Goal: Information Seeking & Learning: Learn about a topic

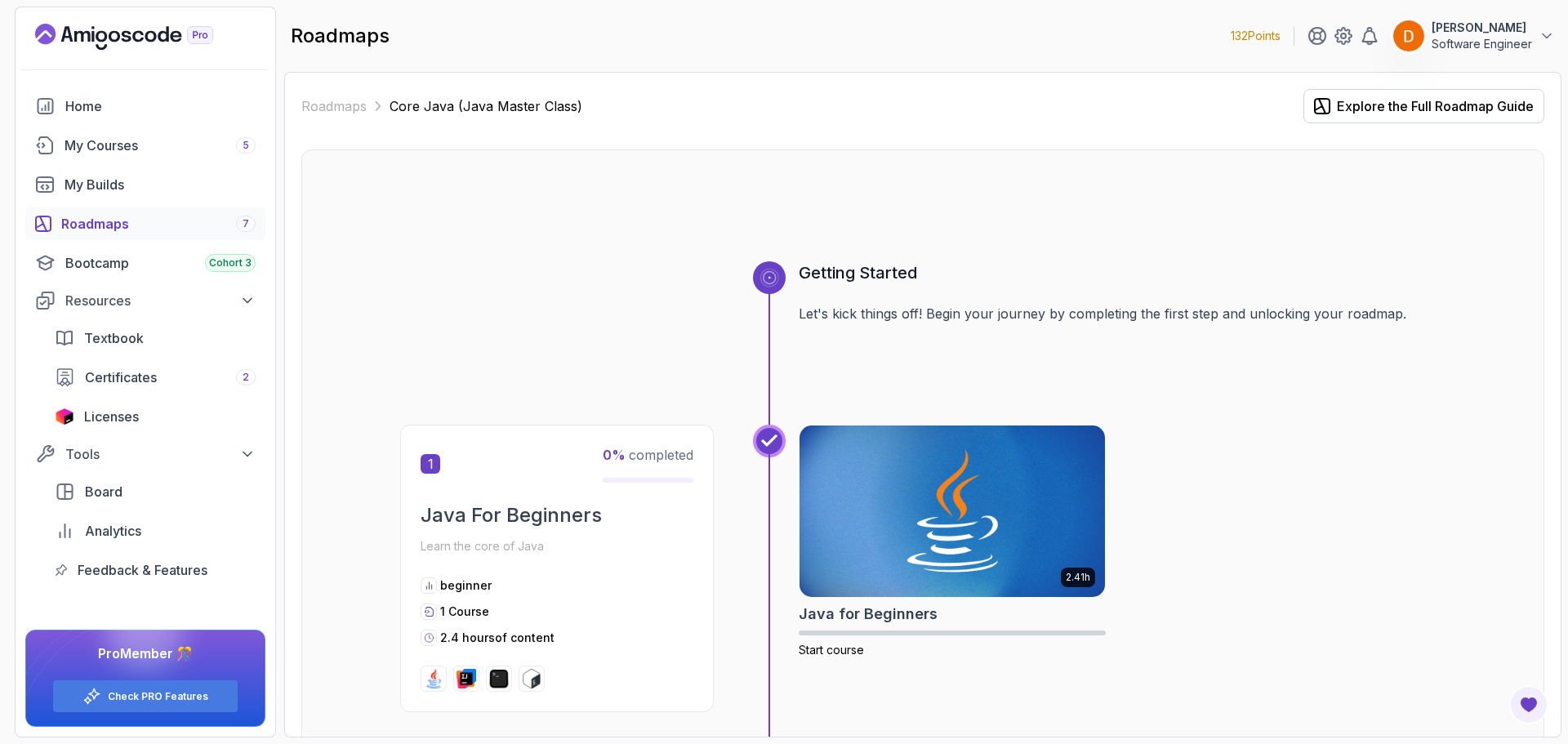
click at [115, 233] on link "Roadmaps 7" at bounding box center [146, 223] width 240 height 33
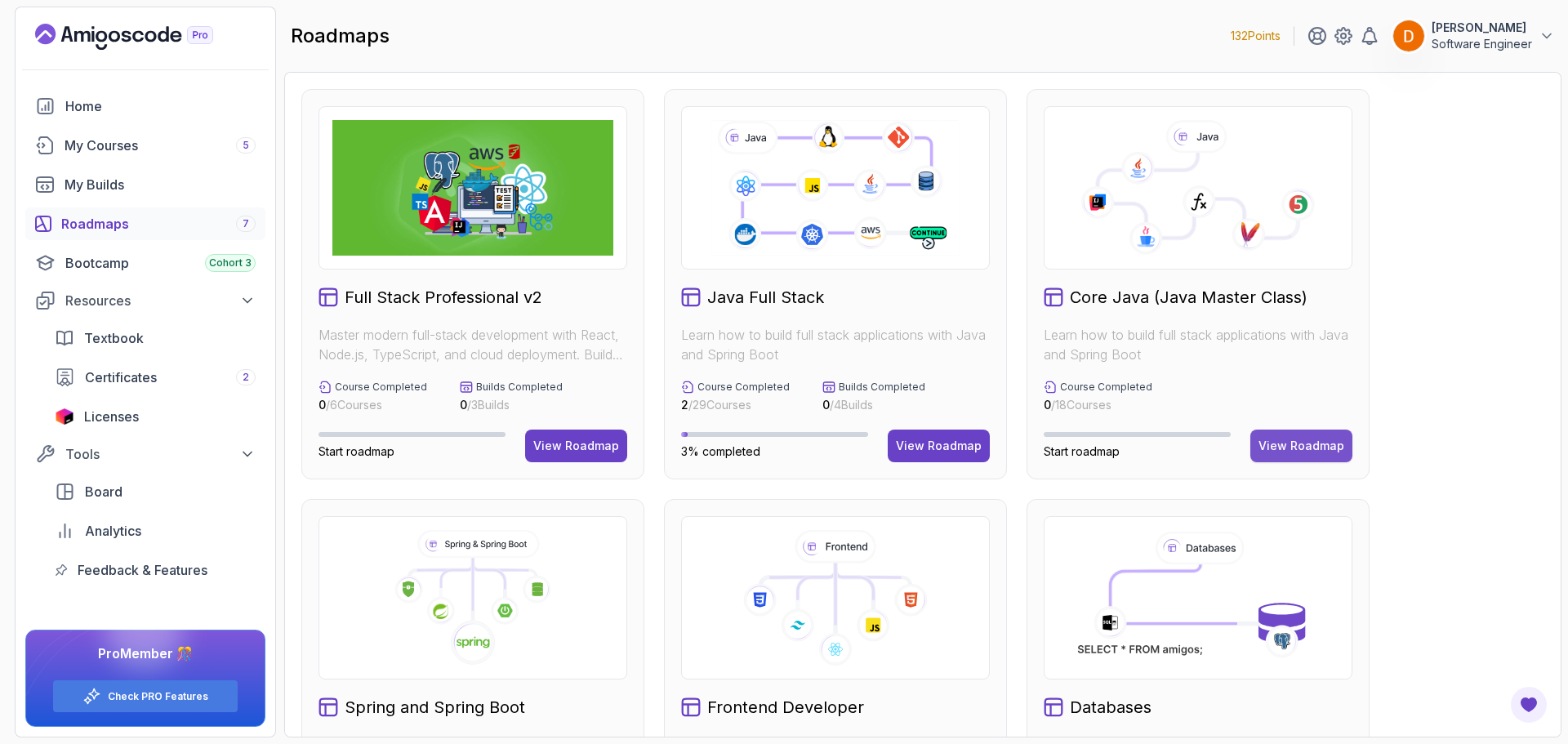
click at [1307, 444] on div "View Roadmap" at bounding box center [1301, 445] width 86 height 17
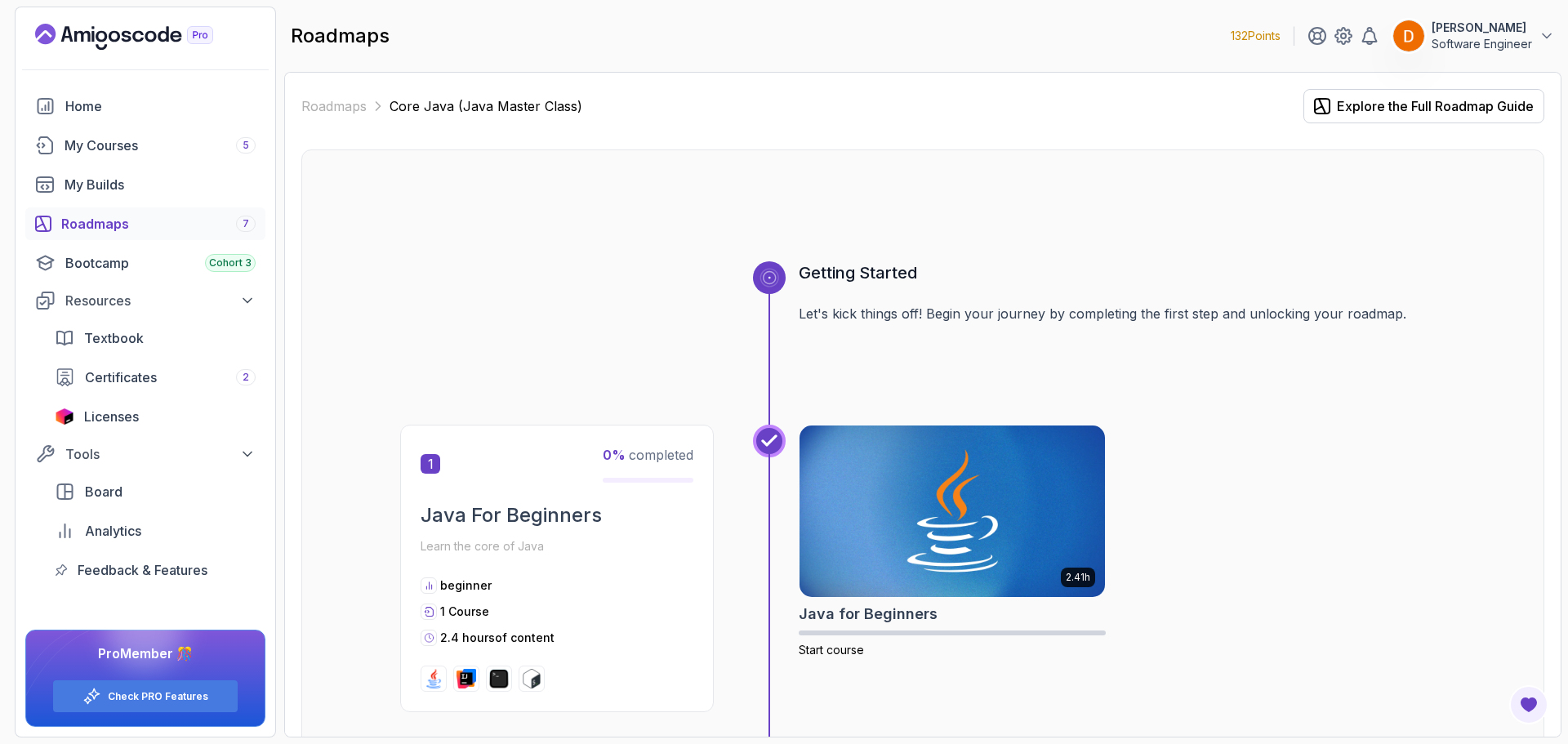
drag, startPoint x: 1202, startPoint y: 645, endPoint x: 1185, endPoint y: 214, distance: 431.3
click at [899, 504] on img at bounding box center [953, 511] width 321 height 179
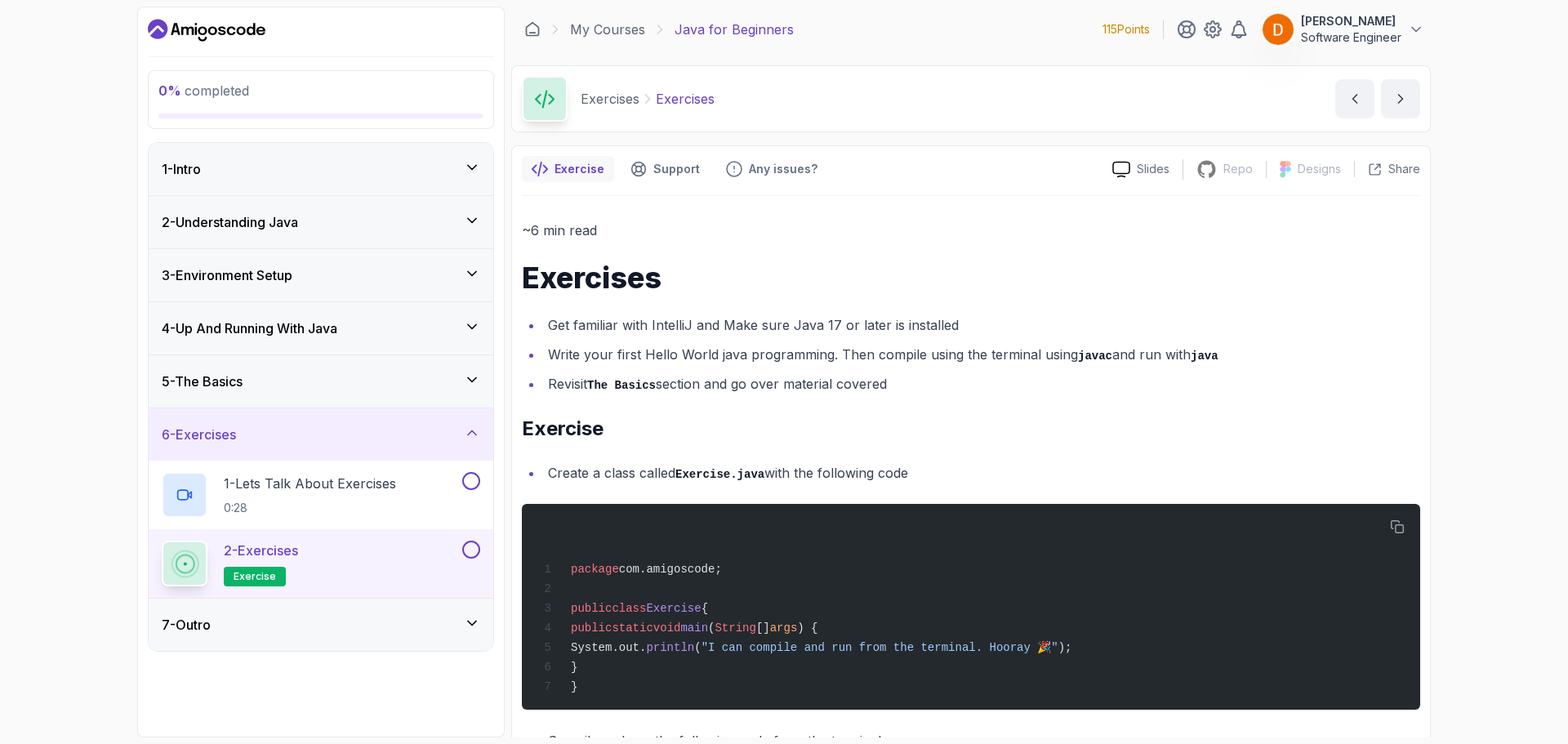
click at [243, 171] on div "1 - Intro" at bounding box center [320, 169] width 318 height 20
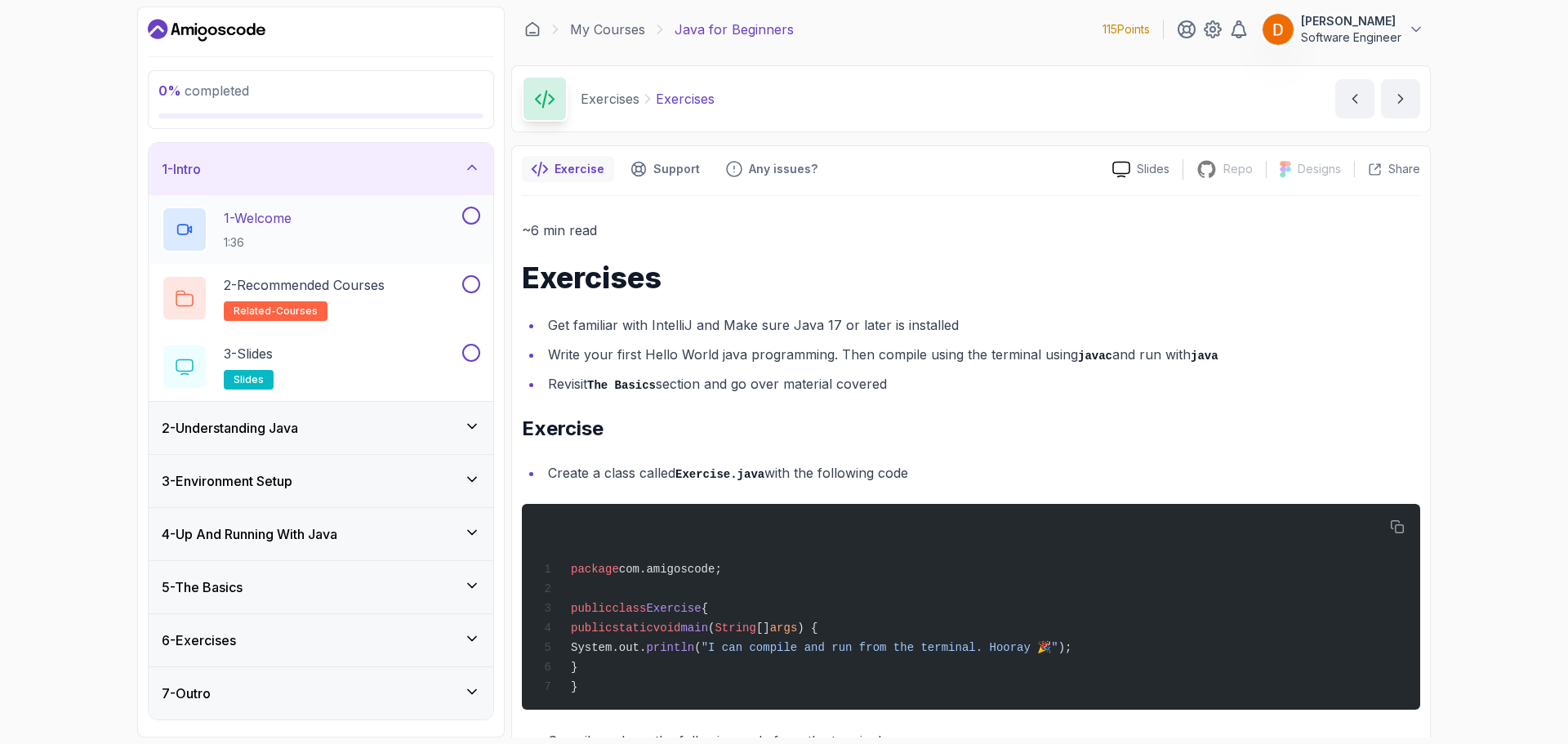
click at [425, 223] on div "1 - Welcome 1:36" at bounding box center [310, 230] width 298 height 45
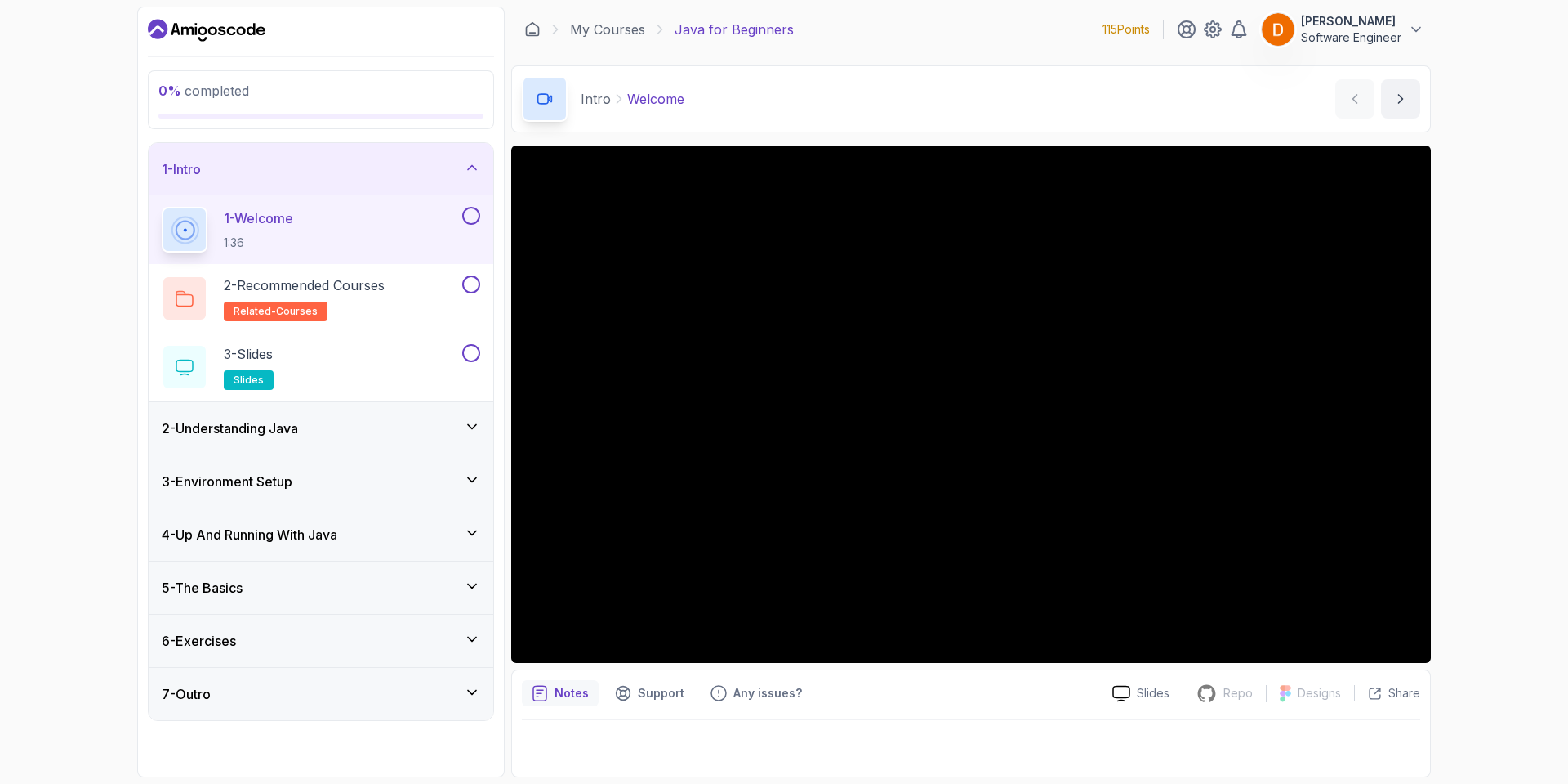
click at [1291, 30] on img at bounding box center [1277, 29] width 33 height 33
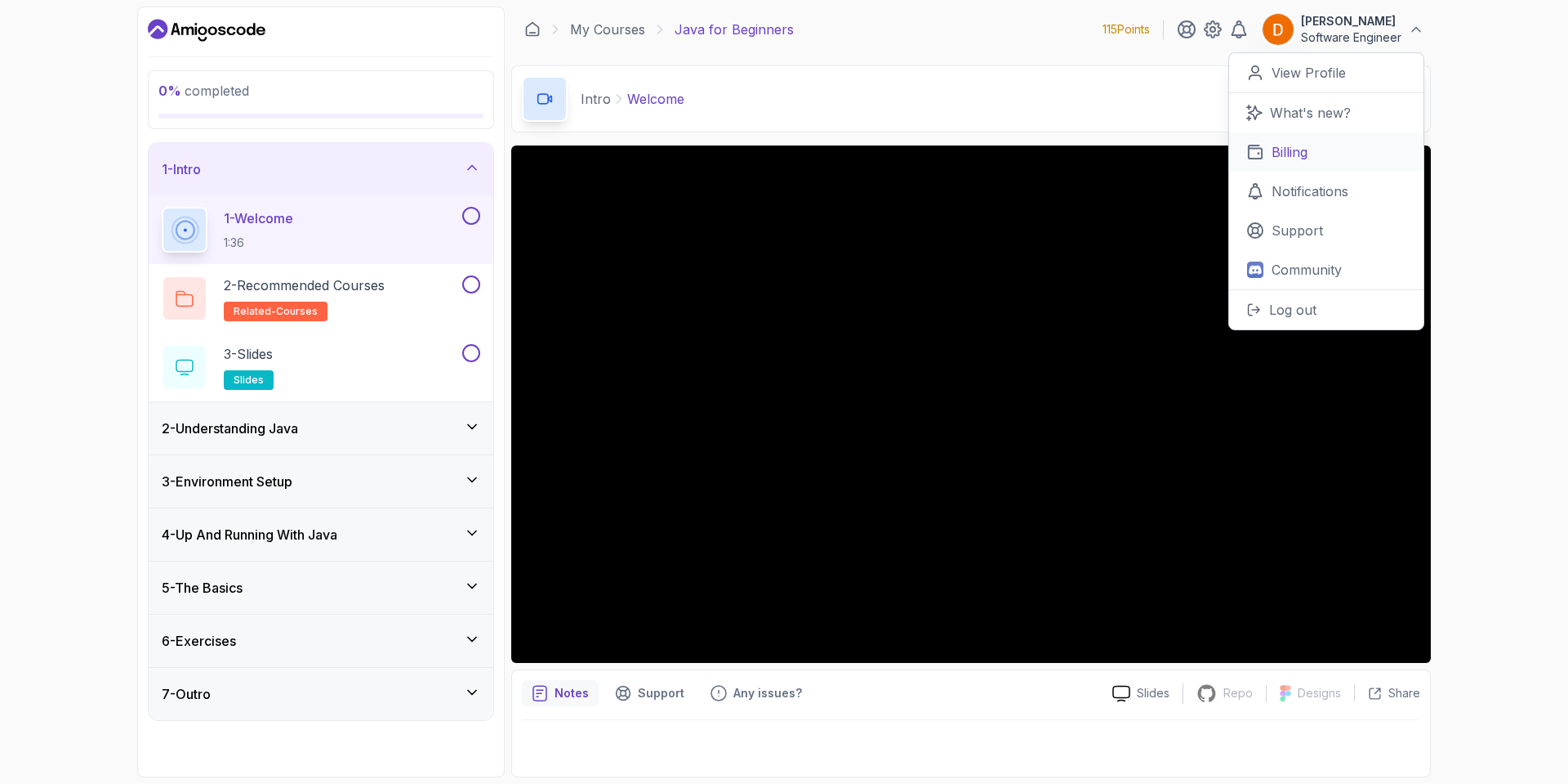
click at [1289, 152] on p "Billing" at bounding box center [1289, 152] width 35 height 20
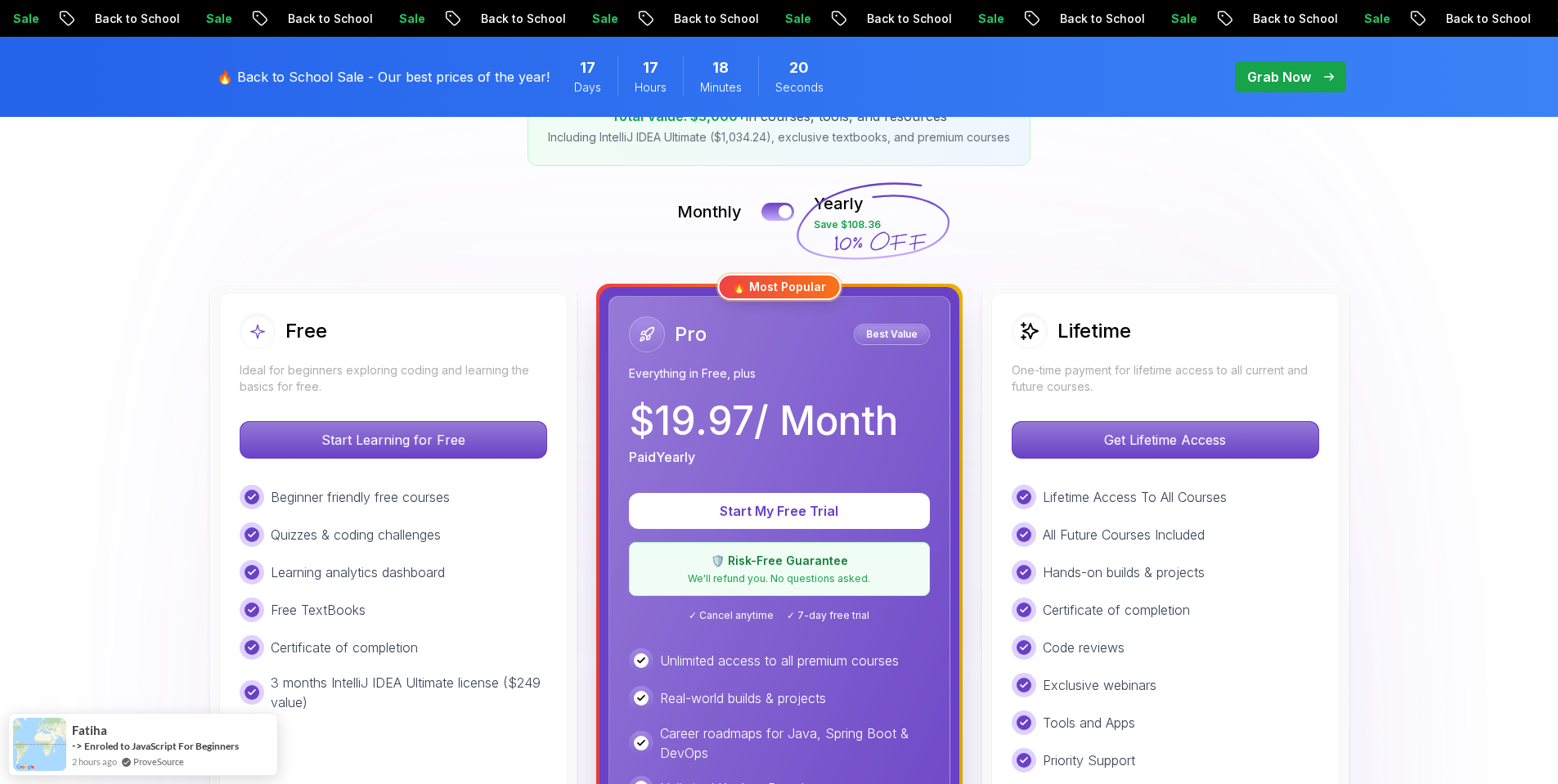
scroll to position [246, 0]
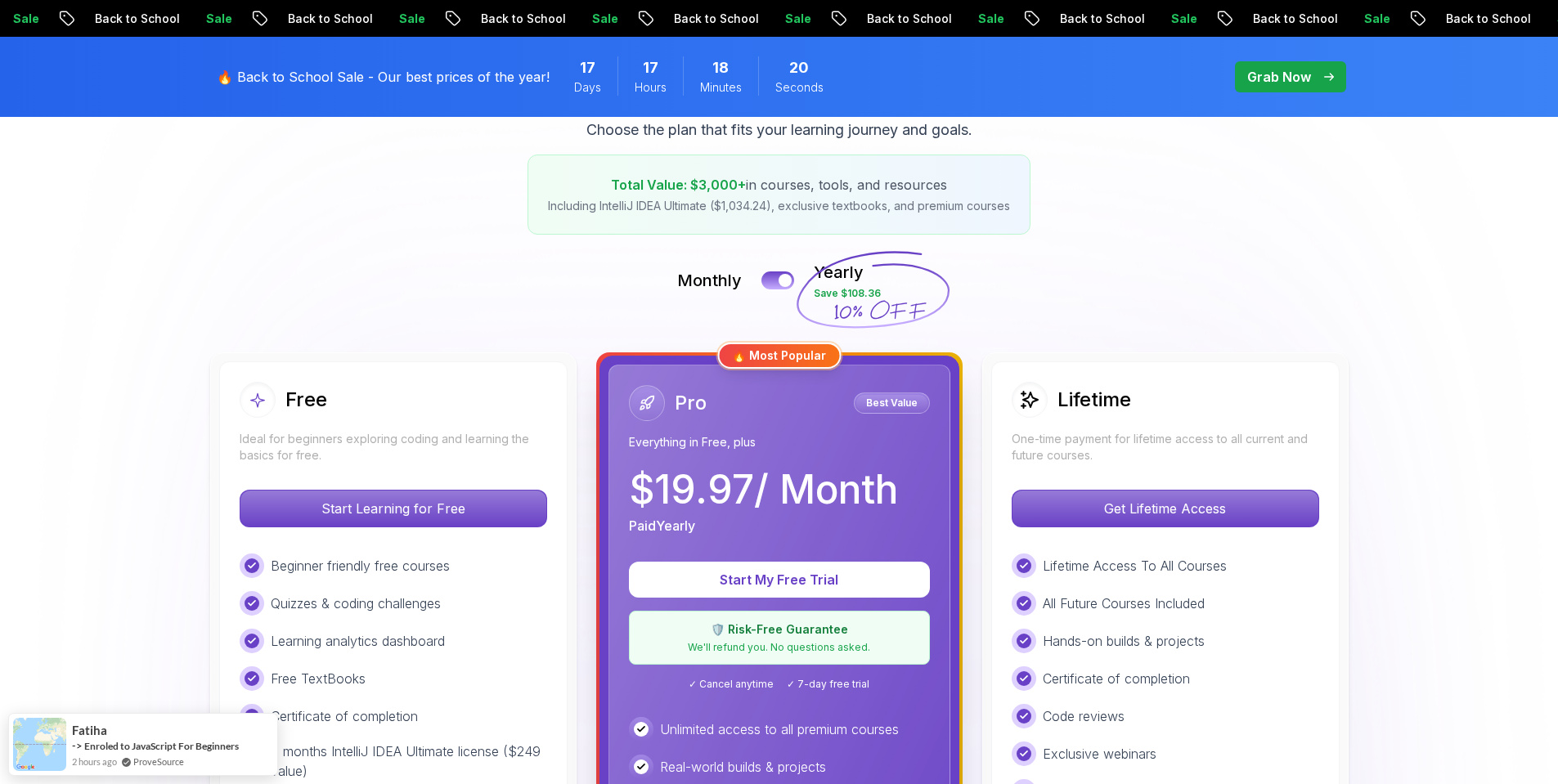
click at [768, 269] on div "Monthly Yearly Save $108.36" at bounding box center [779, 280] width 1145 height 39
click at [771, 281] on button at bounding box center [778, 279] width 35 height 19
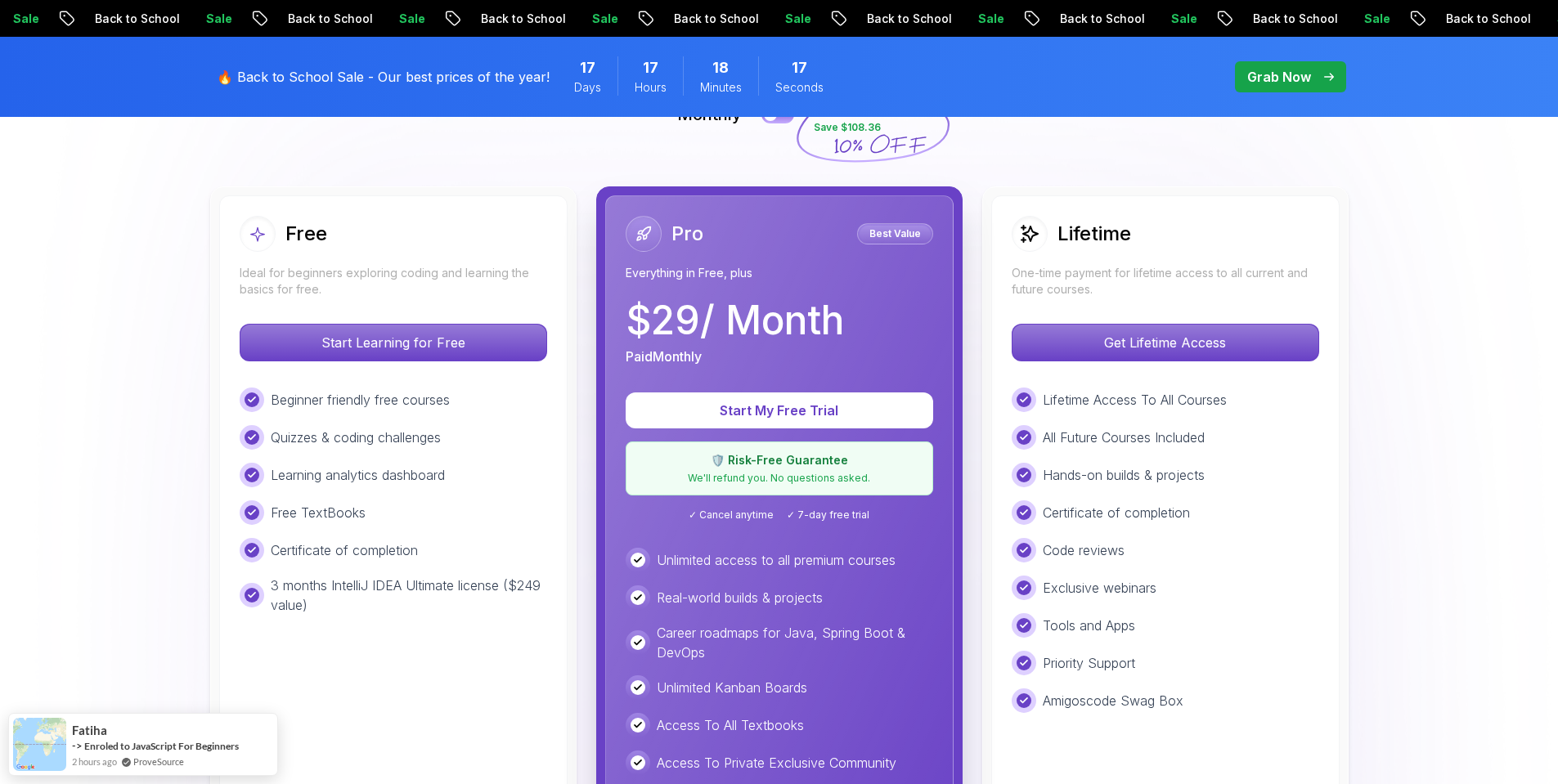
scroll to position [572, 0]
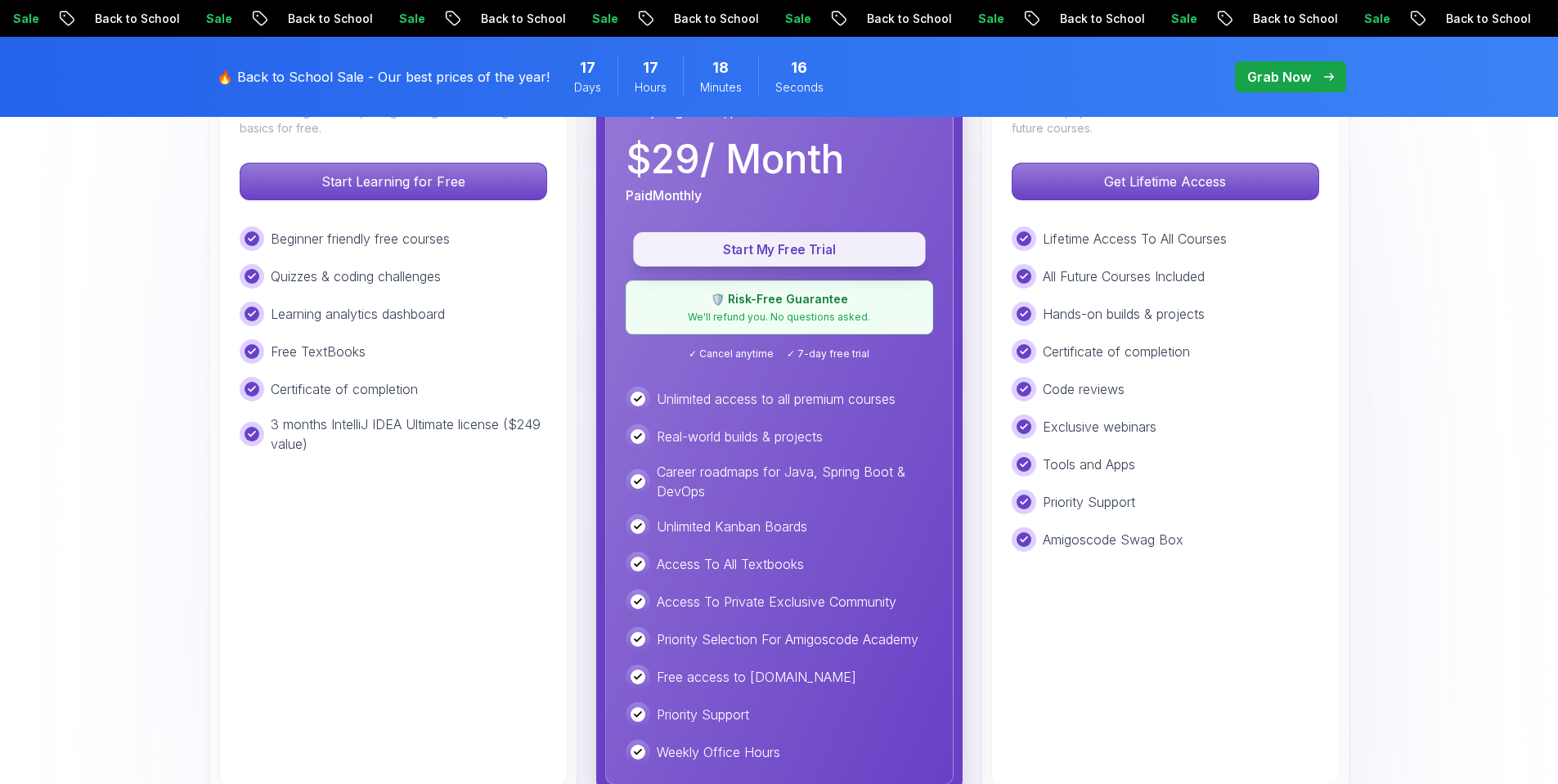
click at [809, 242] on p "Start My Free Trial" at bounding box center [779, 249] width 256 height 19
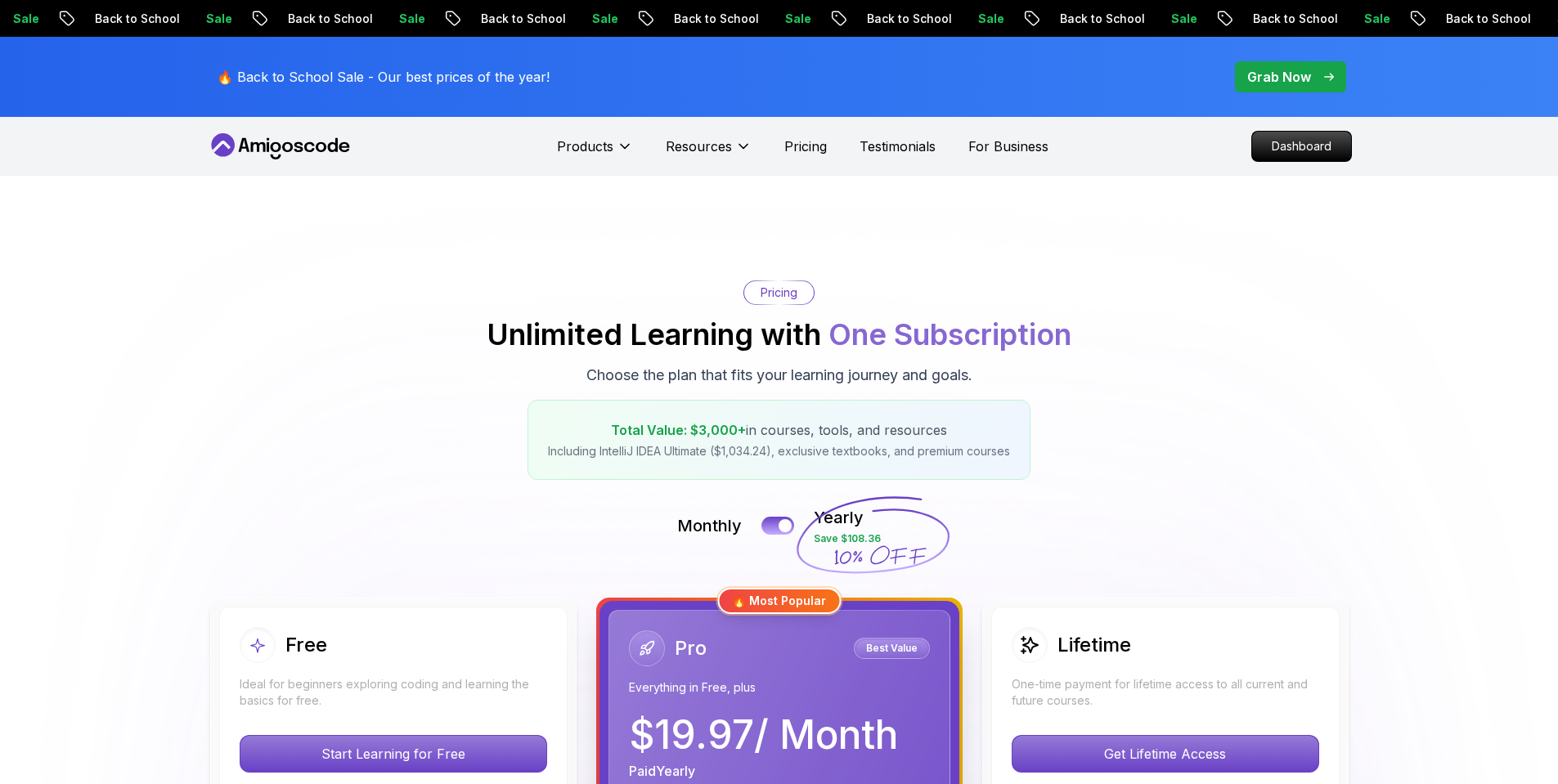
scroll to position [370, 0]
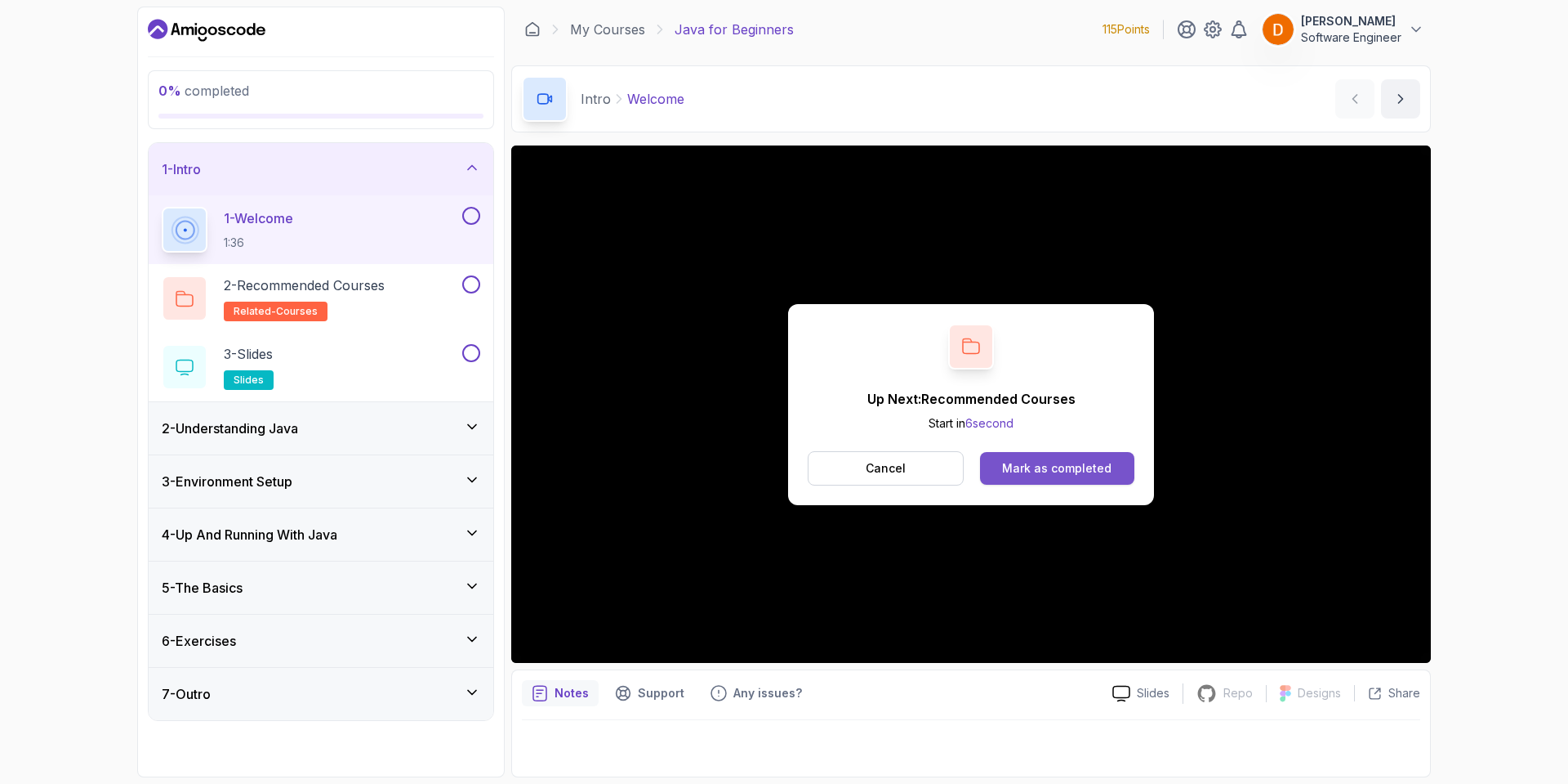
click at [1061, 461] on div "Mark as completed" at bounding box center [1057, 468] width 109 height 17
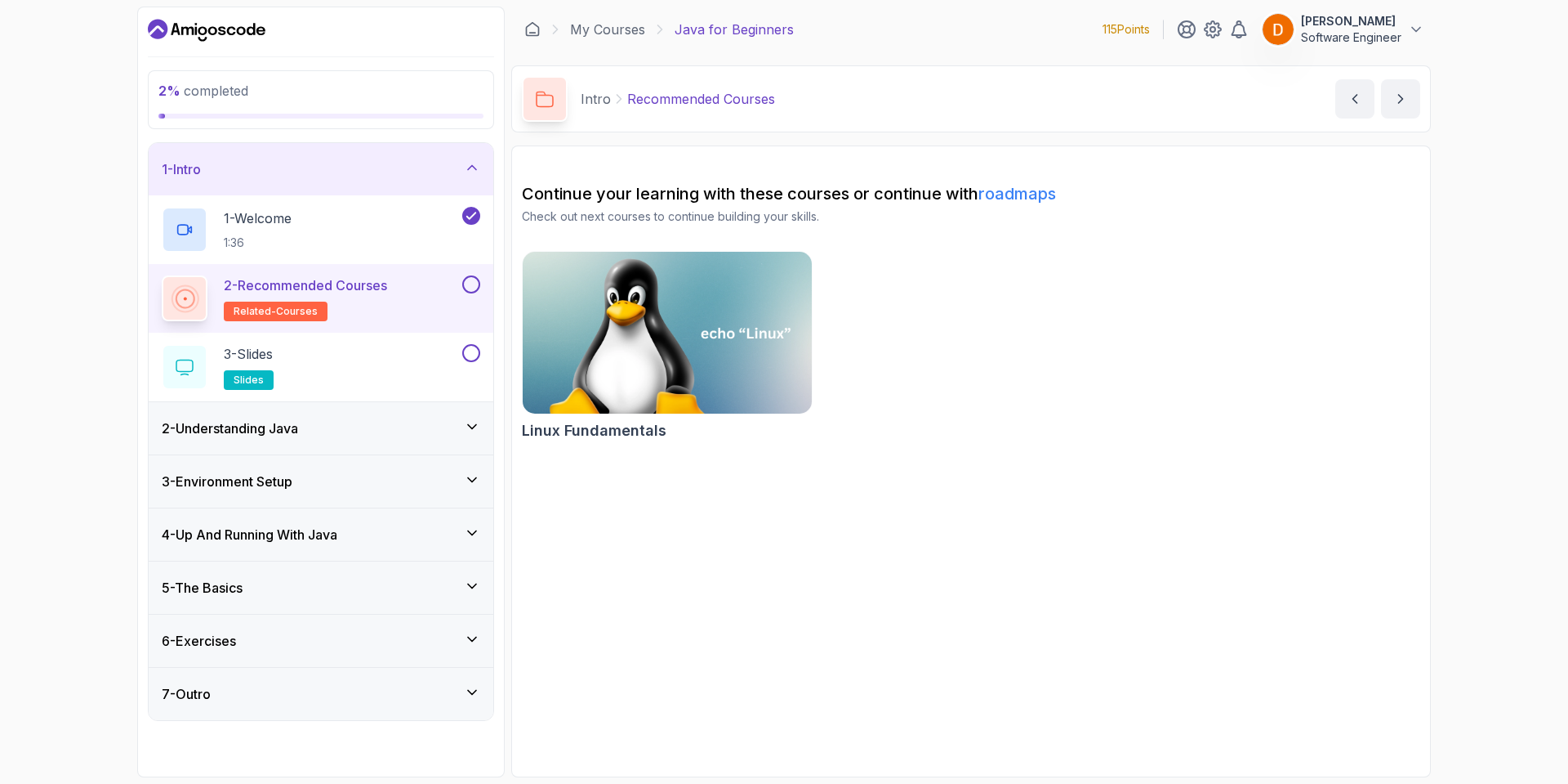
click at [478, 284] on button at bounding box center [471, 284] width 18 height 18
click at [398, 368] on div "3 - Slides slides" at bounding box center [310, 367] width 298 height 45
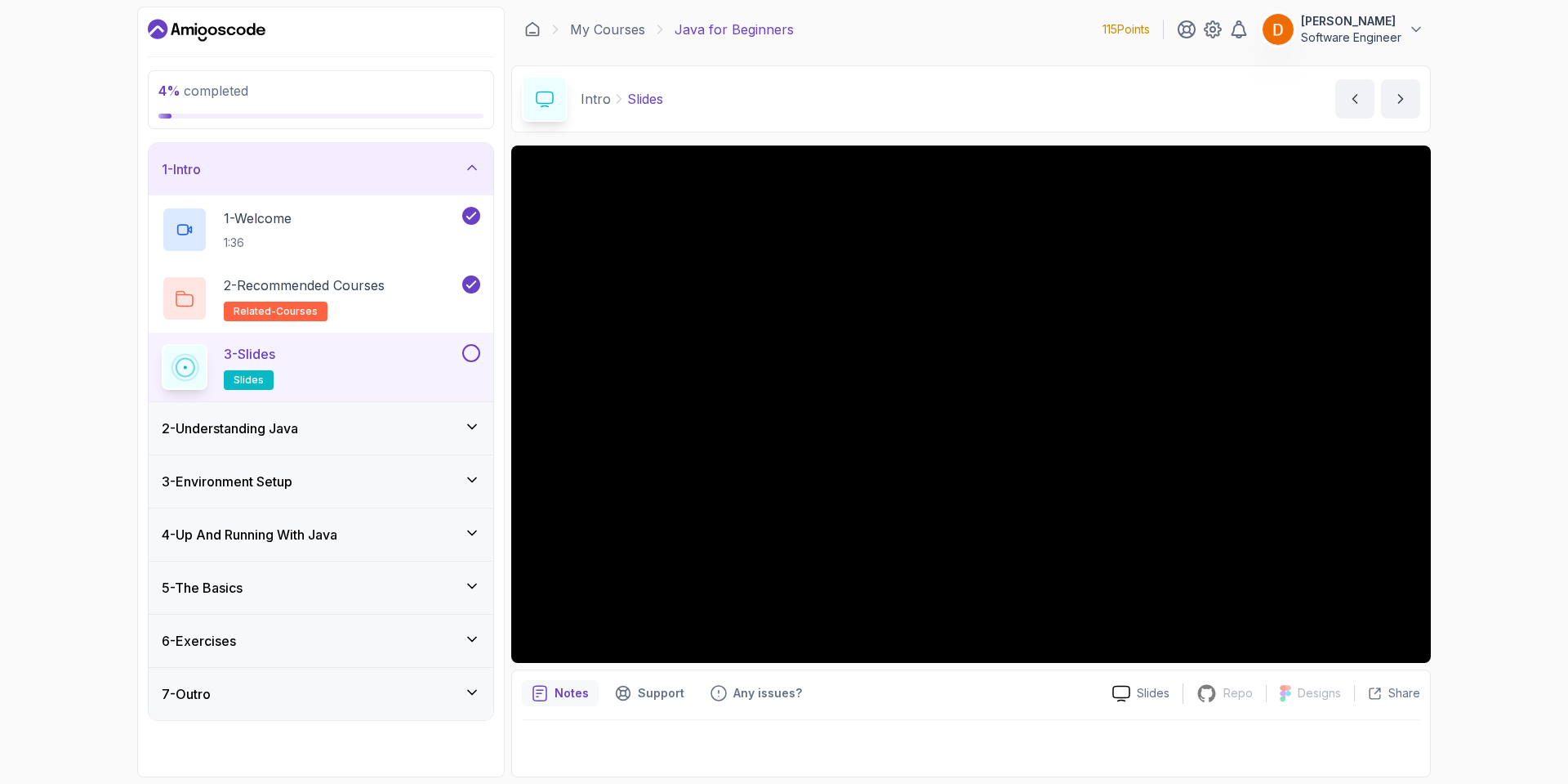
click at [476, 336] on div "3 - Slides slides" at bounding box center [321, 367] width 345 height 69
click at [473, 350] on button at bounding box center [471, 353] width 18 height 18
click at [458, 437] on div "2 - Understanding Java" at bounding box center [320, 428] width 318 height 20
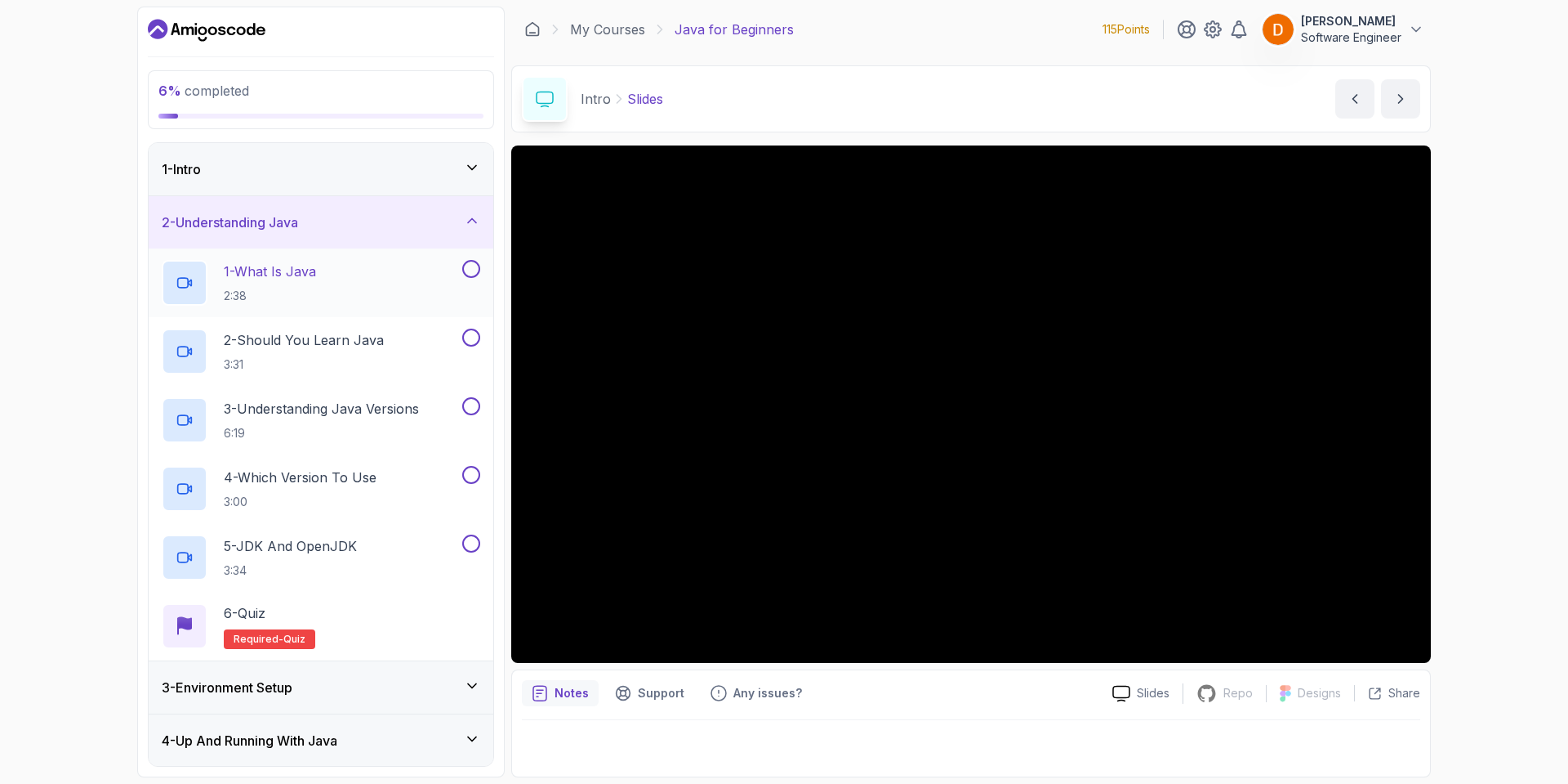
click at [403, 270] on div "1 - What Is Java 2:38" at bounding box center [310, 283] width 298 height 45
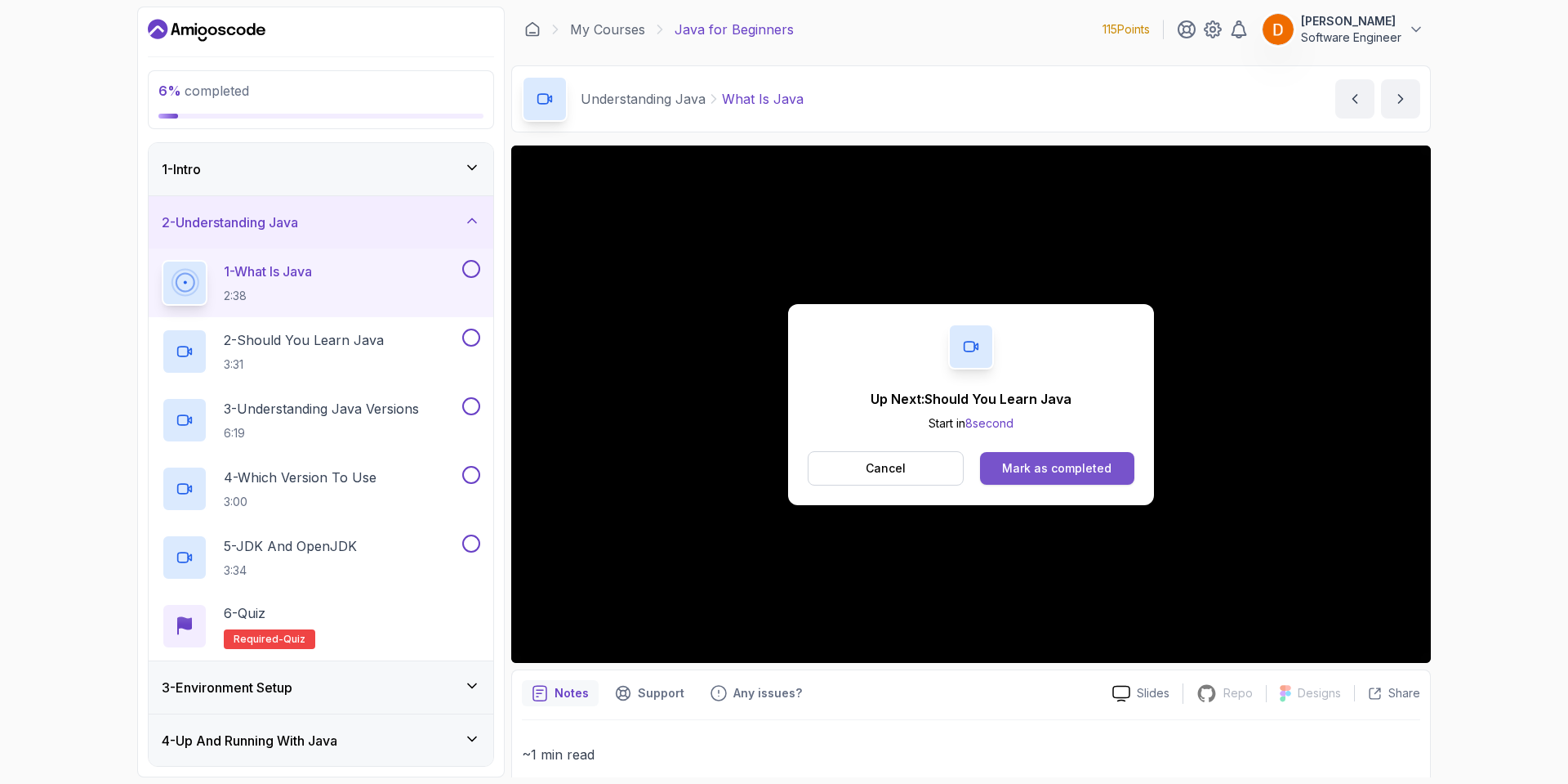
click at [1063, 468] on div "Mark as completed" at bounding box center [1057, 468] width 109 height 17
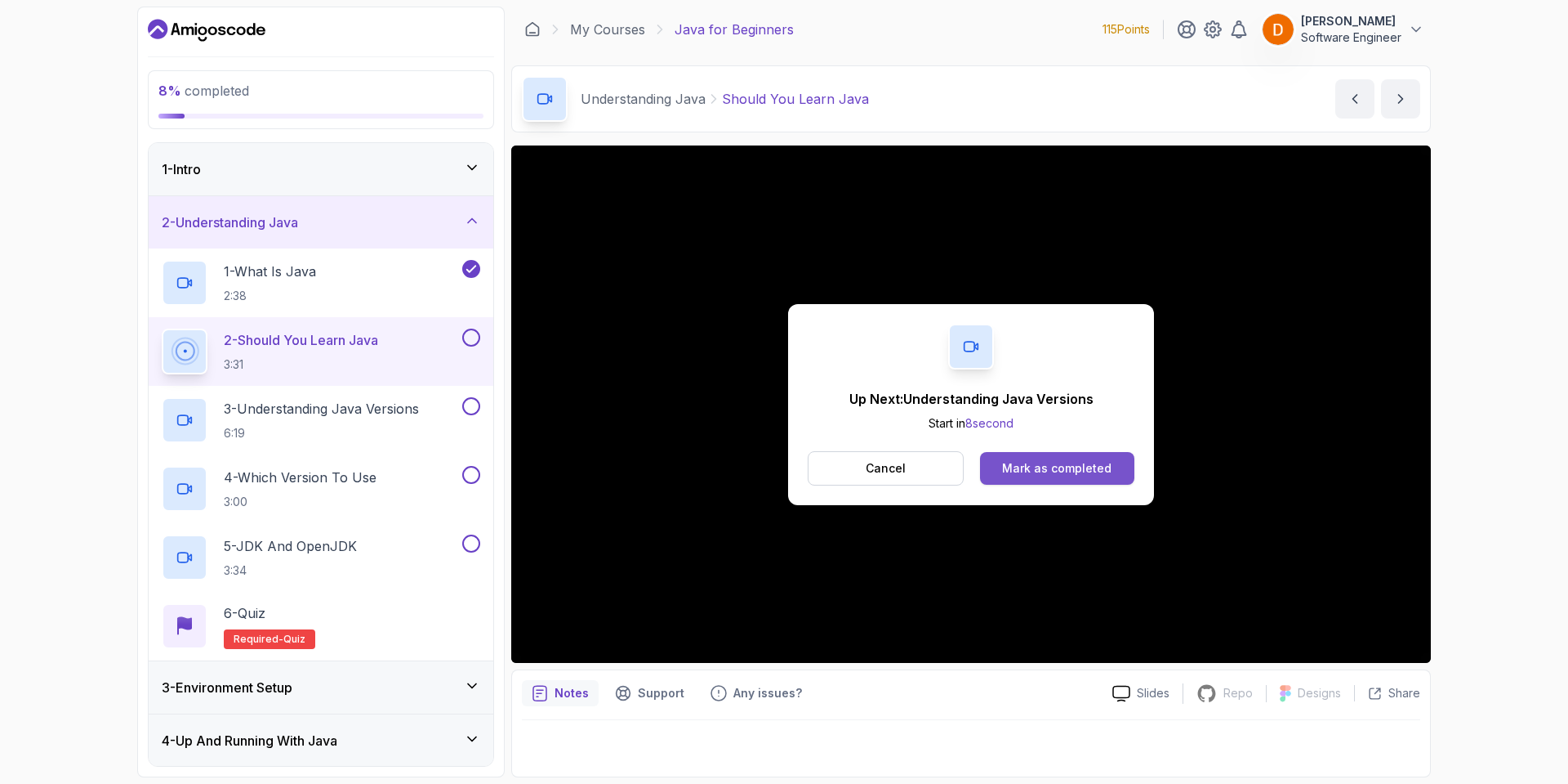
click at [1075, 461] on div "Mark as completed" at bounding box center [1057, 468] width 109 height 17
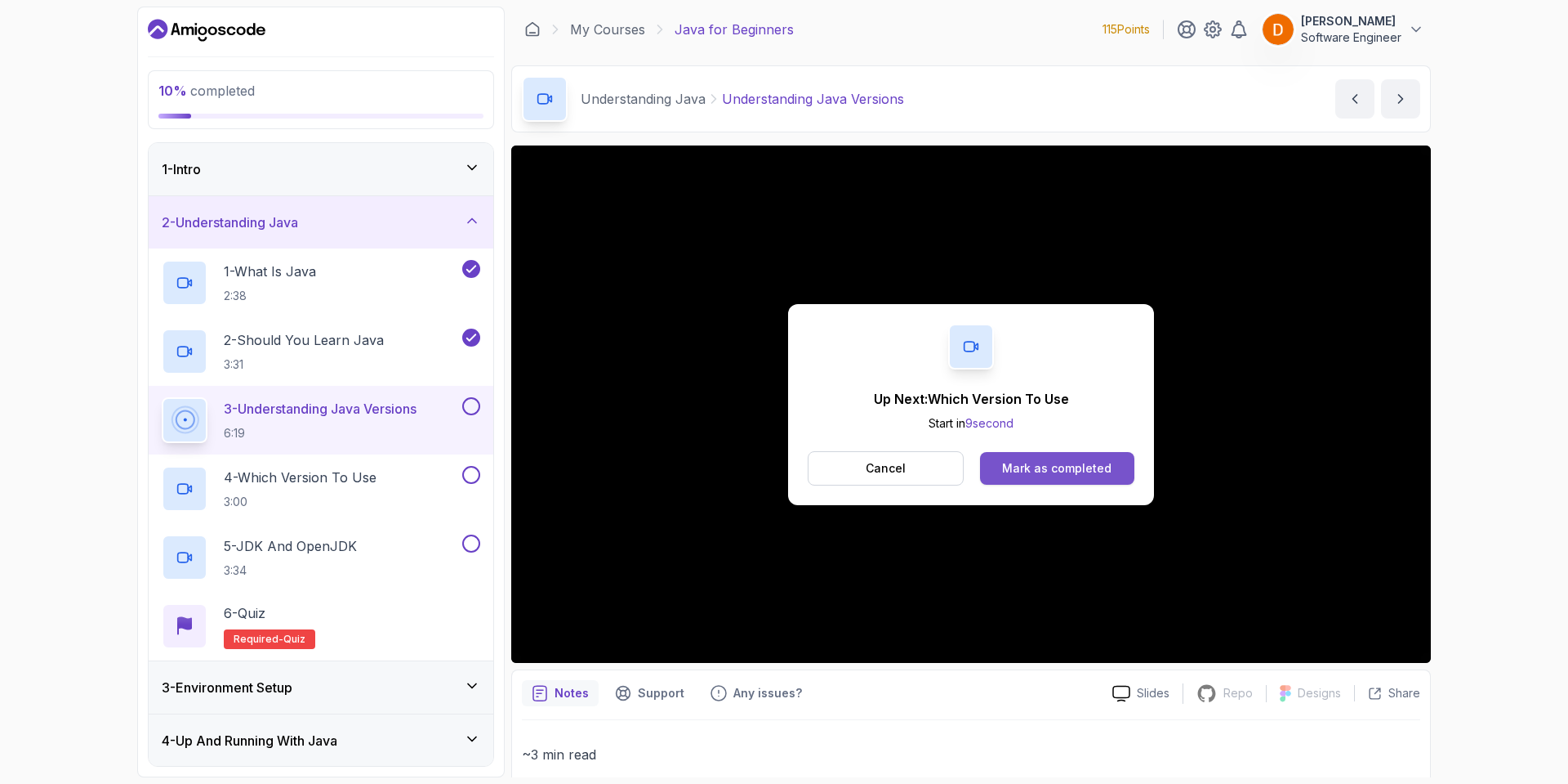
click at [1006, 466] on div "Mark as completed" at bounding box center [1057, 468] width 109 height 17
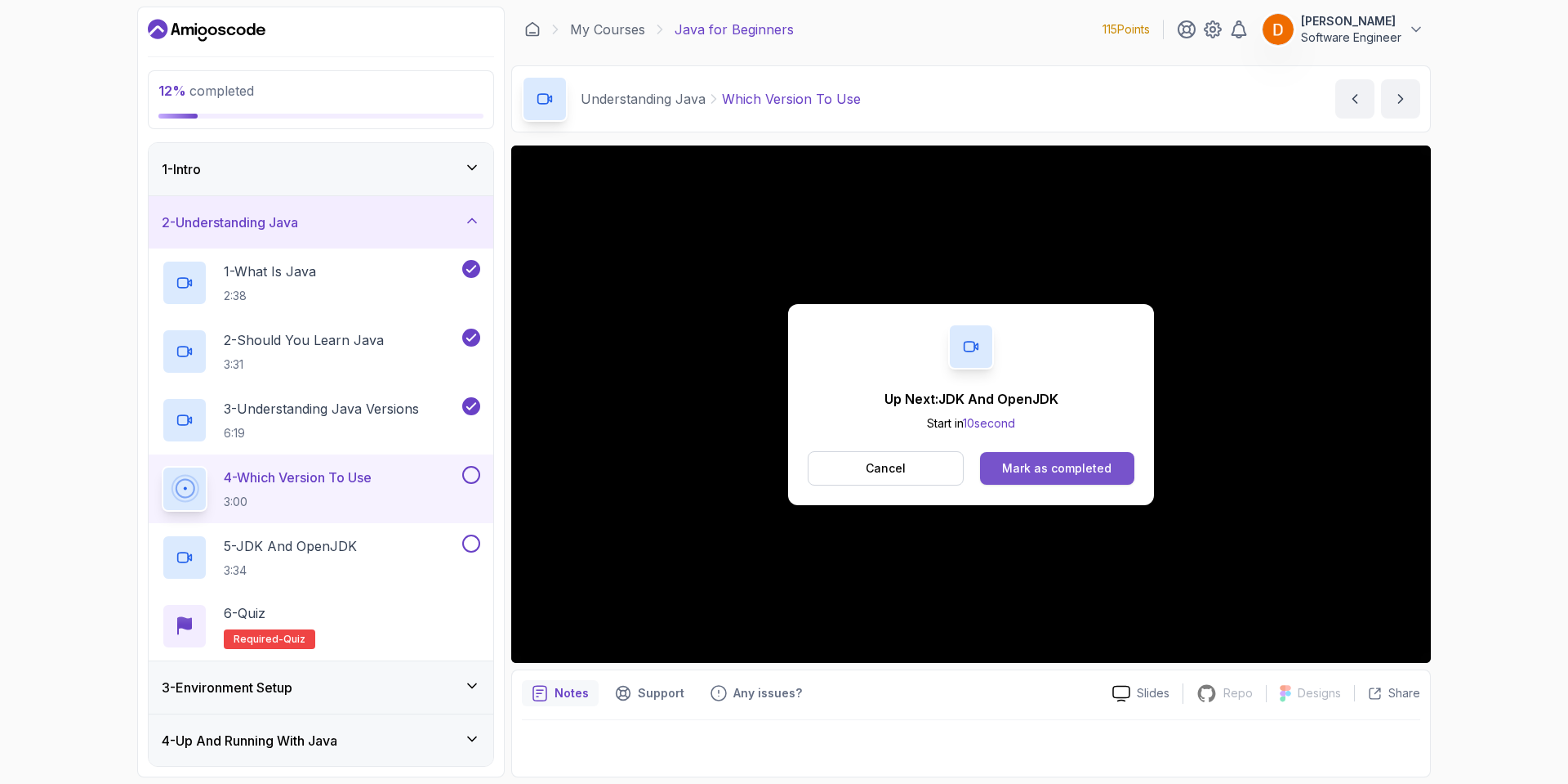
click at [1062, 472] on div "Mark as completed" at bounding box center [1057, 468] width 109 height 17
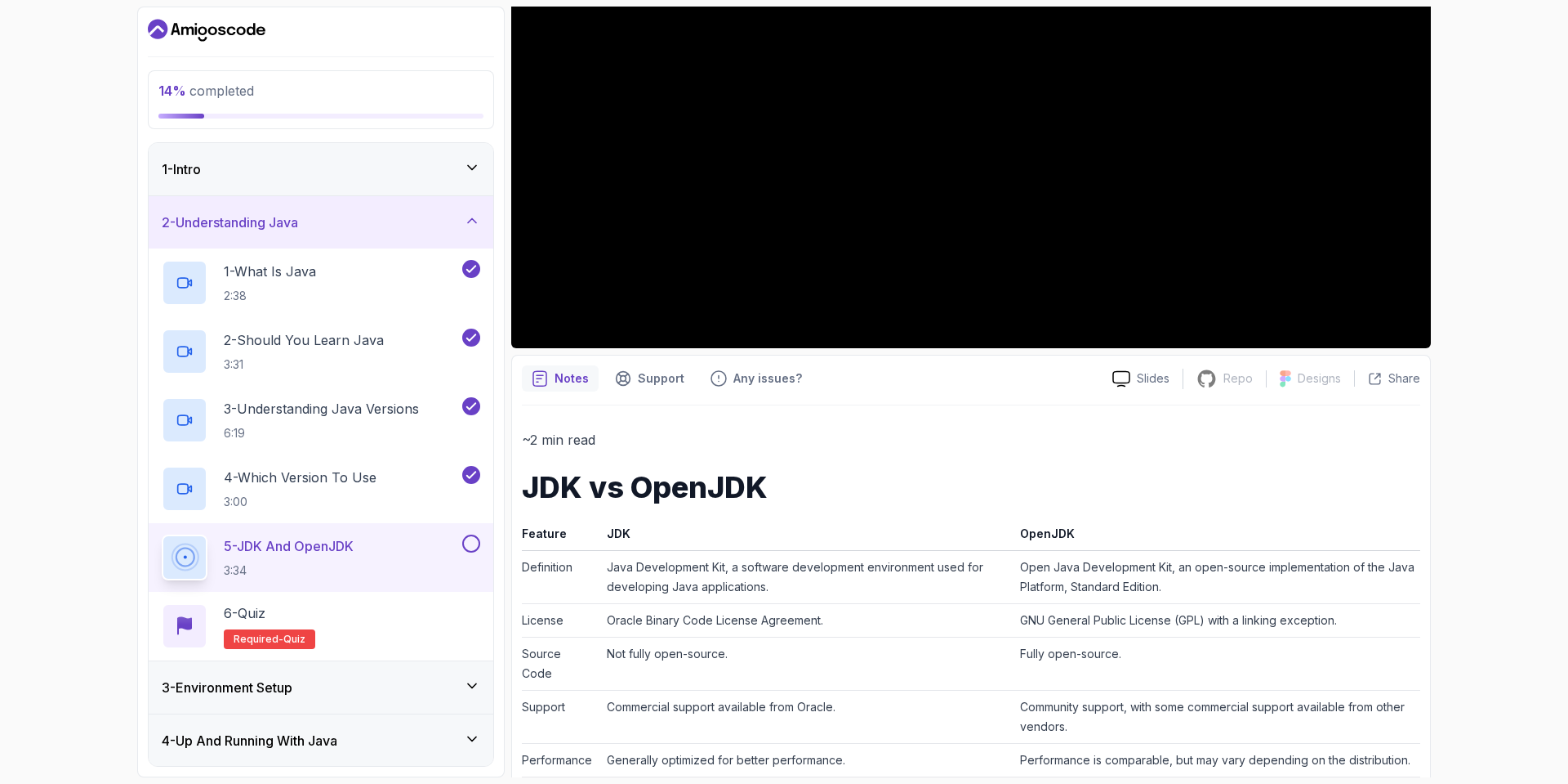
scroll to position [408, 0]
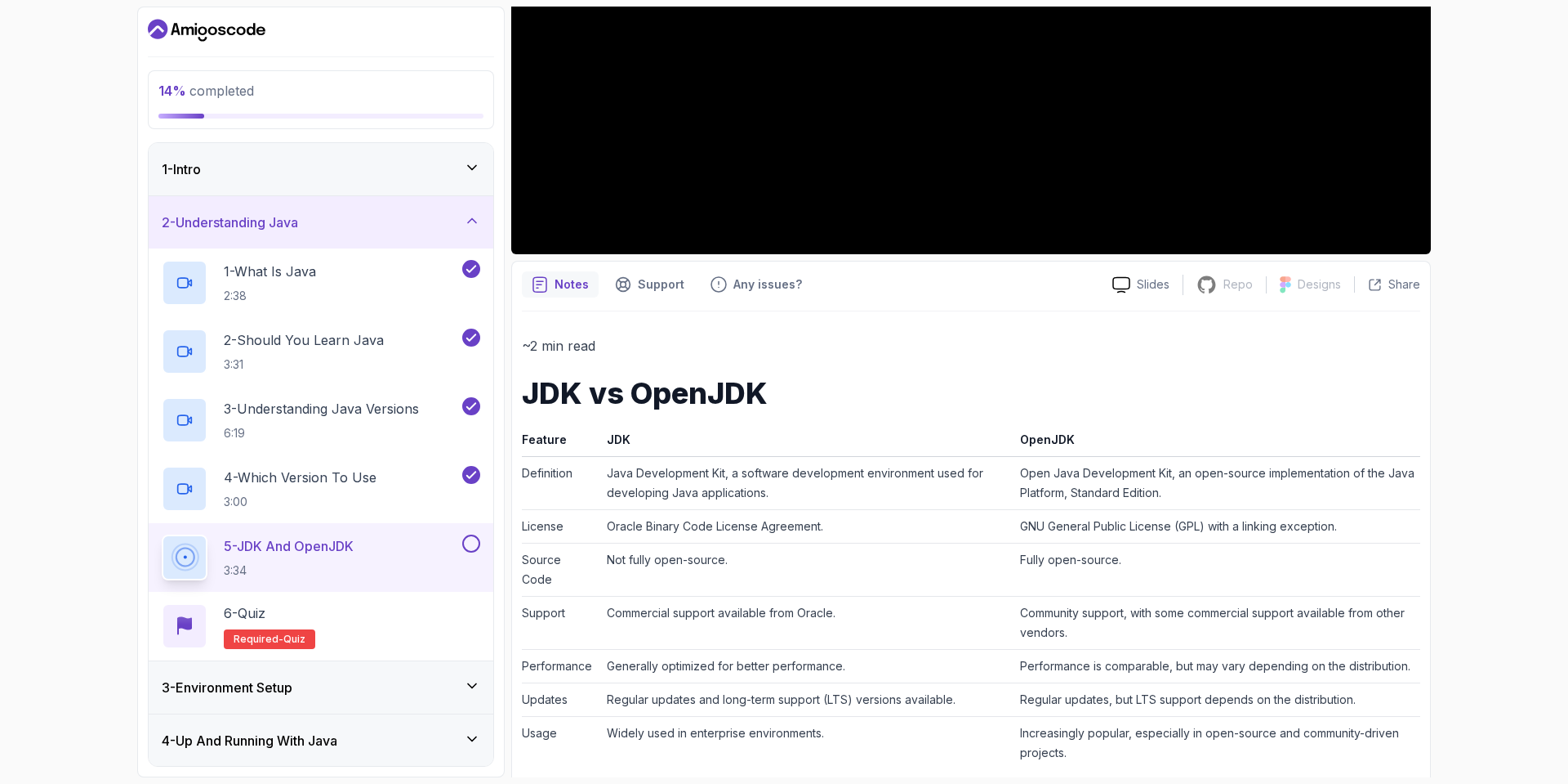
click at [547, 276] on icon "notes button" at bounding box center [539, 284] width 17 height 17
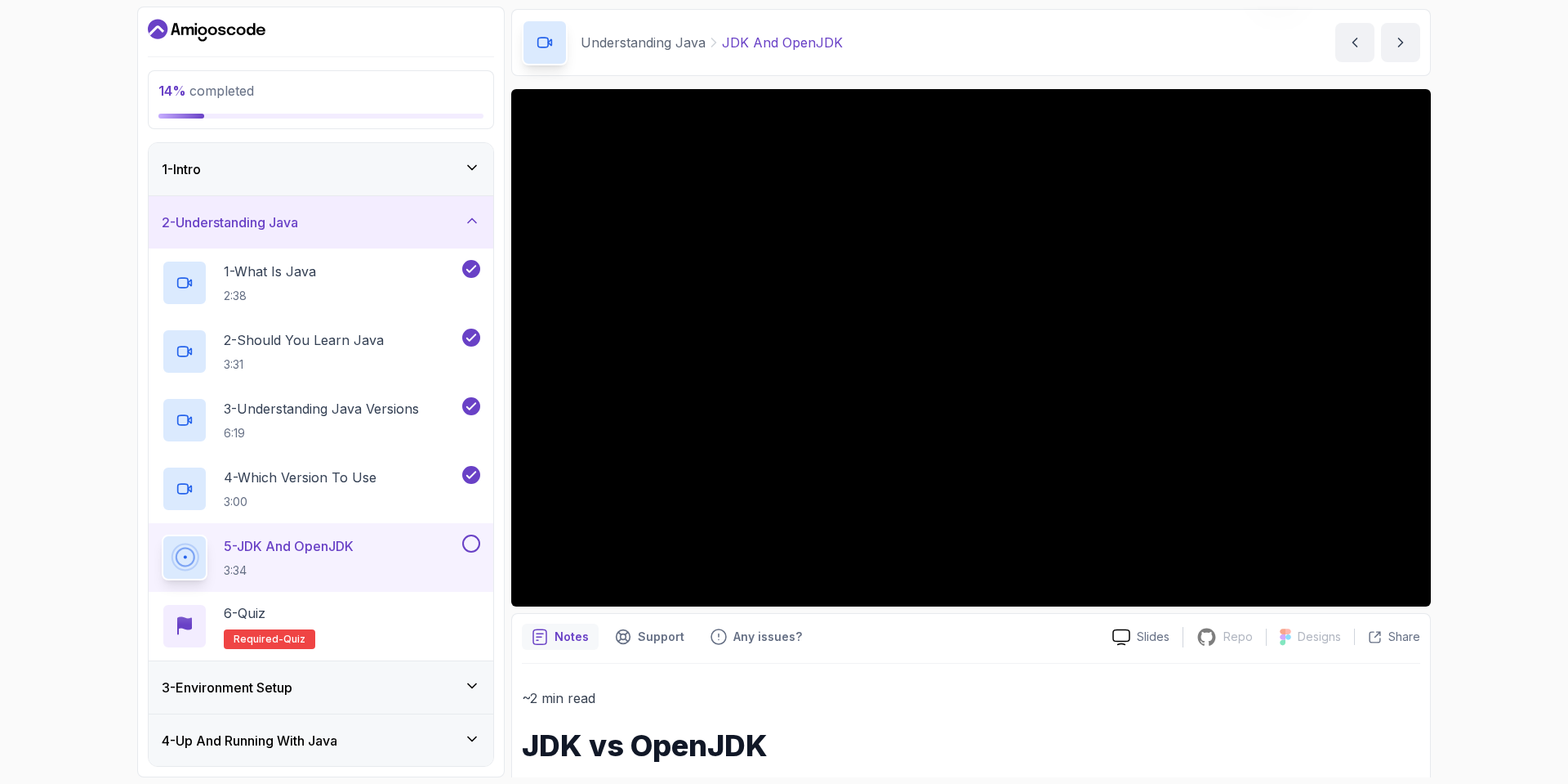
scroll to position [0, 0]
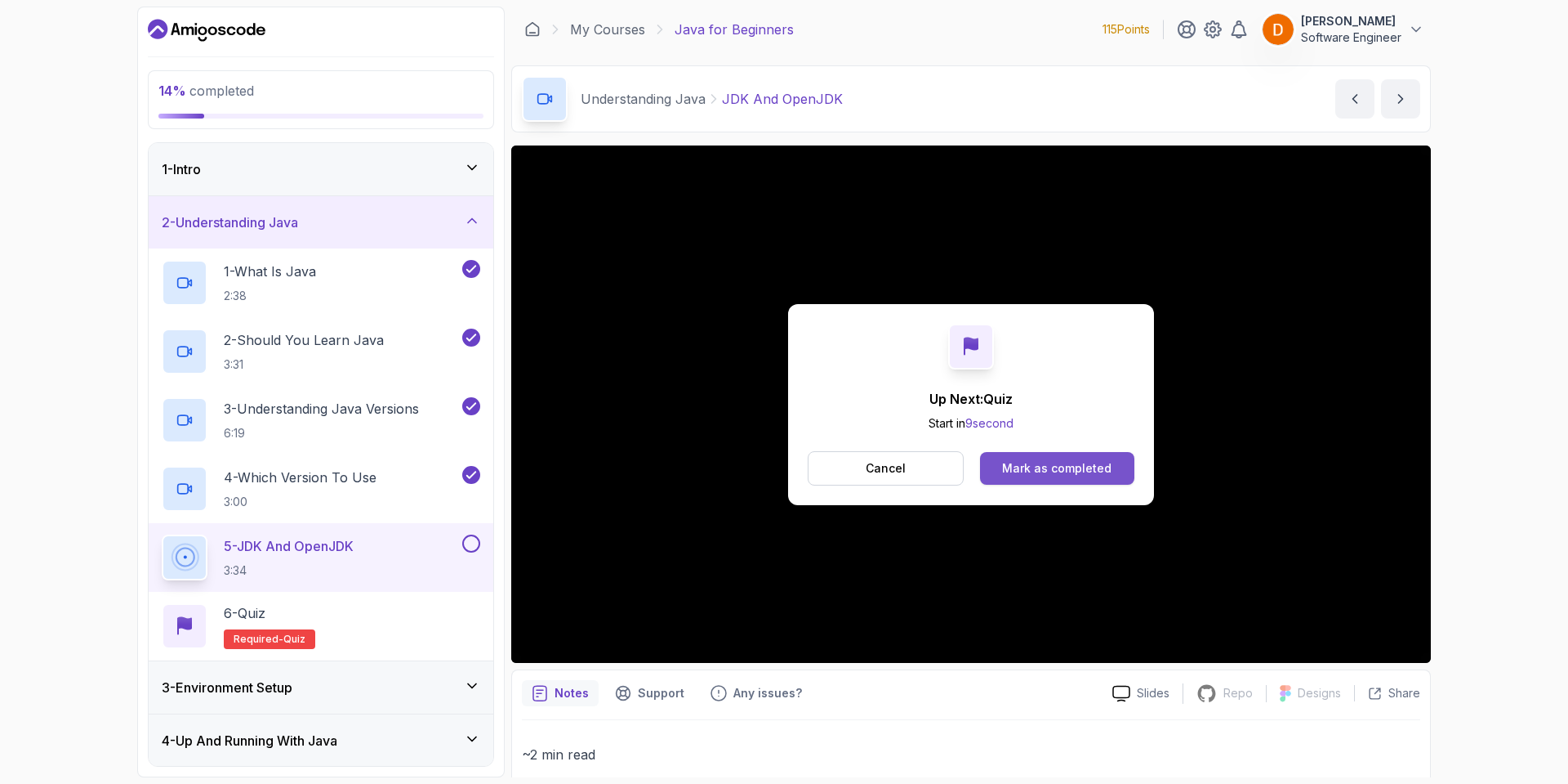
click at [1052, 462] on div "Mark as completed" at bounding box center [1057, 468] width 109 height 17
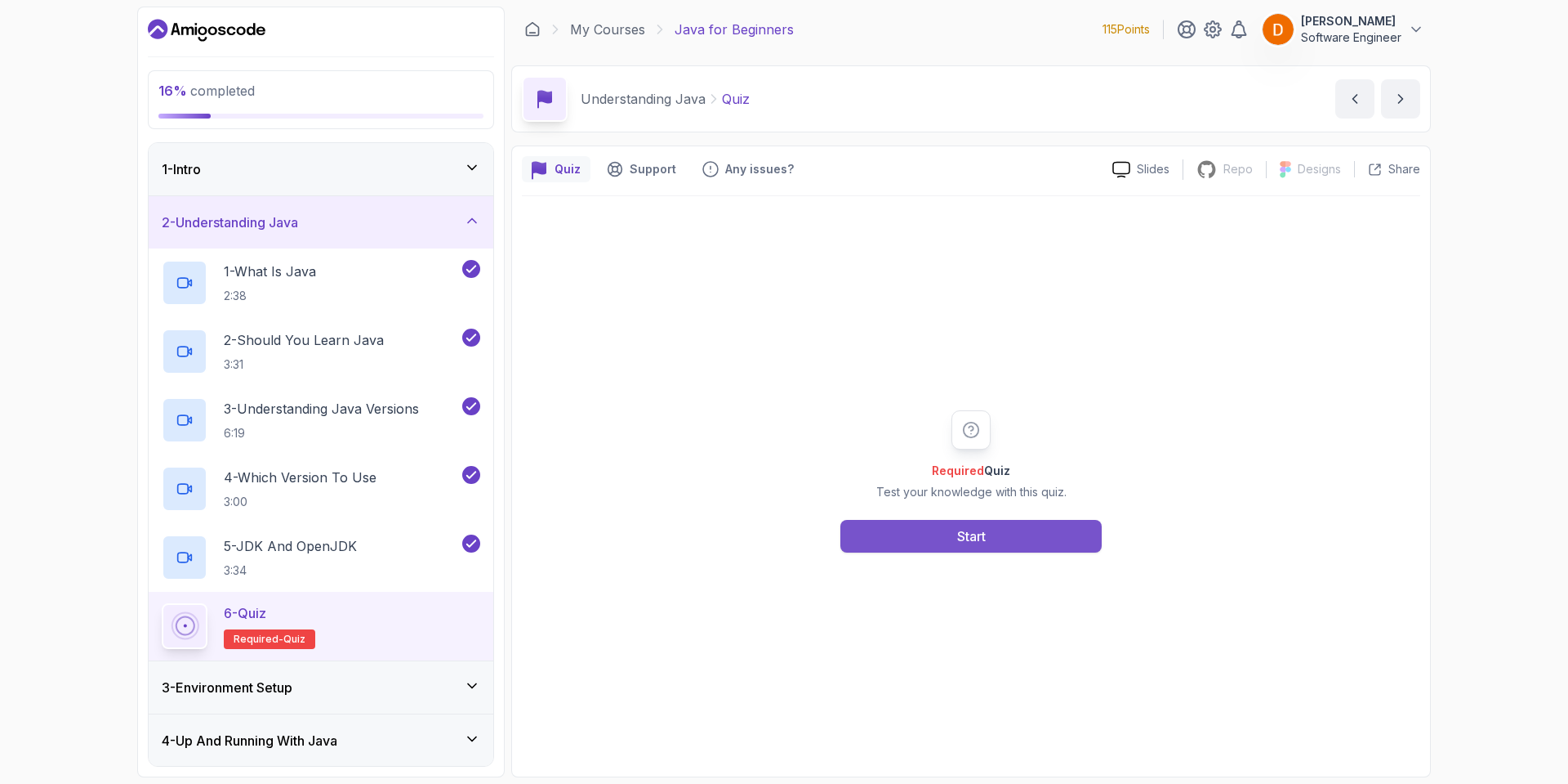
click at [970, 543] on div "Start" at bounding box center [971, 536] width 29 height 20
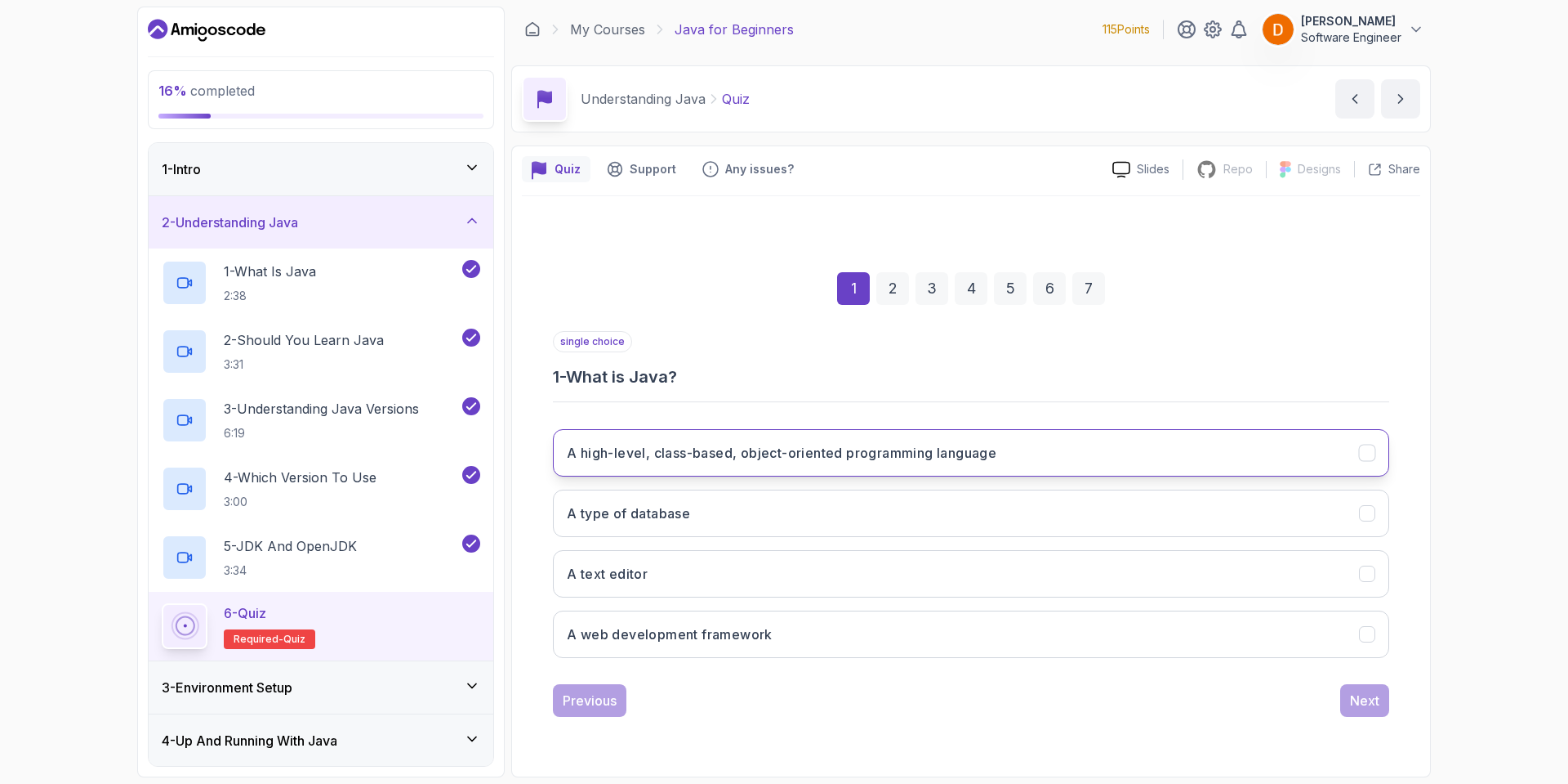
click at [850, 461] on h3 "A high-level, class-based, object-oriented programming language" at bounding box center [782, 453] width 430 height 20
click at [1383, 709] on button "Next" at bounding box center [1365, 700] width 49 height 33
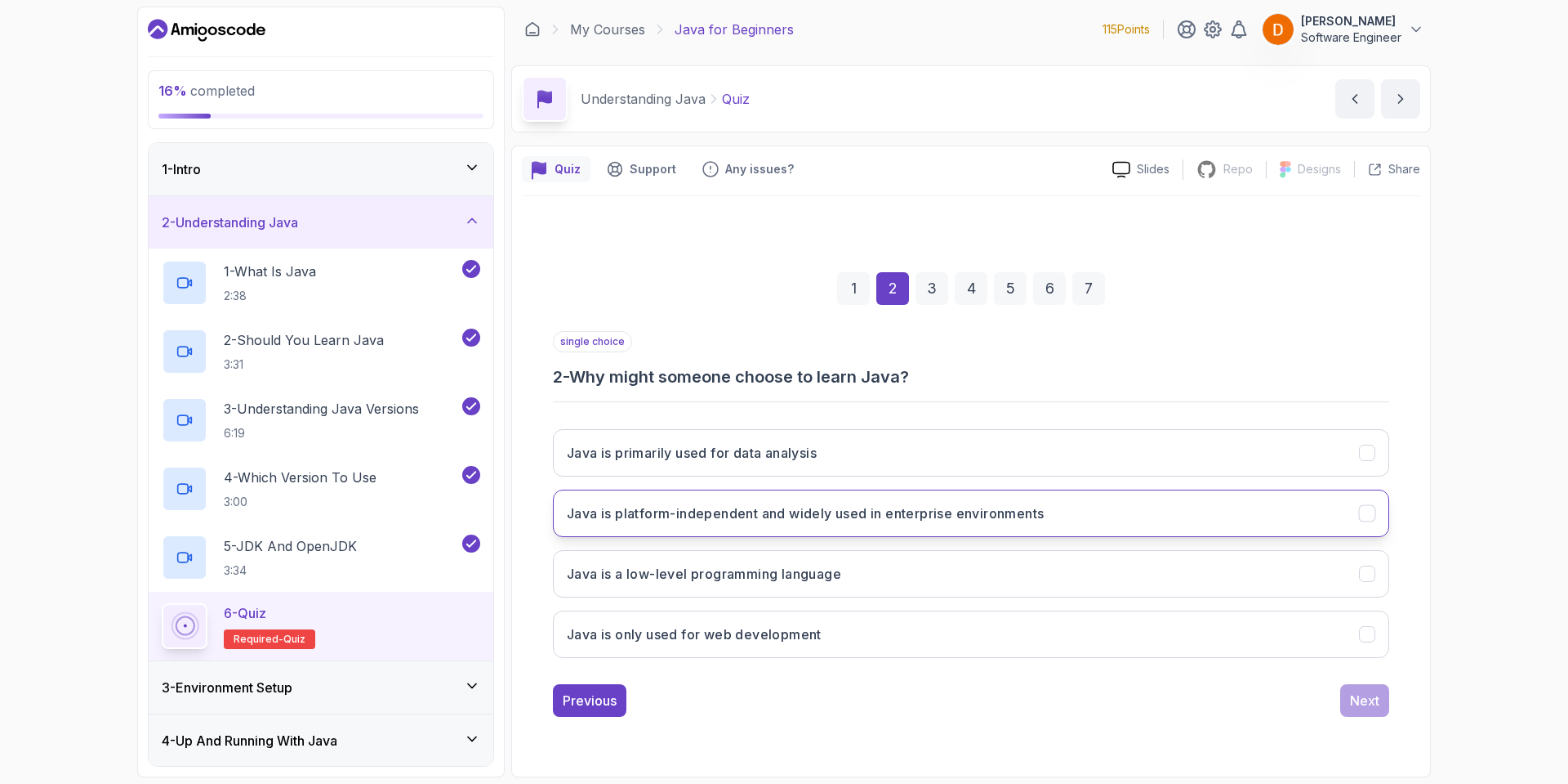
click at [973, 523] on h3 "Java is platform-independent and widely used in enterprise environments" at bounding box center [805, 513] width 477 height 20
click at [1359, 702] on div "Next" at bounding box center [1365, 700] width 30 height 20
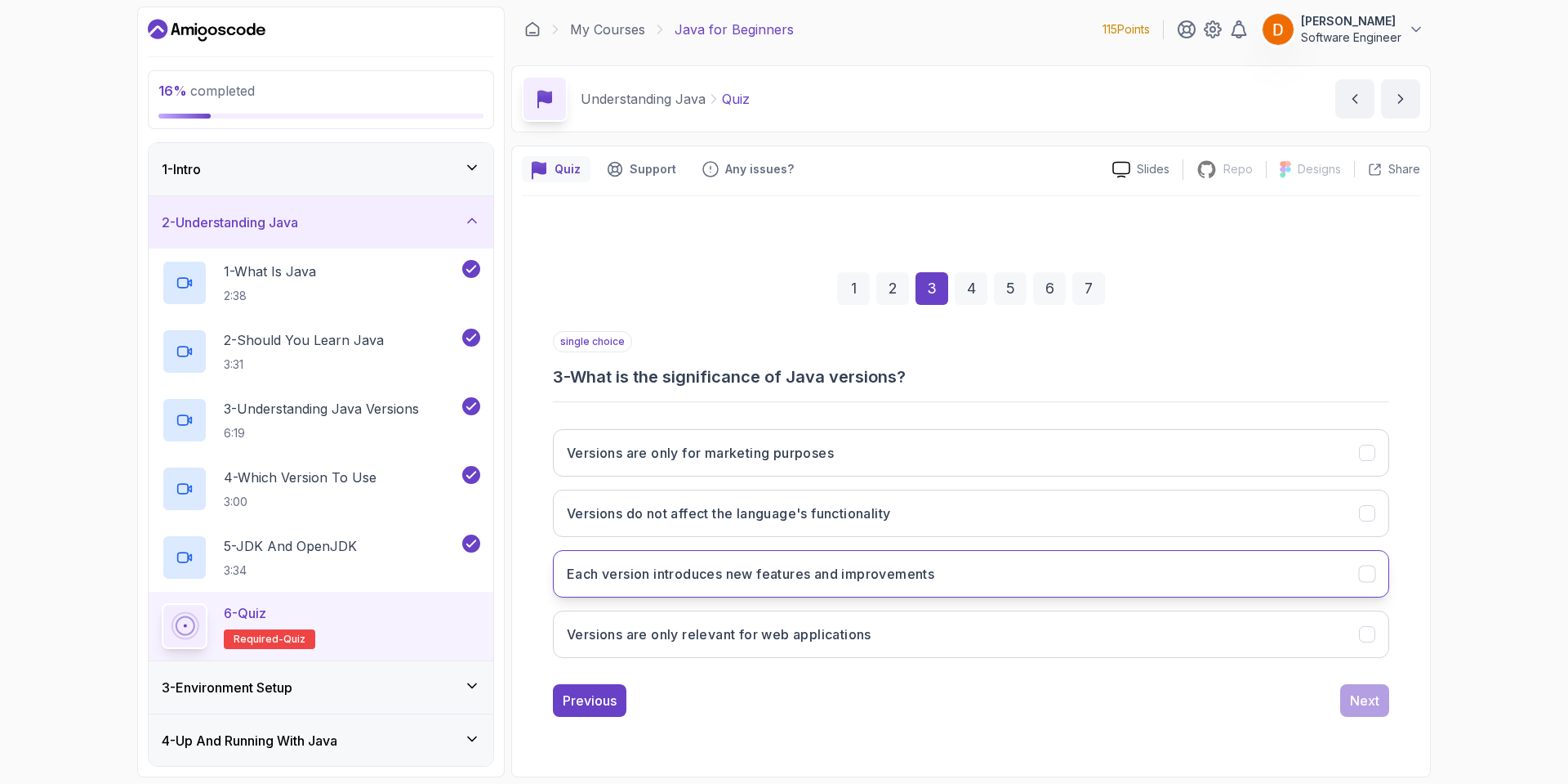
click at [861, 580] on h3 "Each version introduces new features and improvements" at bounding box center [750, 574] width 368 height 20
click at [1373, 696] on div "Next" at bounding box center [1365, 700] width 30 height 20
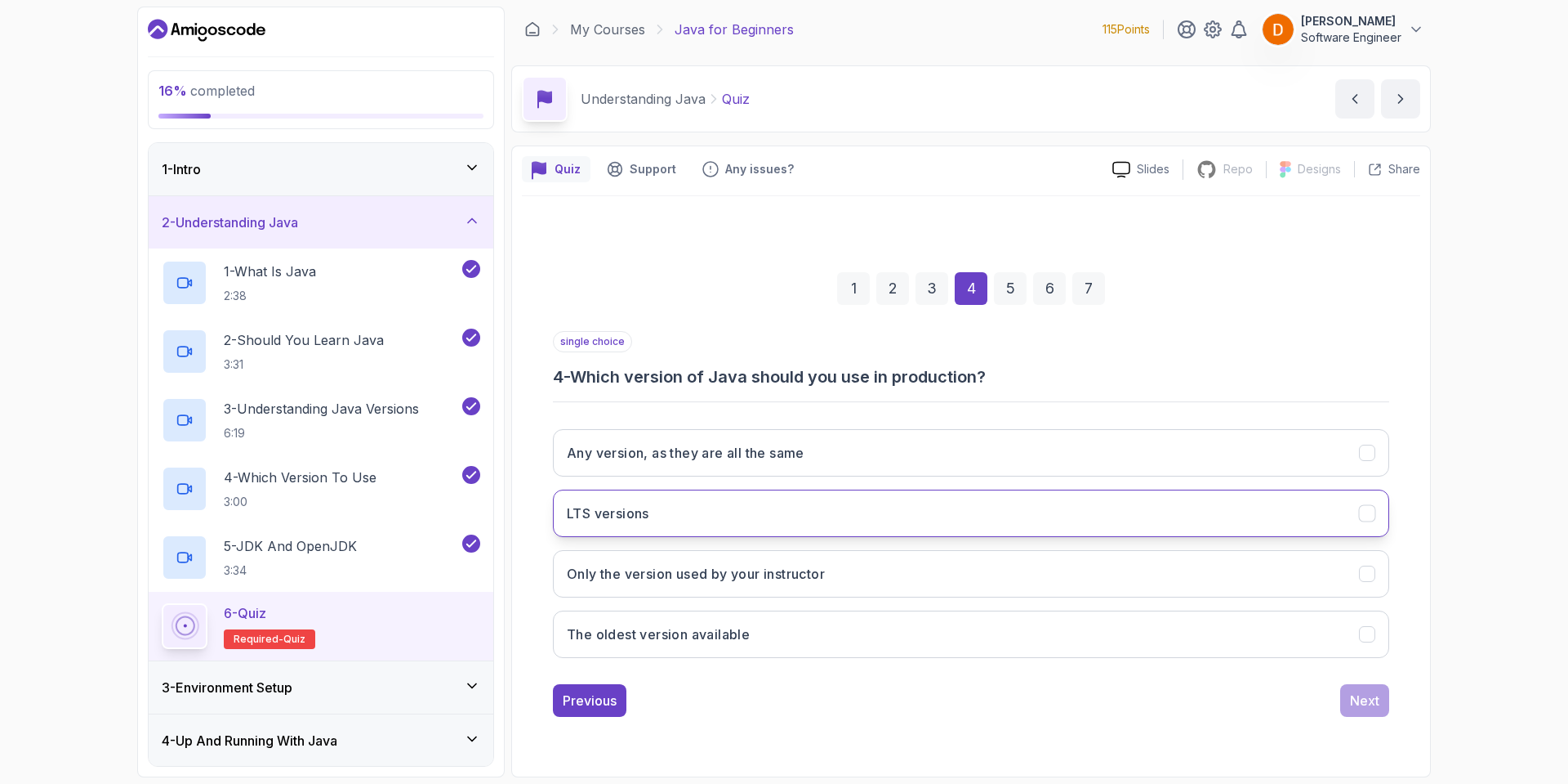
click at [758, 508] on button "LTS versions" at bounding box center [971, 513] width 837 height 47
click at [1352, 692] on div "Next" at bounding box center [1365, 700] width 30 height 20
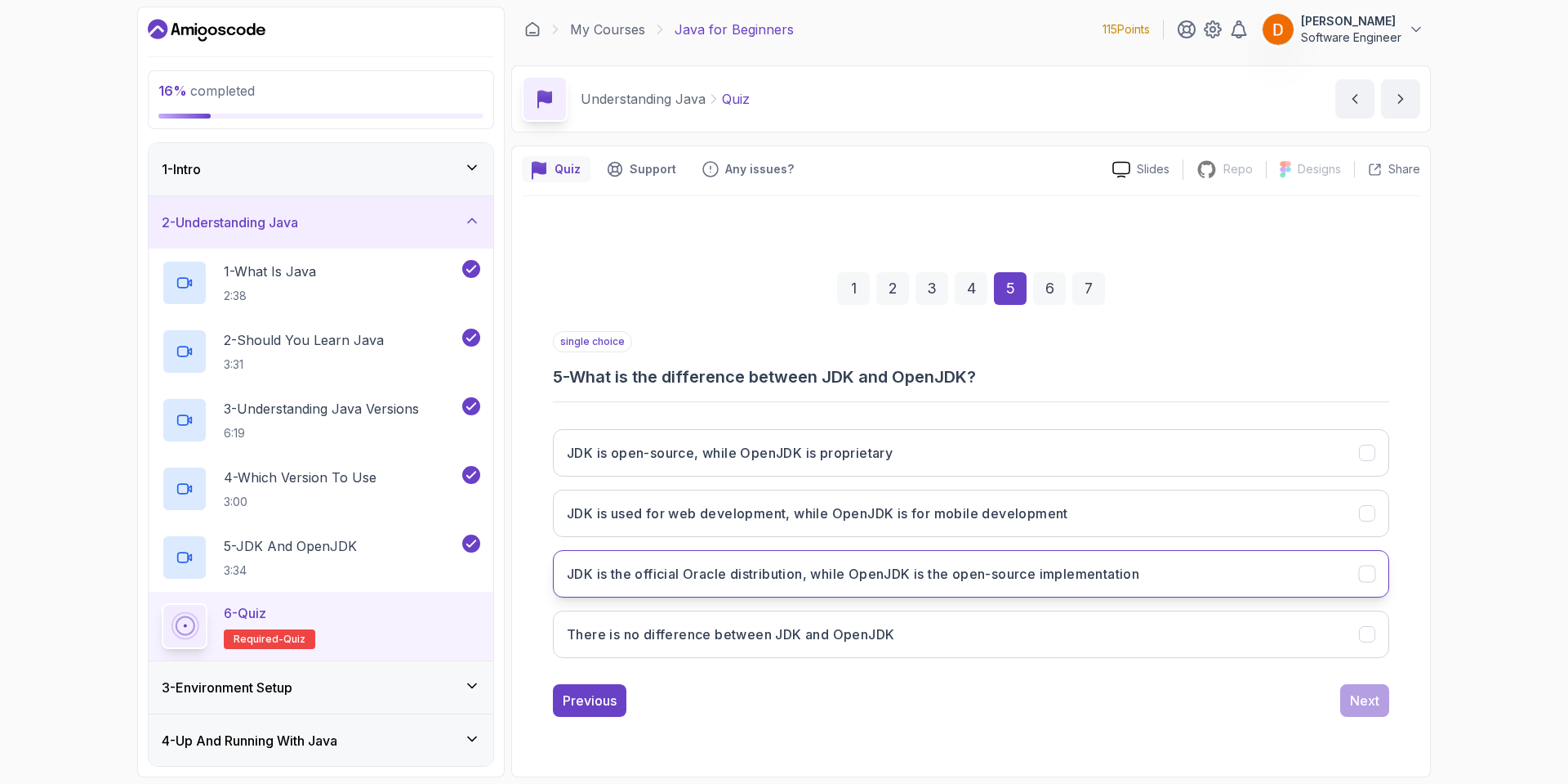
click at [775, 584] on button "JDK is the official Oracle distribution, while OpenJDK is the open-source imple…" at bounding box center [971, 574] width 837 height 47
click at [1381, 708] on button "Next" at bounding box center [1365, 700] width 49 height 33
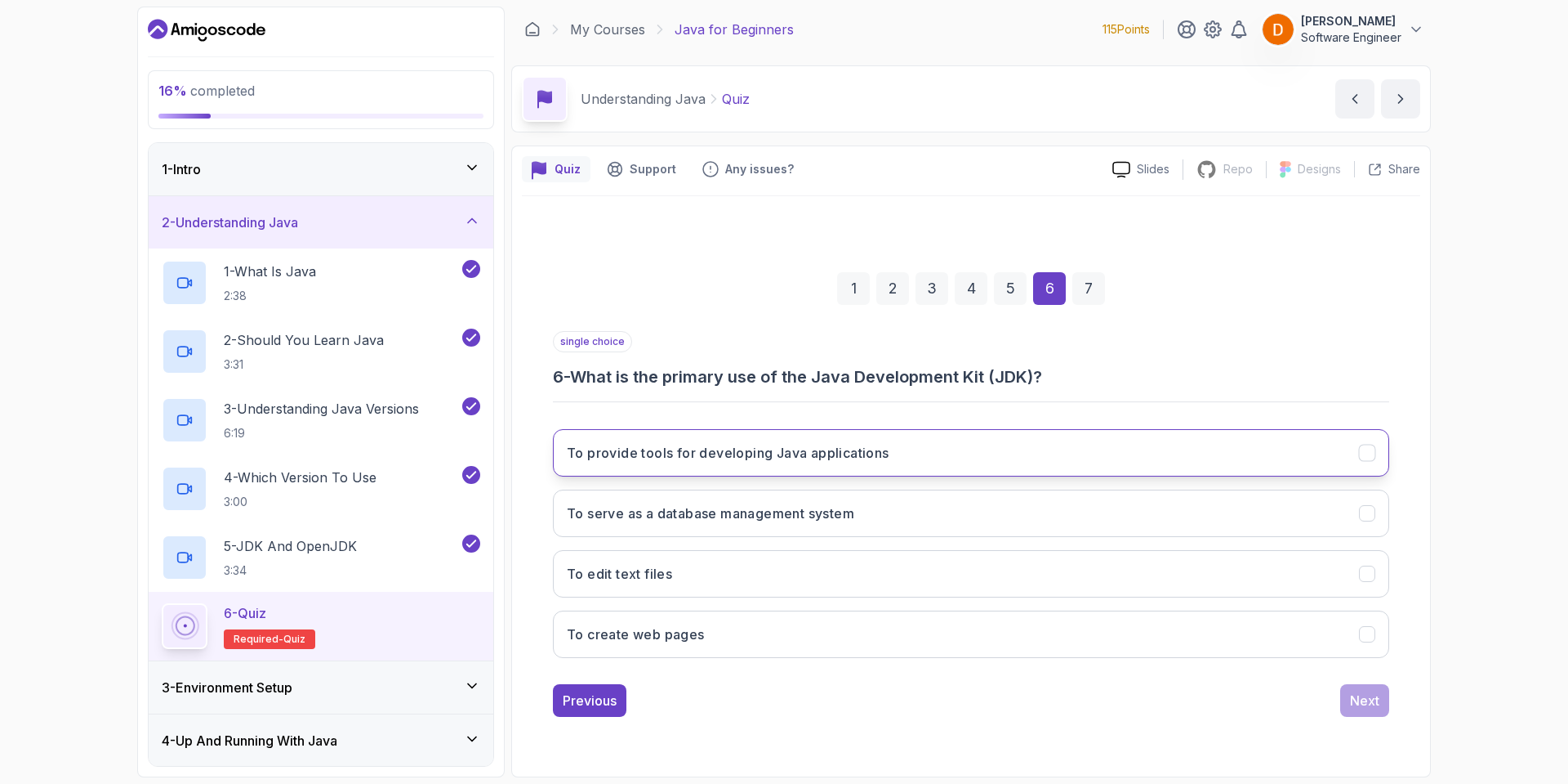
click at [779, 461] on h3 "To provide tools for developing Java applications" at bounding box center [727, 453] width 322 height 20
click at [1353, 708] on div "Next" at bounding box center [1365, 700] width 30 height 20
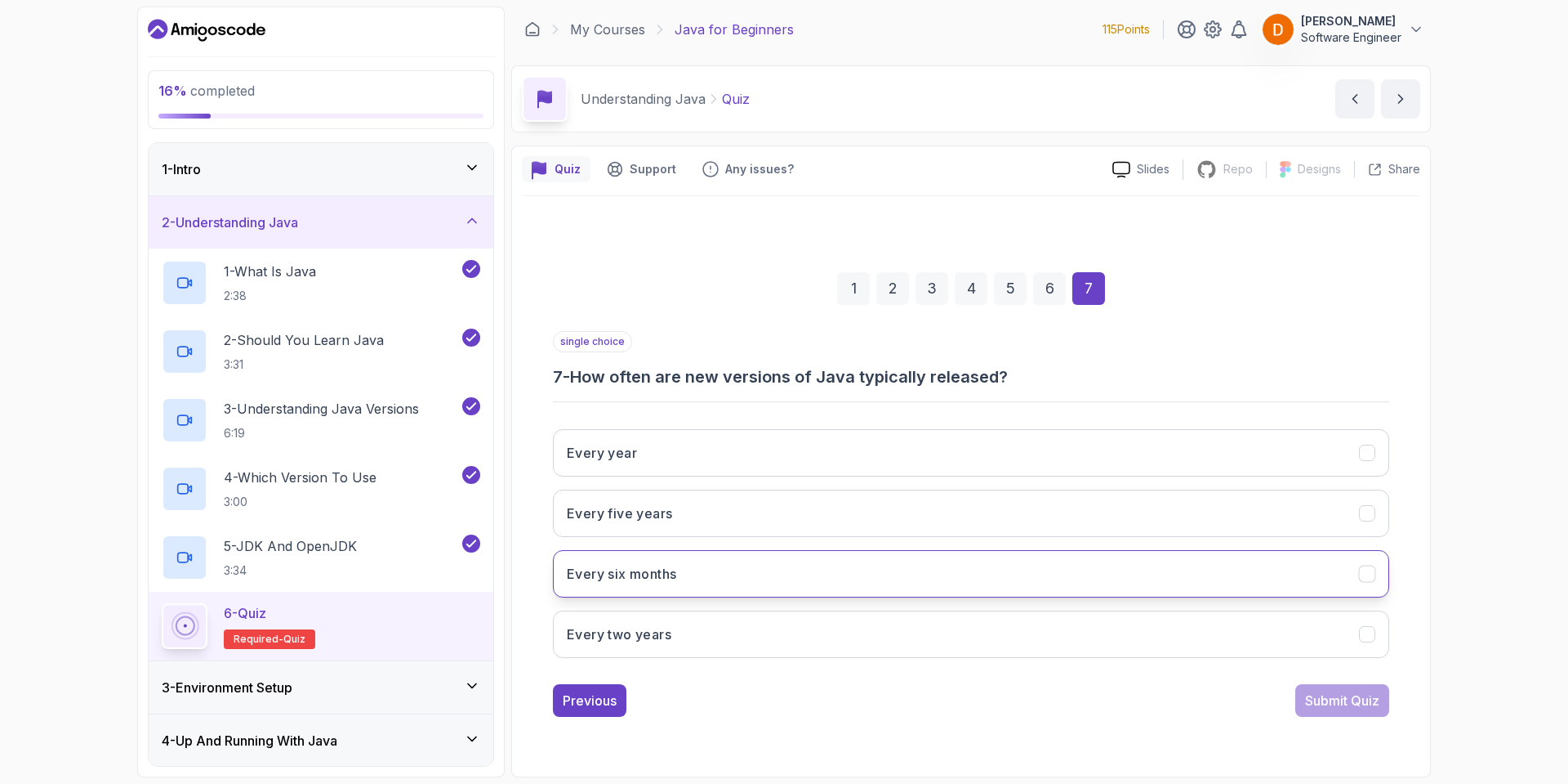
click at [687, 584] on button "Every six months" at bounding box center [971, 574] width 837 height 47
click at [1335, 693] on div "Submit Quiz" at bounding box center [1341, 700] width 74 height 20
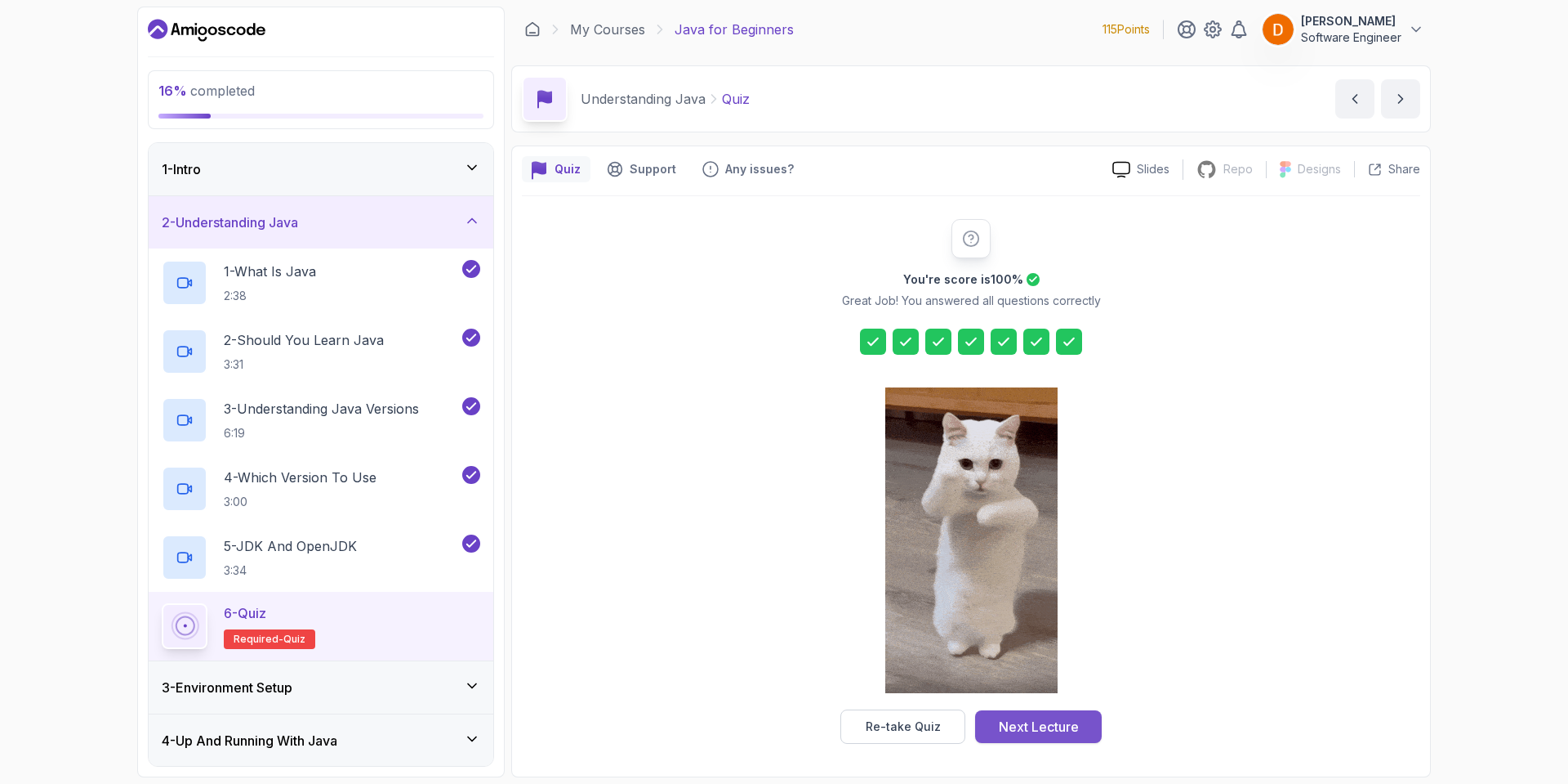
click at [1008, 723] on div "Next Lecture" at bounding box center [1038, 727] width 80 height 20
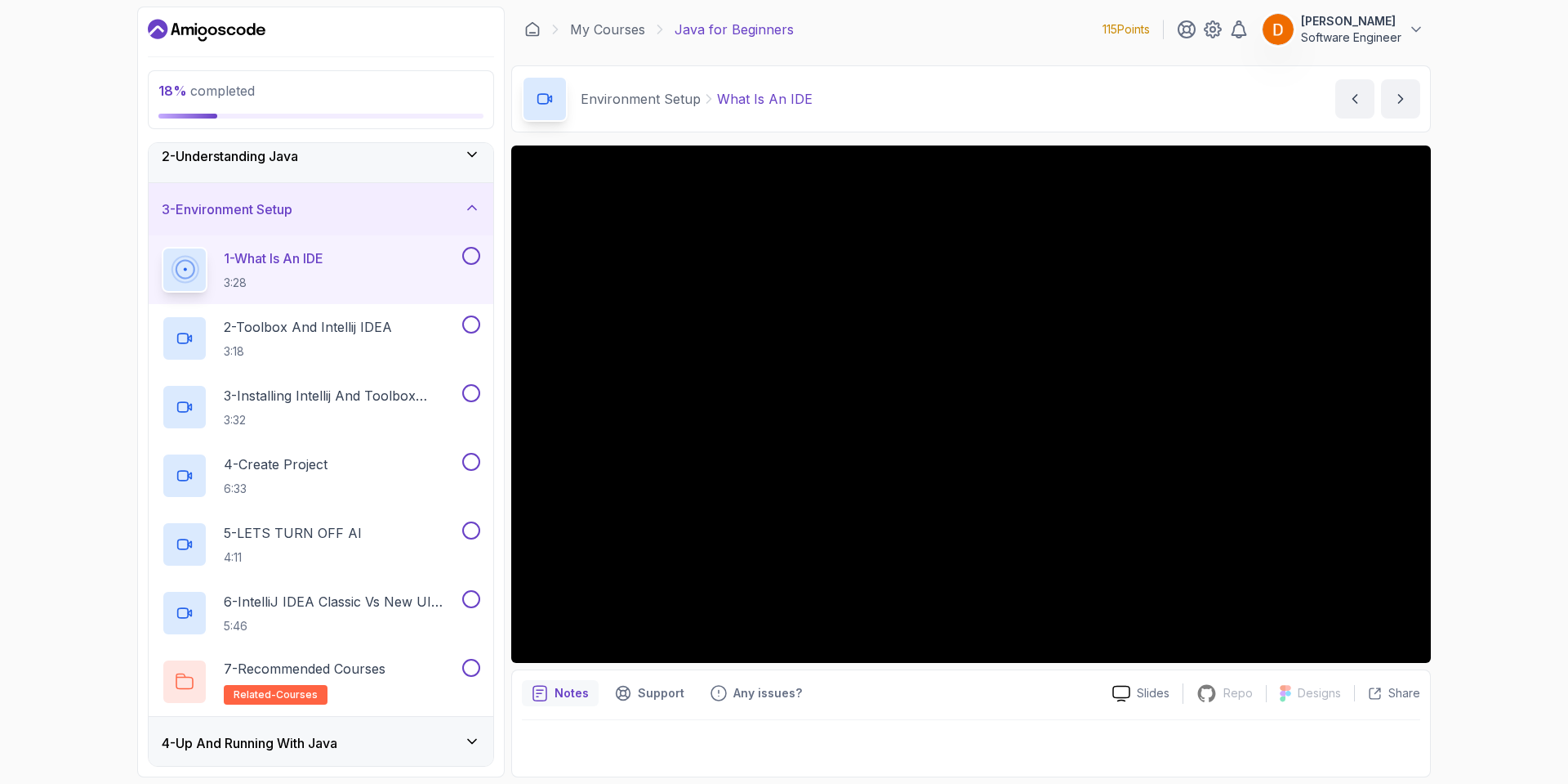
scroll to position [65, 0]
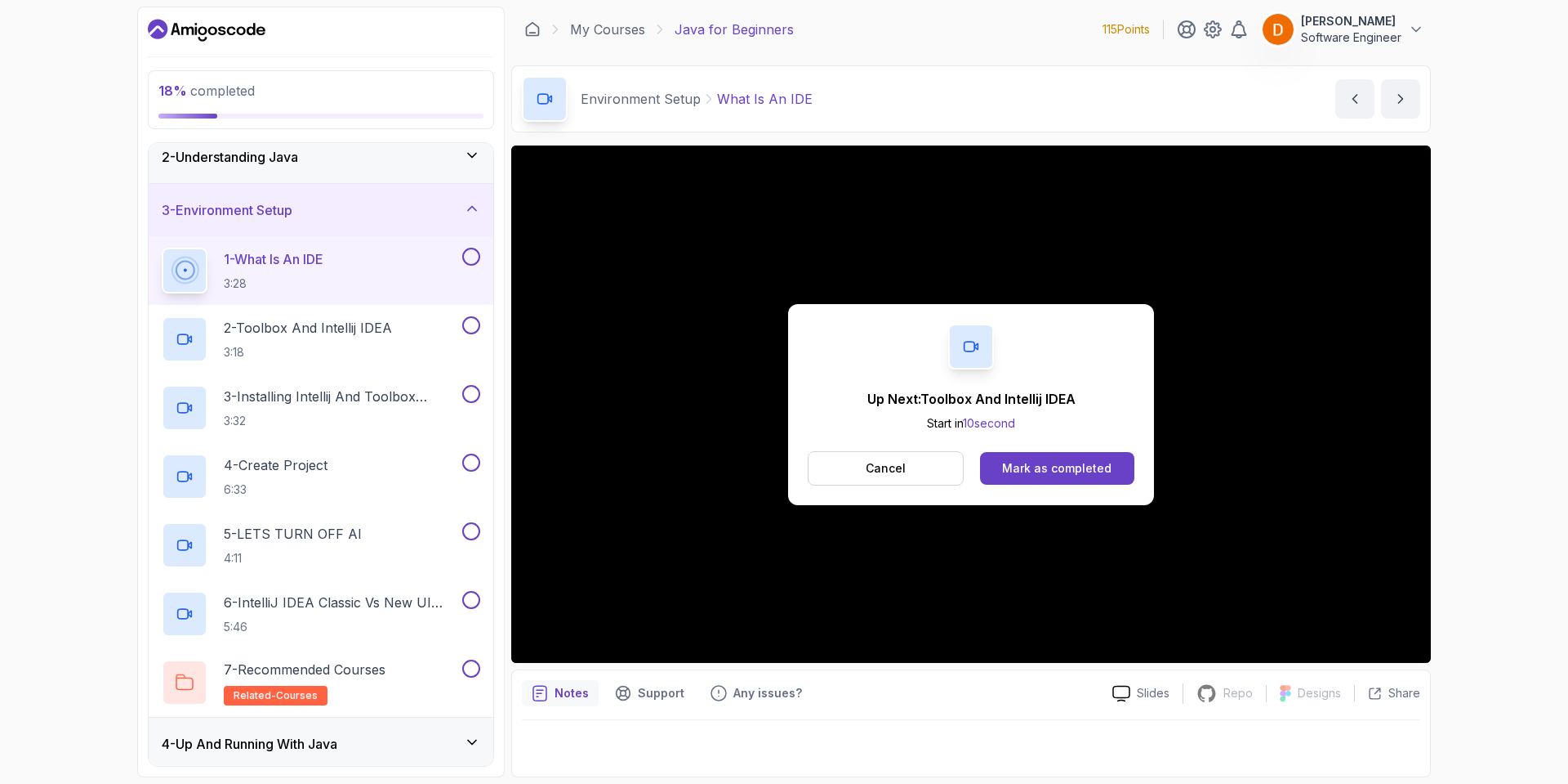
drag, startPoint x: 920, startPoint y: 147, endPoint x: 994, endPoint y: 290, distance: 161.0
click at [993, 297] on div "Up Next: Toolbox And Intellij IDEA Start in 10 second Cancel Mark as completed" at bounding box center [971, 403] width 920 height 518
click at [1045, 468] on div "Mark as completed" at bounding box center [1057, 468] width 109 height 17
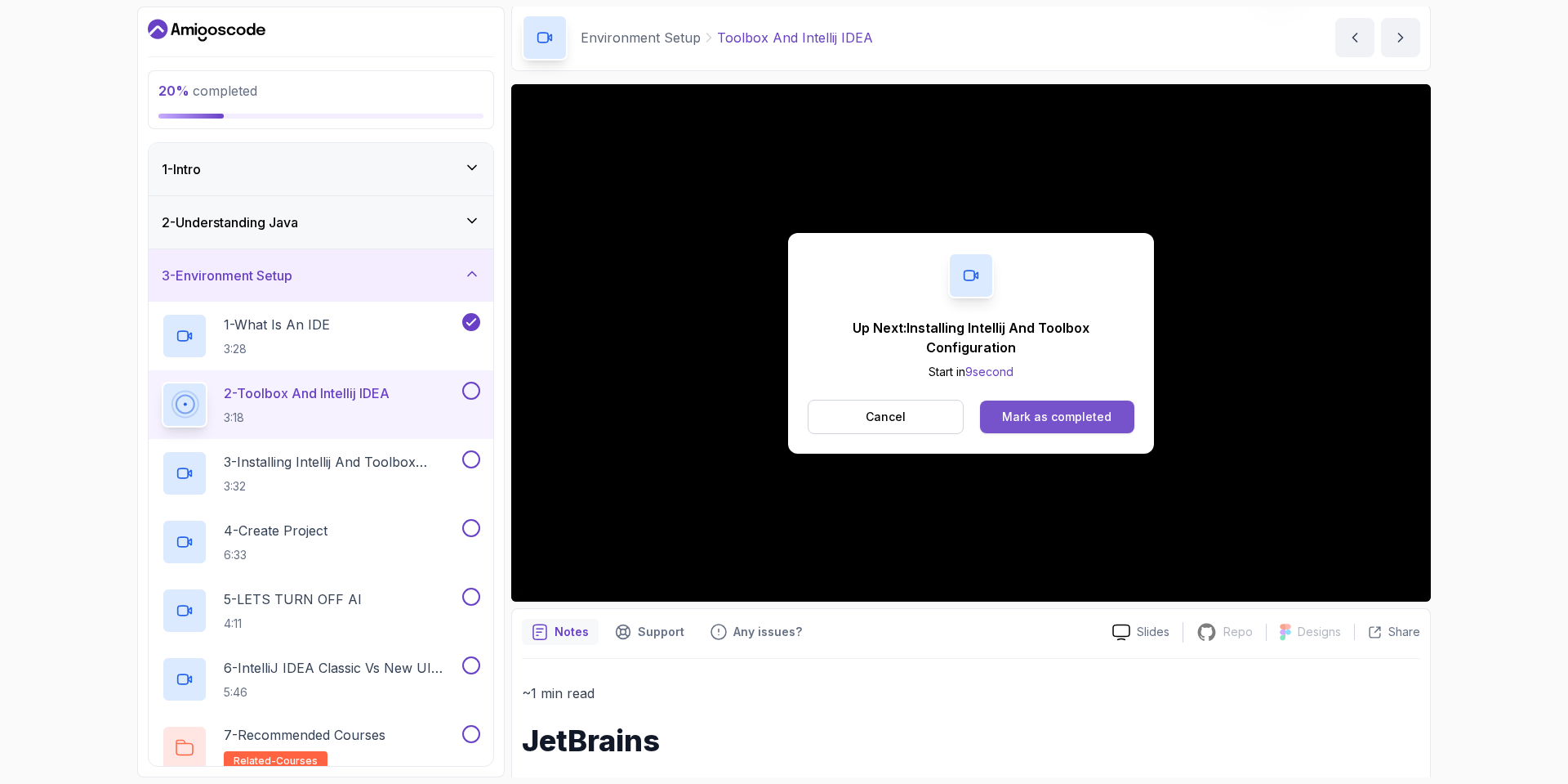
click at [1037, 411] on div "Mark as completed" at bounding box center [1057, 416] width 109 height 17
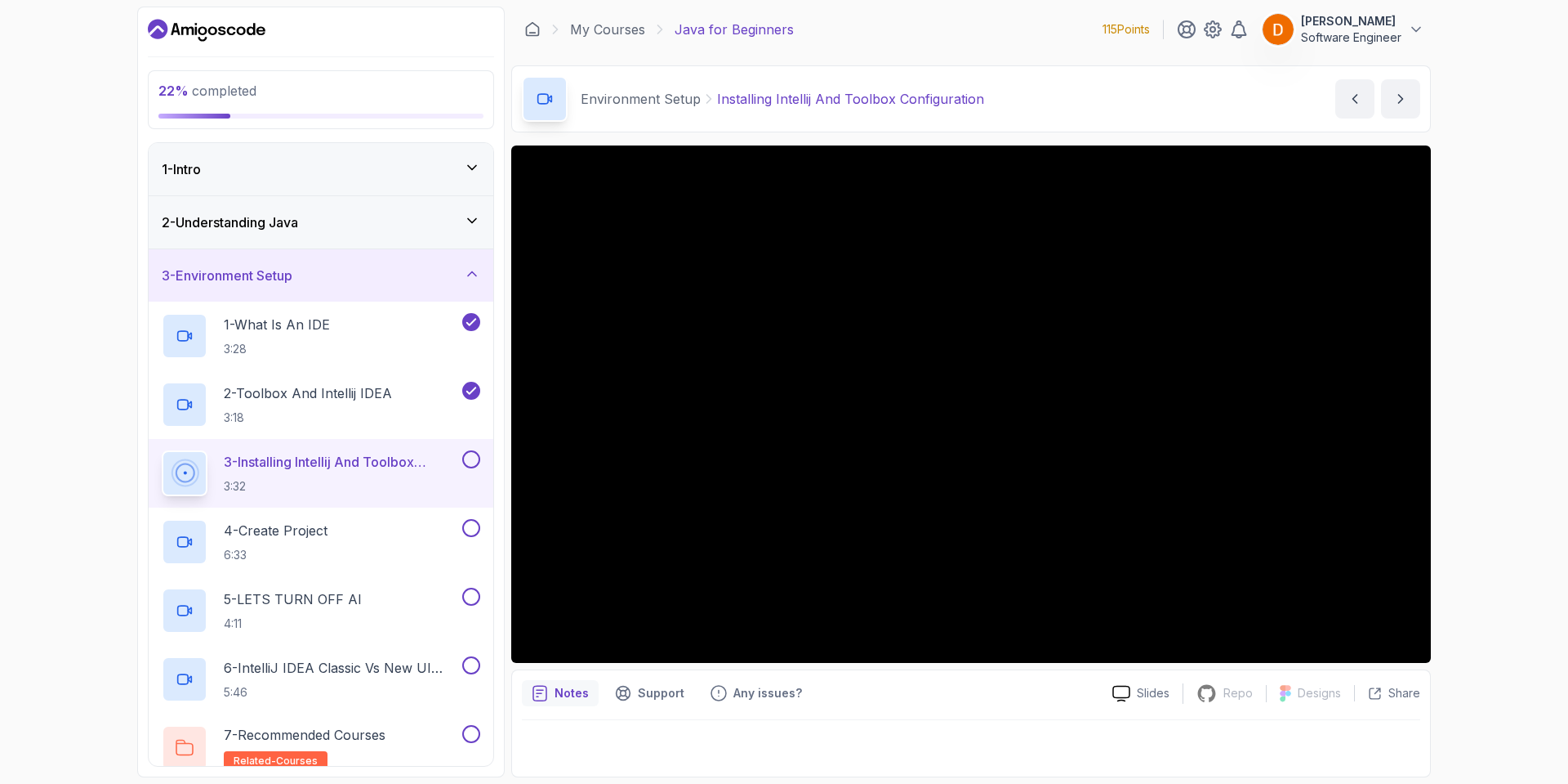
click at [1124, 27] on p "115 Points" at bounding box center [1126, 30] width 47 height 17
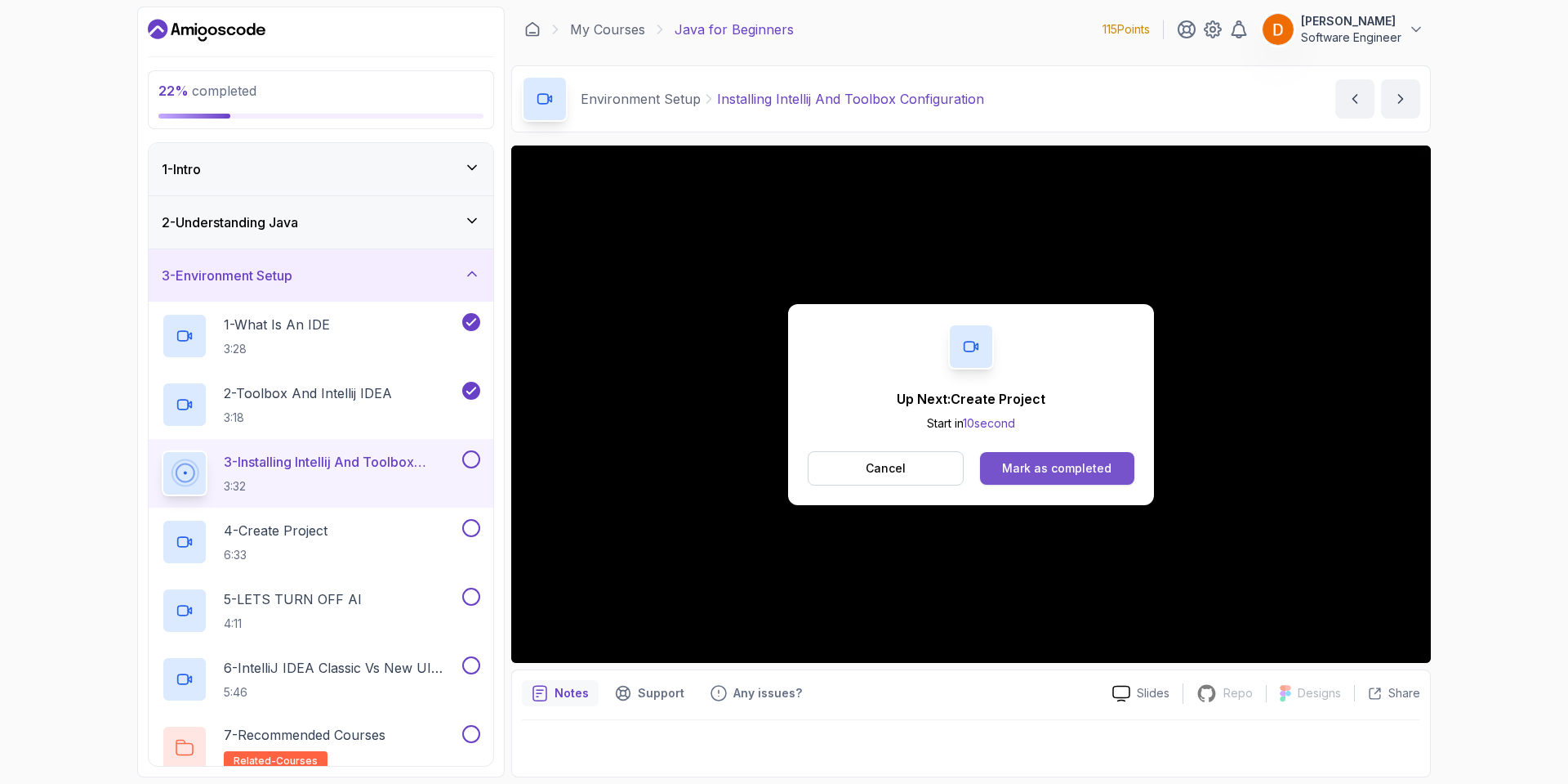
click at [1056, 468] on div "Mark as completed" at bounding box center [1057, 468] width 109 height 17
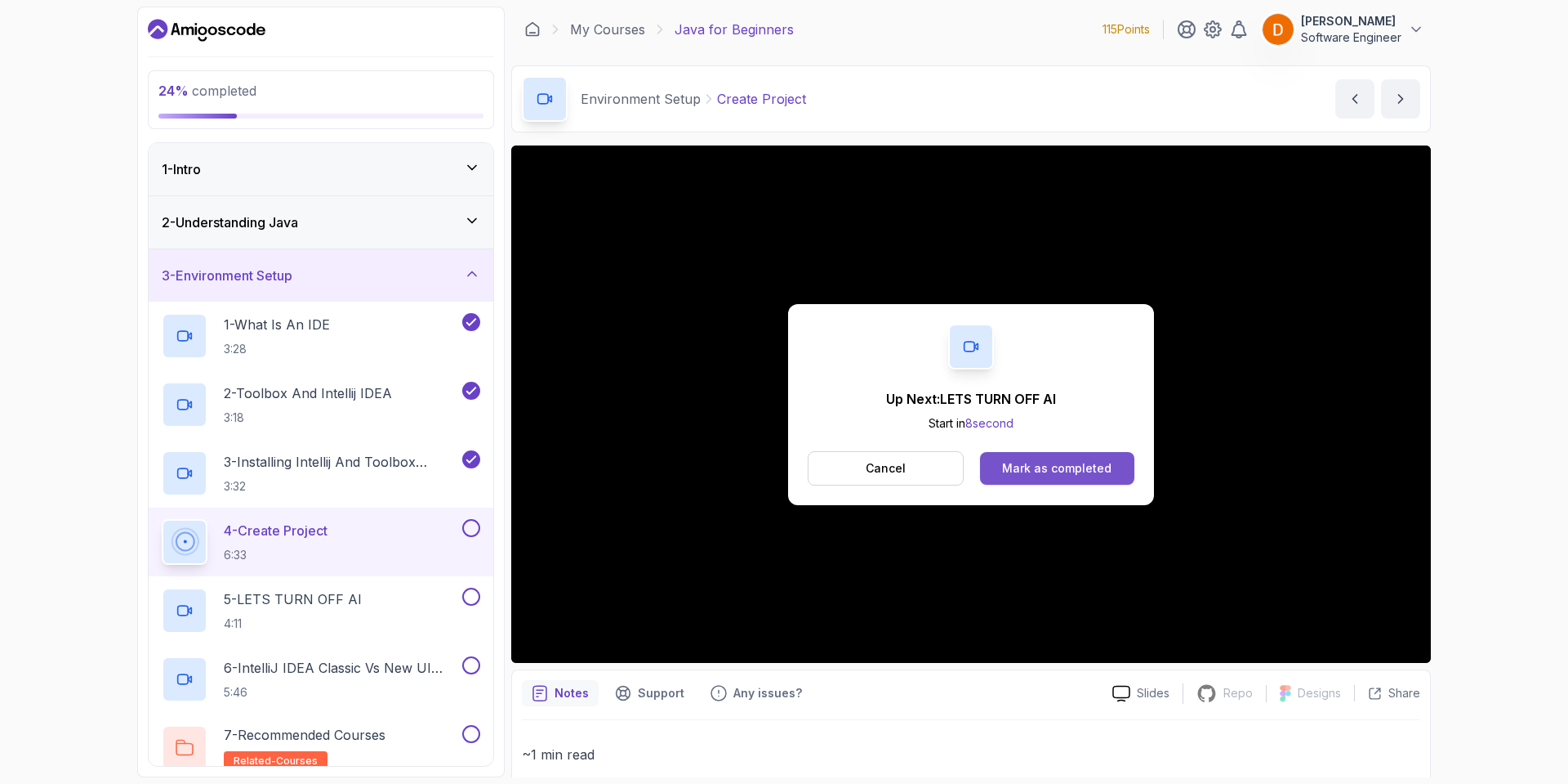
click at [1047, 467] on div "Mark as completed" at bounding box center [1057, 468] width 109 height 17
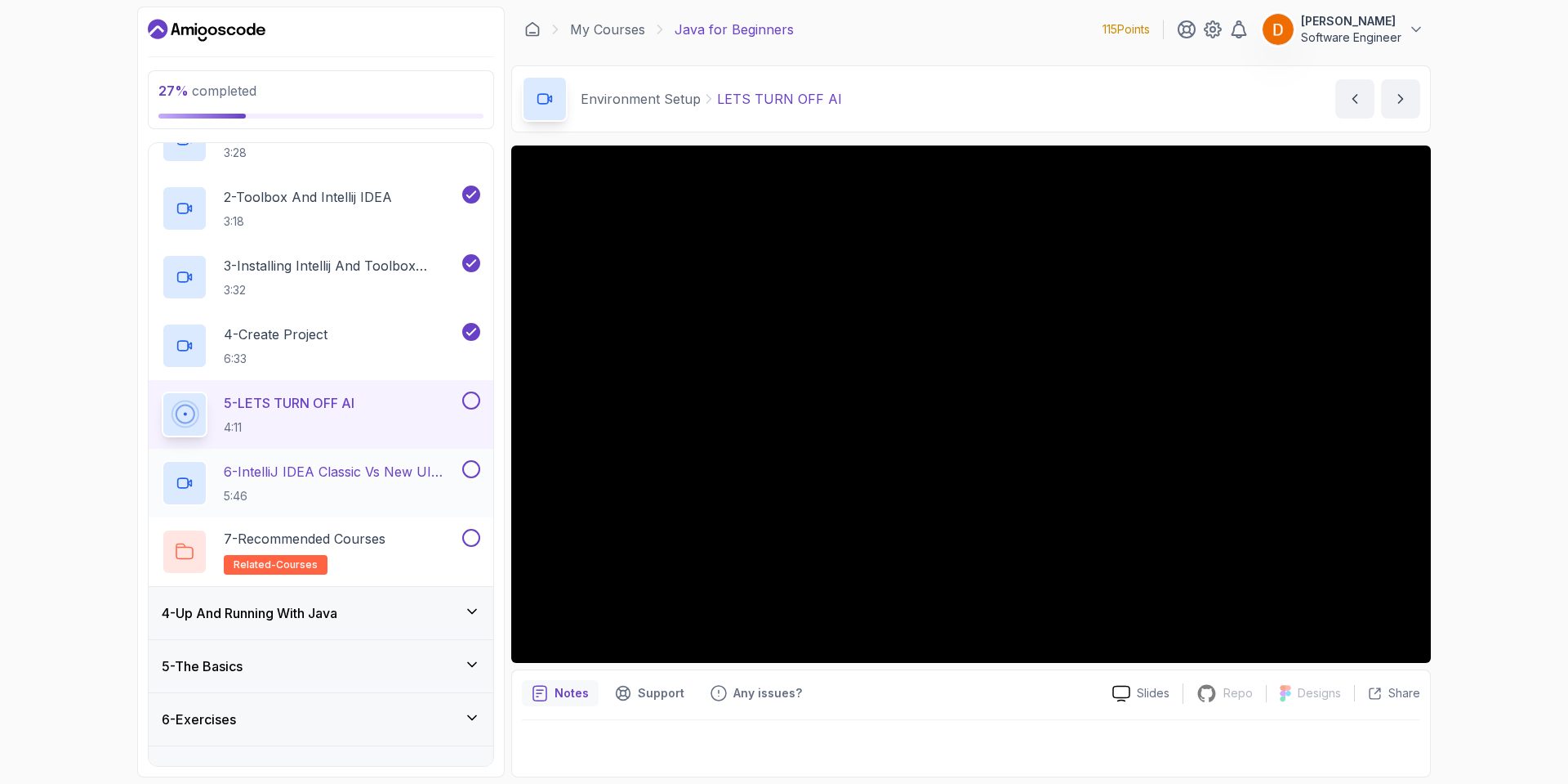
scroll to position [229, 0]
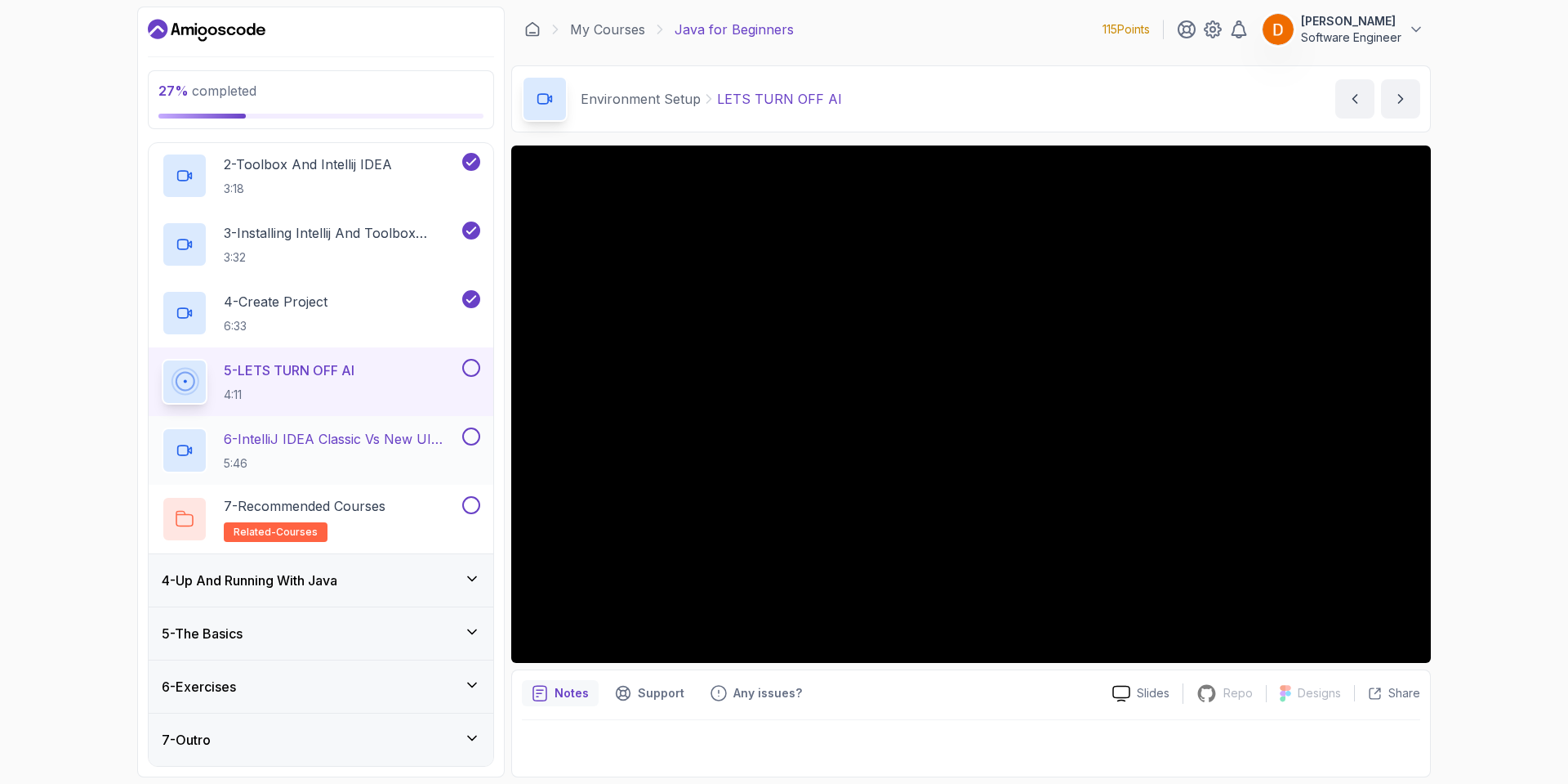
click at [264, 422] on div "6 - IntelliJ IDEA Classic Vs New UI (User Interface) 5:46" at bounding box center [321, 451] width 345 height 69
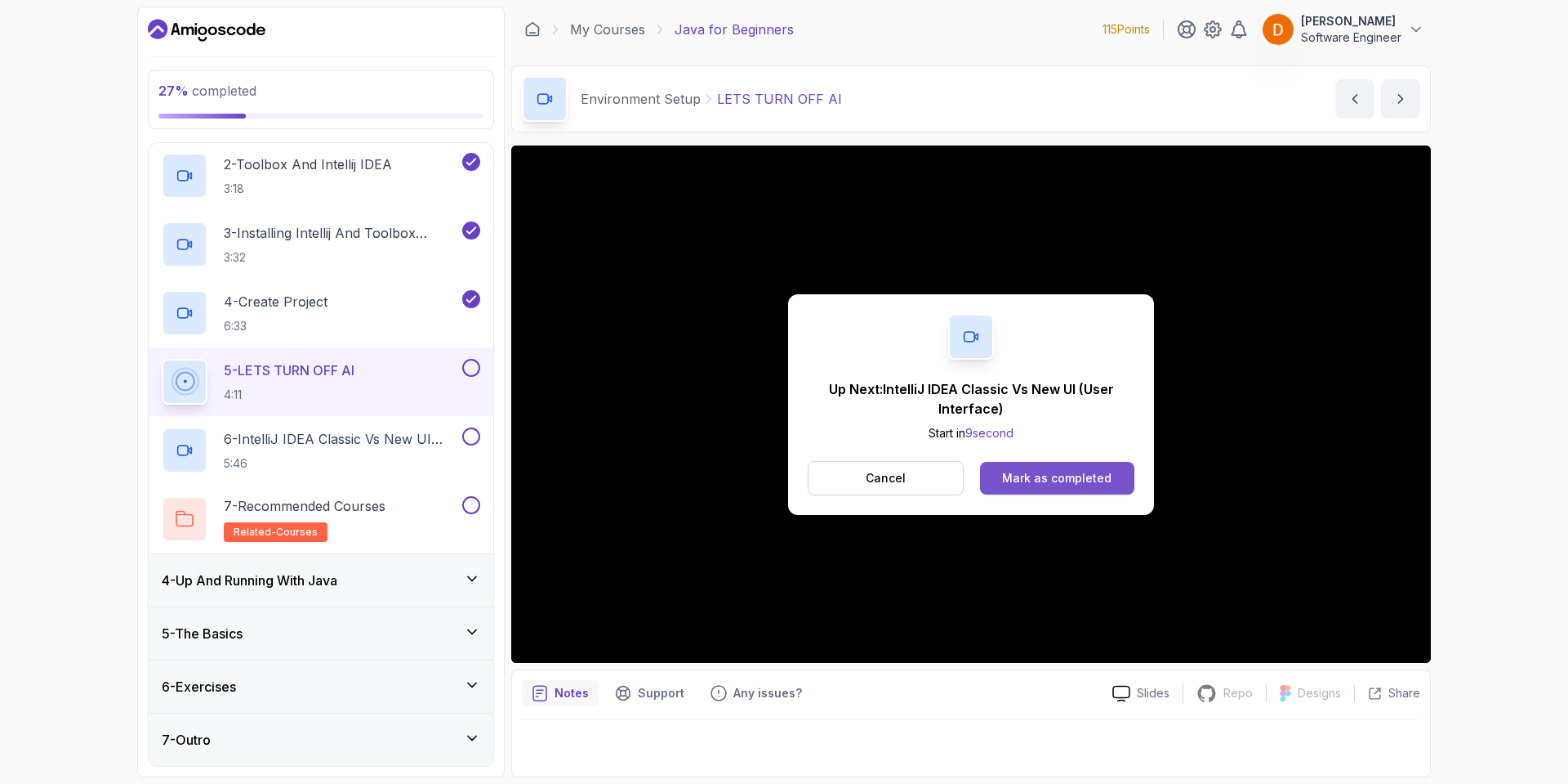
click at [1013, 471] on div "Mark as completed" at bounding box center [1057, 477] width 109 height 17
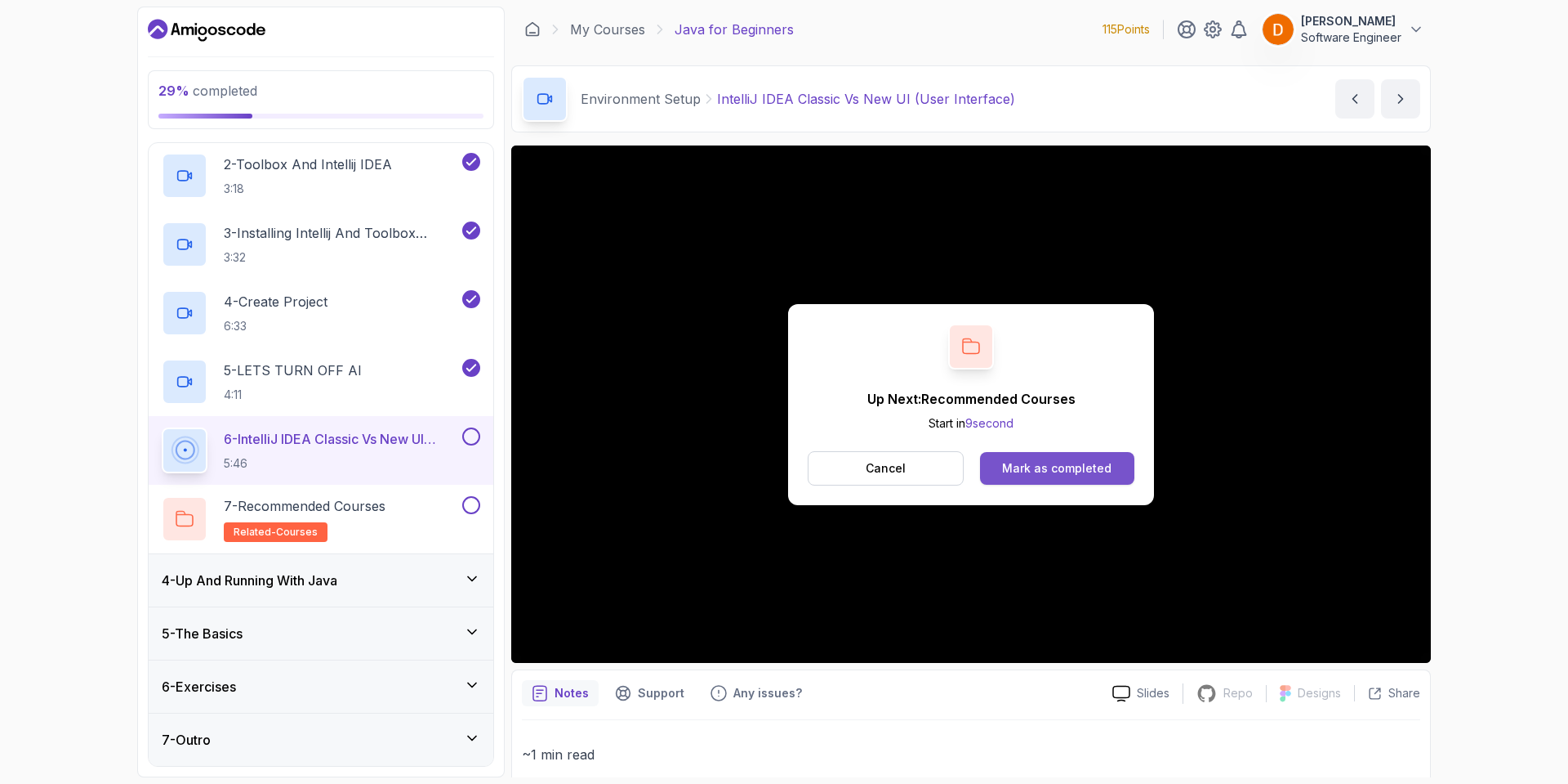
click at [1011, 464] on div "Mark as completed" at bounding box center [1057, 468] width 109 height 17
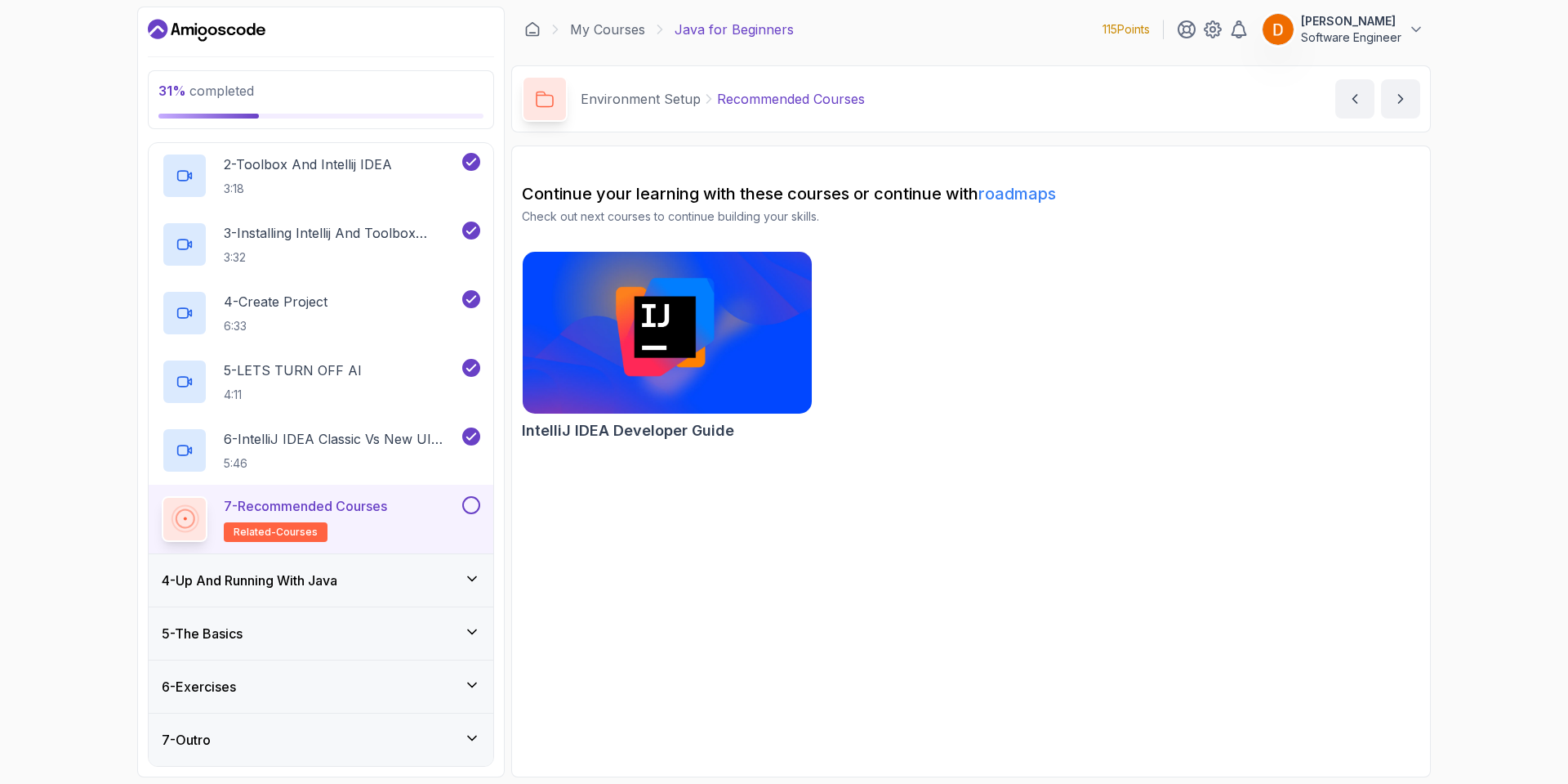
click at [462, 509] on div at bounding box center [470, 505] width 22 height 18
click at [477, 510] on button at bounding box center [471, 505] width 18 height 18
click at [455, 581] on div "4 - Up And Running With Java" at bounding box center [320, 580] width 318 height 20
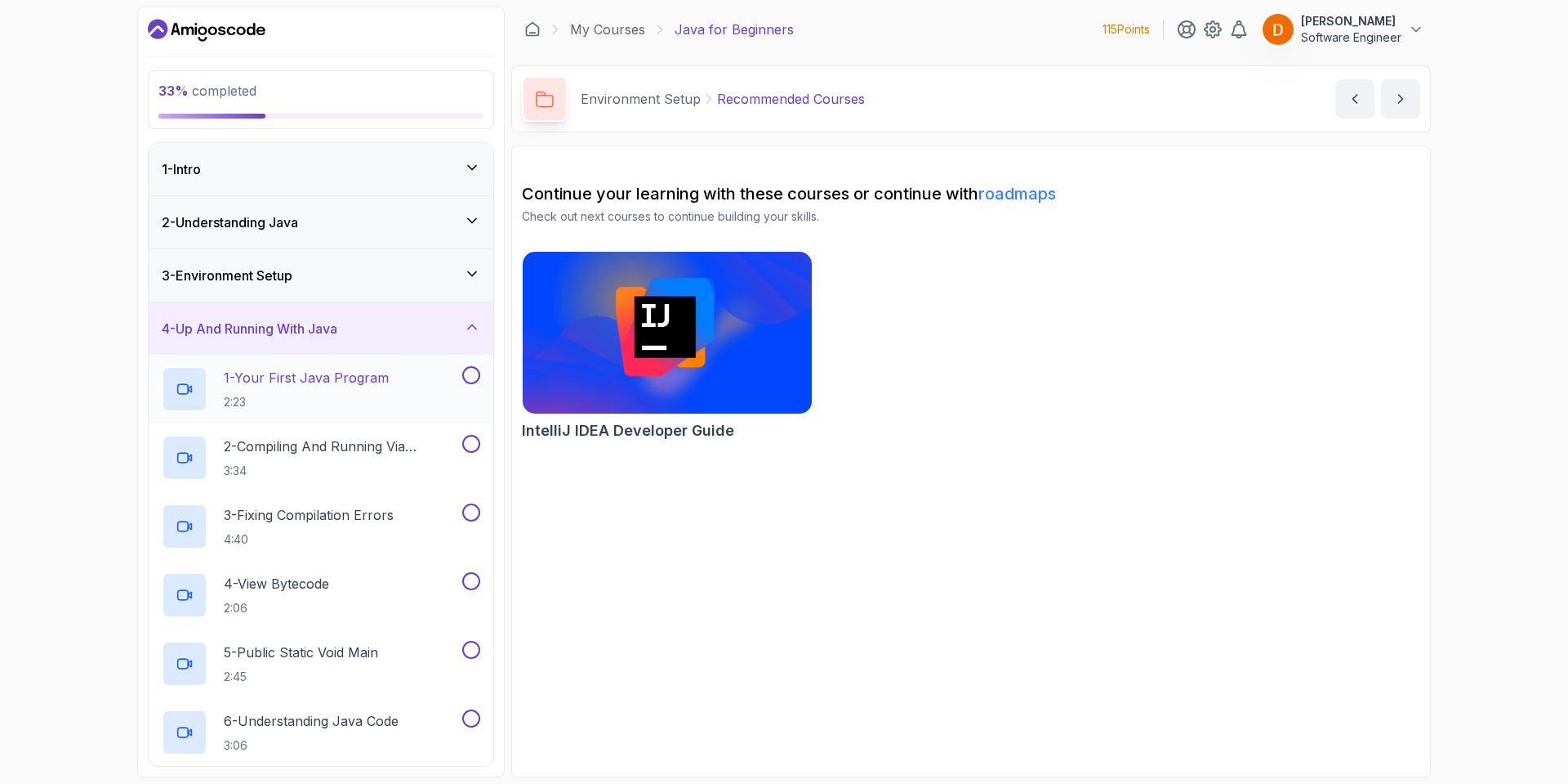
click at [365, 389] on h2 "1 - Your First Java Program 2:23" at bounding box center [306, 389] width 165 height 42
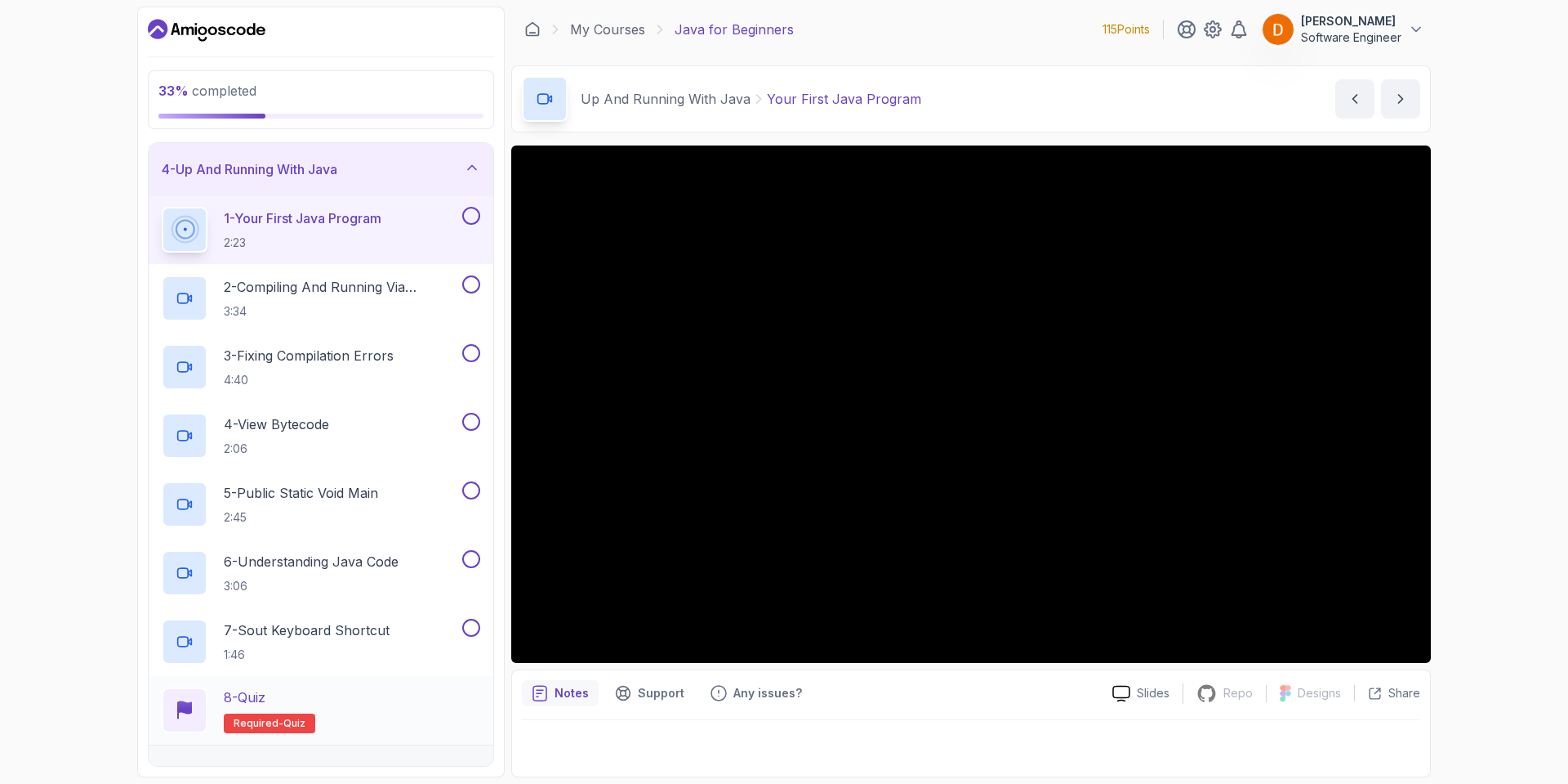
scroll to position [134, 0]
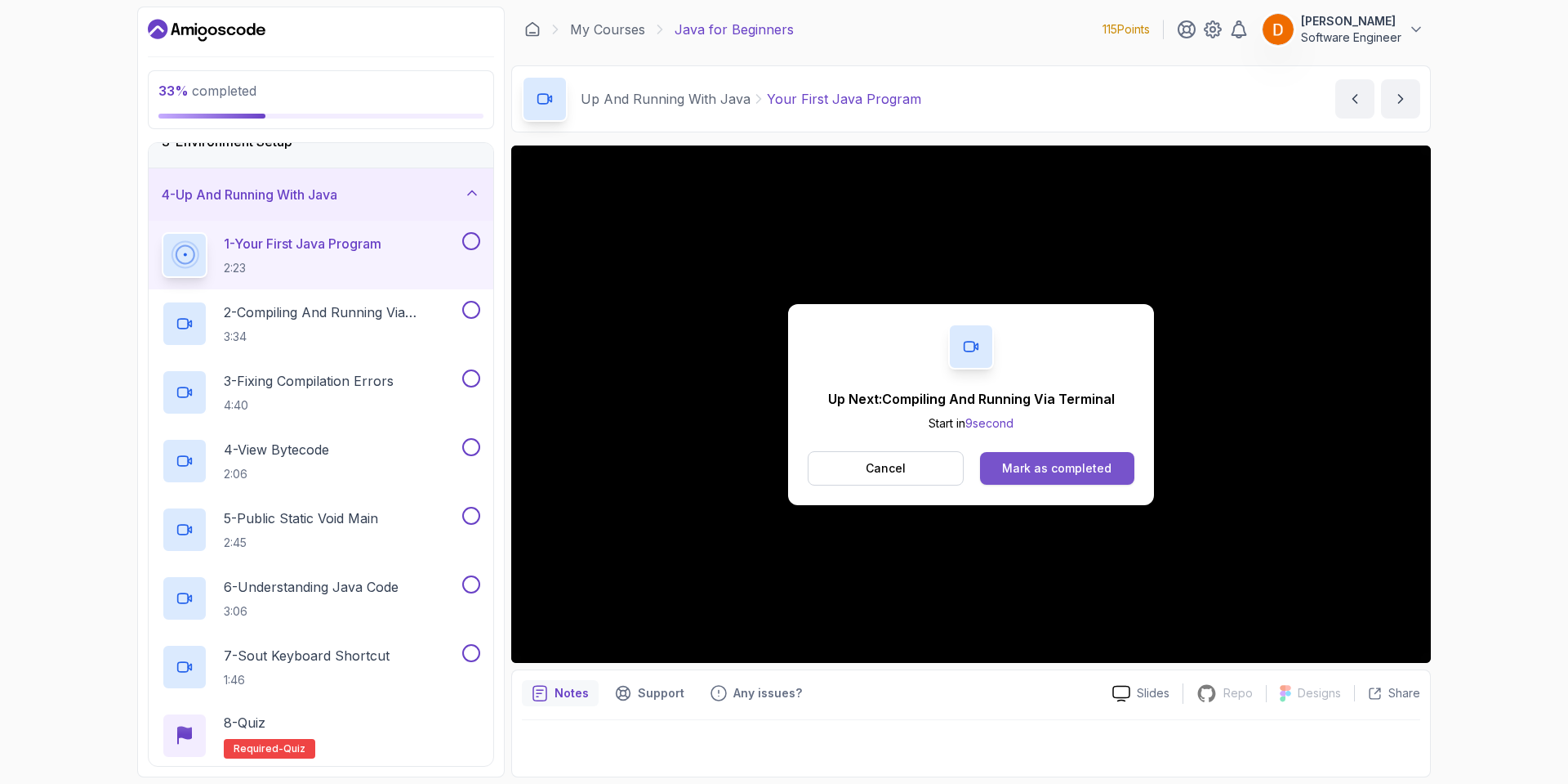
click at [1036, 483] on button "Mark as completed" at bounding box center [1057, 467] width 155 height 33
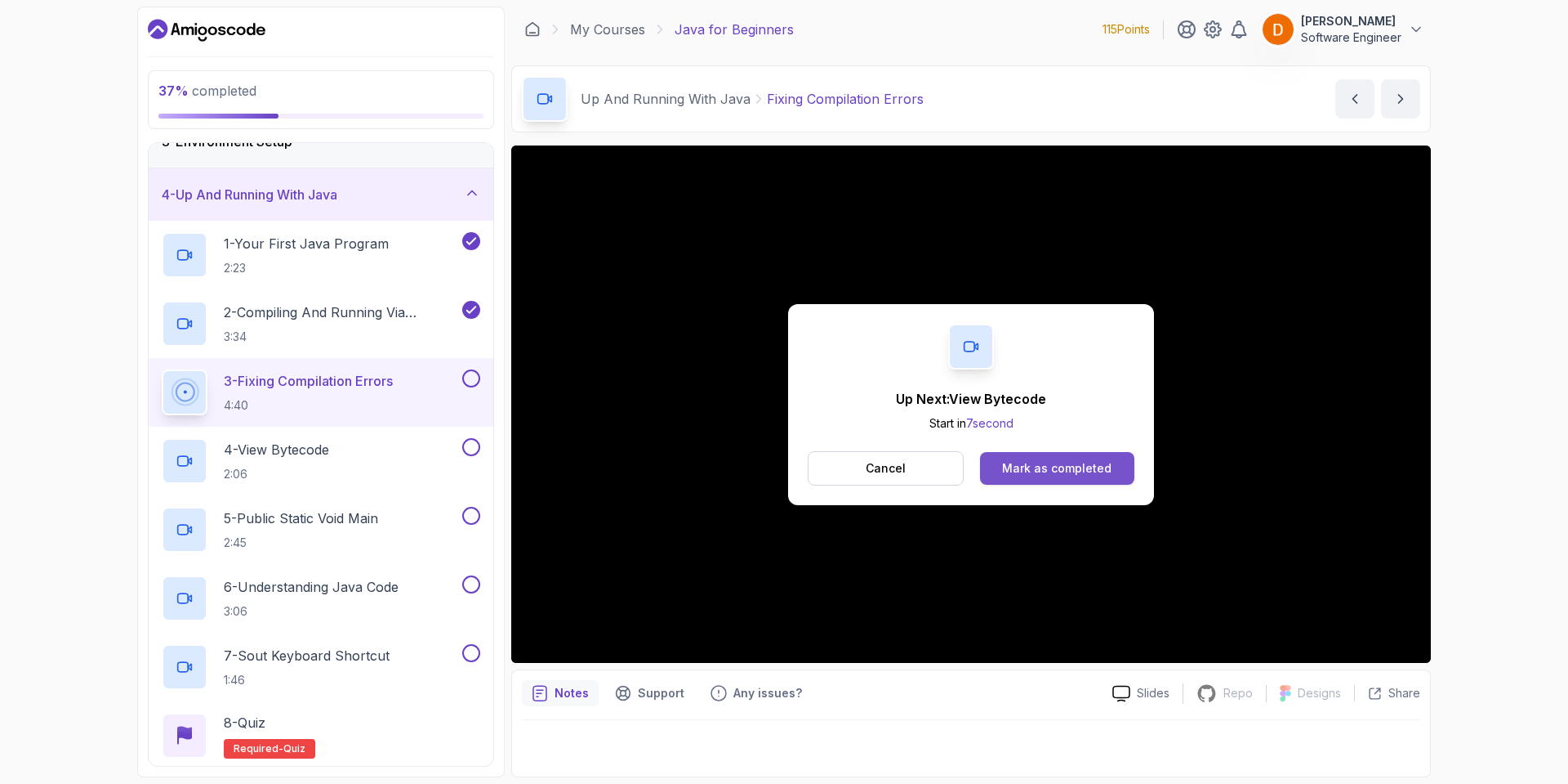
drag, startPoint x: 1068, startPoint y: 444, endPoint x: 1064, endPoint y: 456, distance: 12.6
click at [1064, 456] on div "Up Next: View Bytecode Start in 7 second Cancel Mark as completed" at bounding box center [971, 404] width 366 height 201
click at [1062, 459] on button "Mark as completed" at bounding box center [1057, 467] width 155 height 33
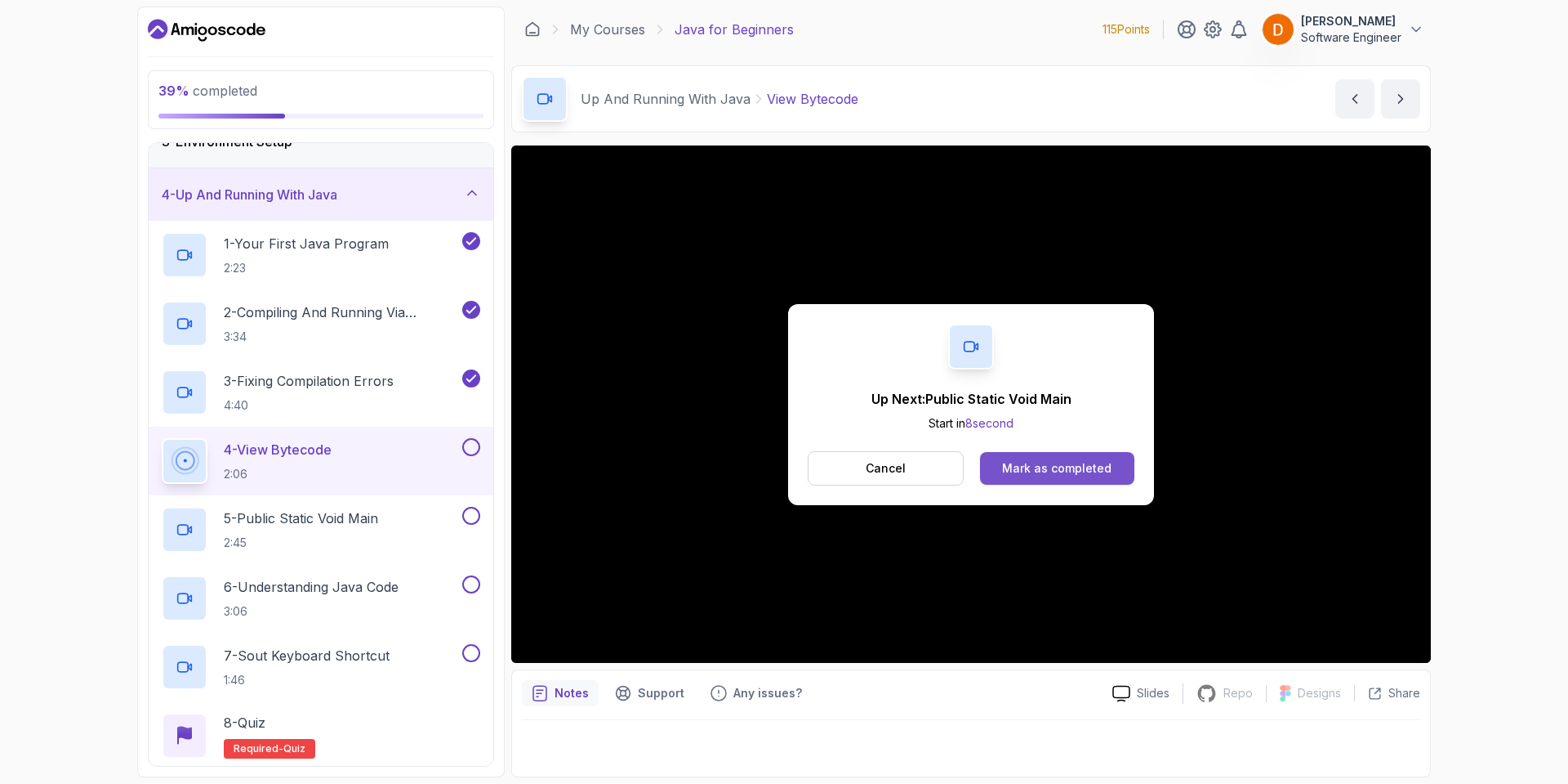
click at [1068, 468] on div "Mark as completed" at bounding box center [1057, 468] width 109 height 17
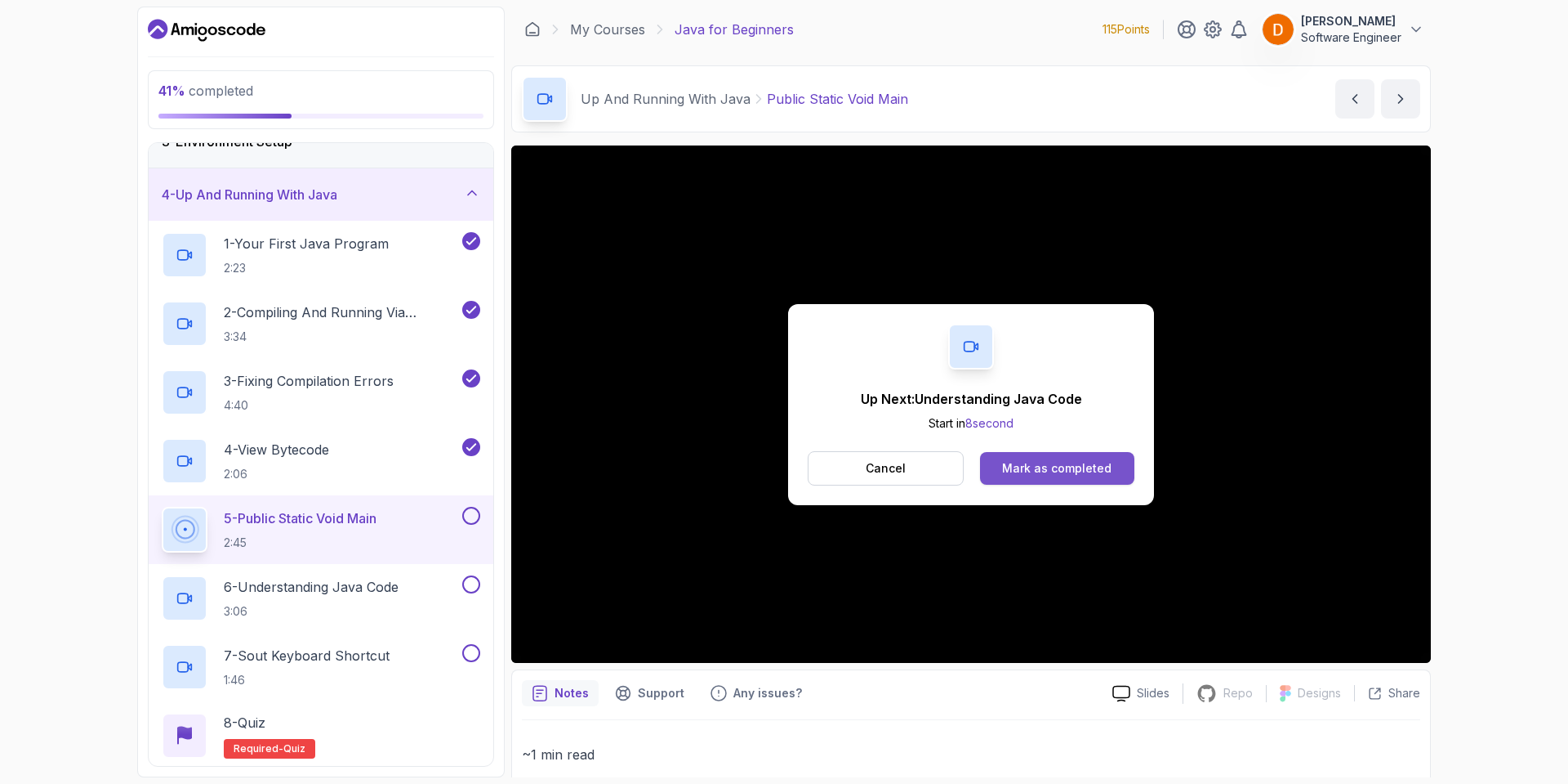
click at [1109, 469] on button "Mark as completed" at bounding box center [1057, 467] width 155 height 33
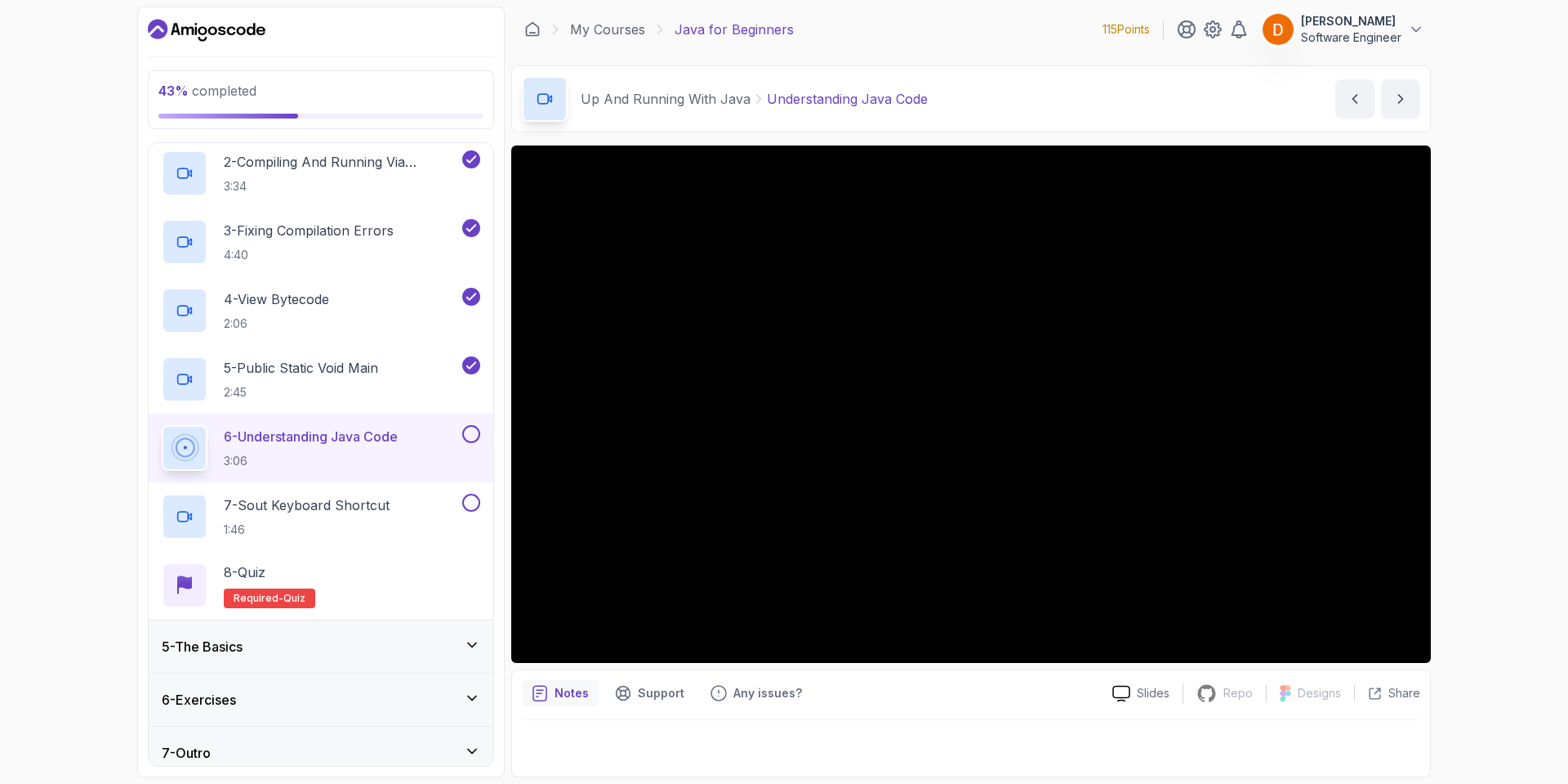
scroll to position [298, 0]
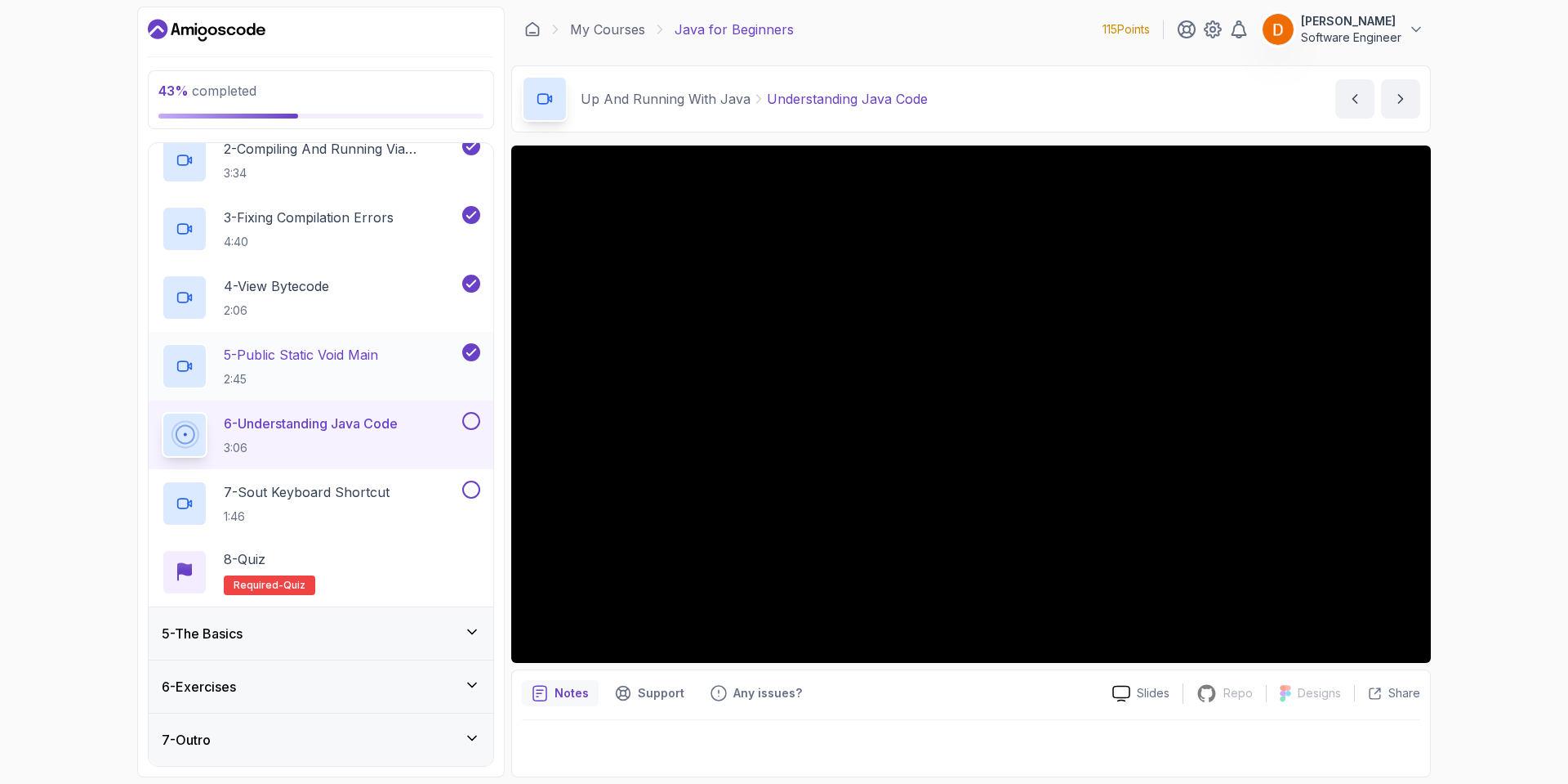
click at [457, 638] on div "5 - The Basics" at bounding box center [320, 633] width 318 height 20
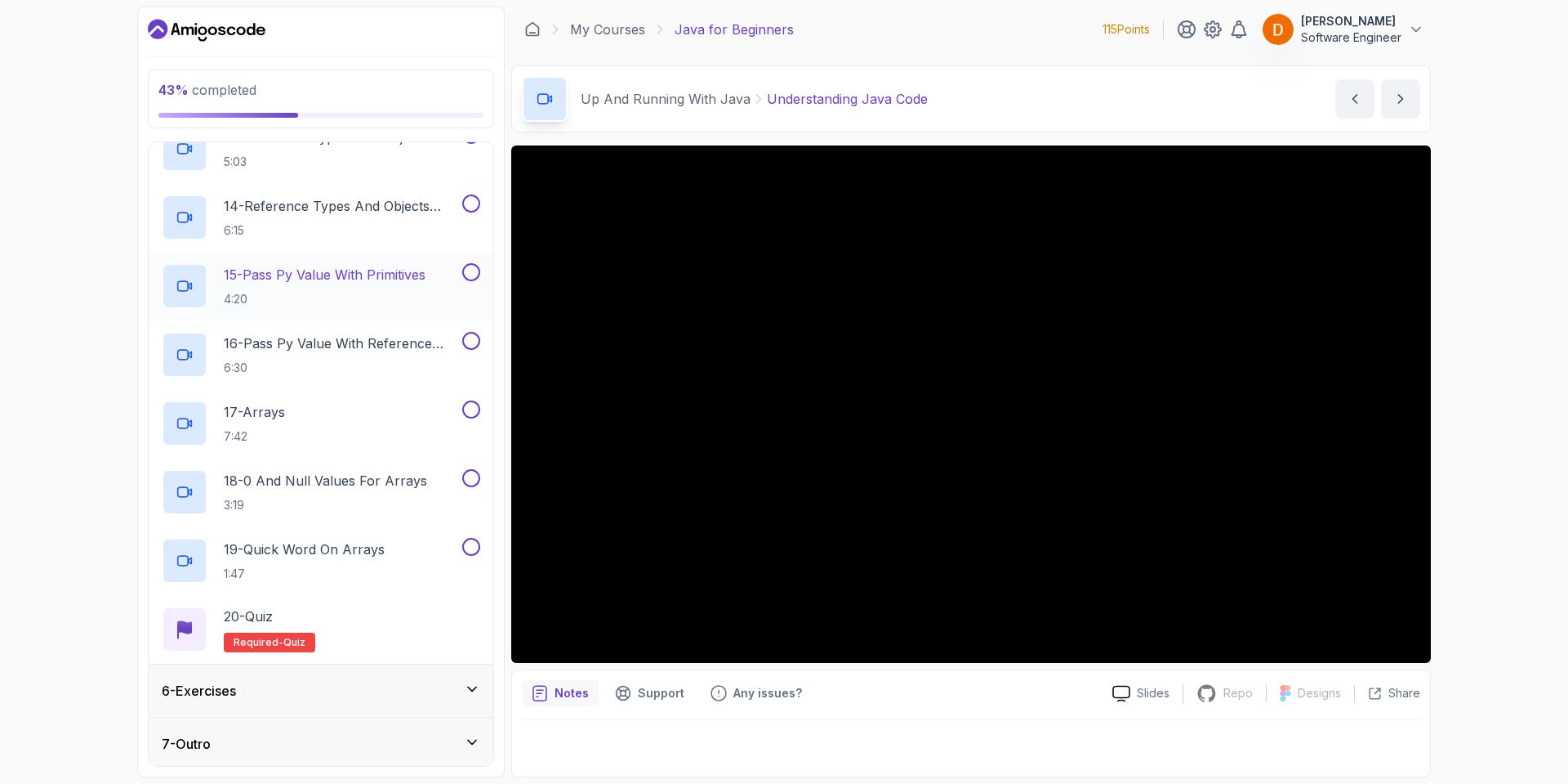
scroll to position [1120, 0]
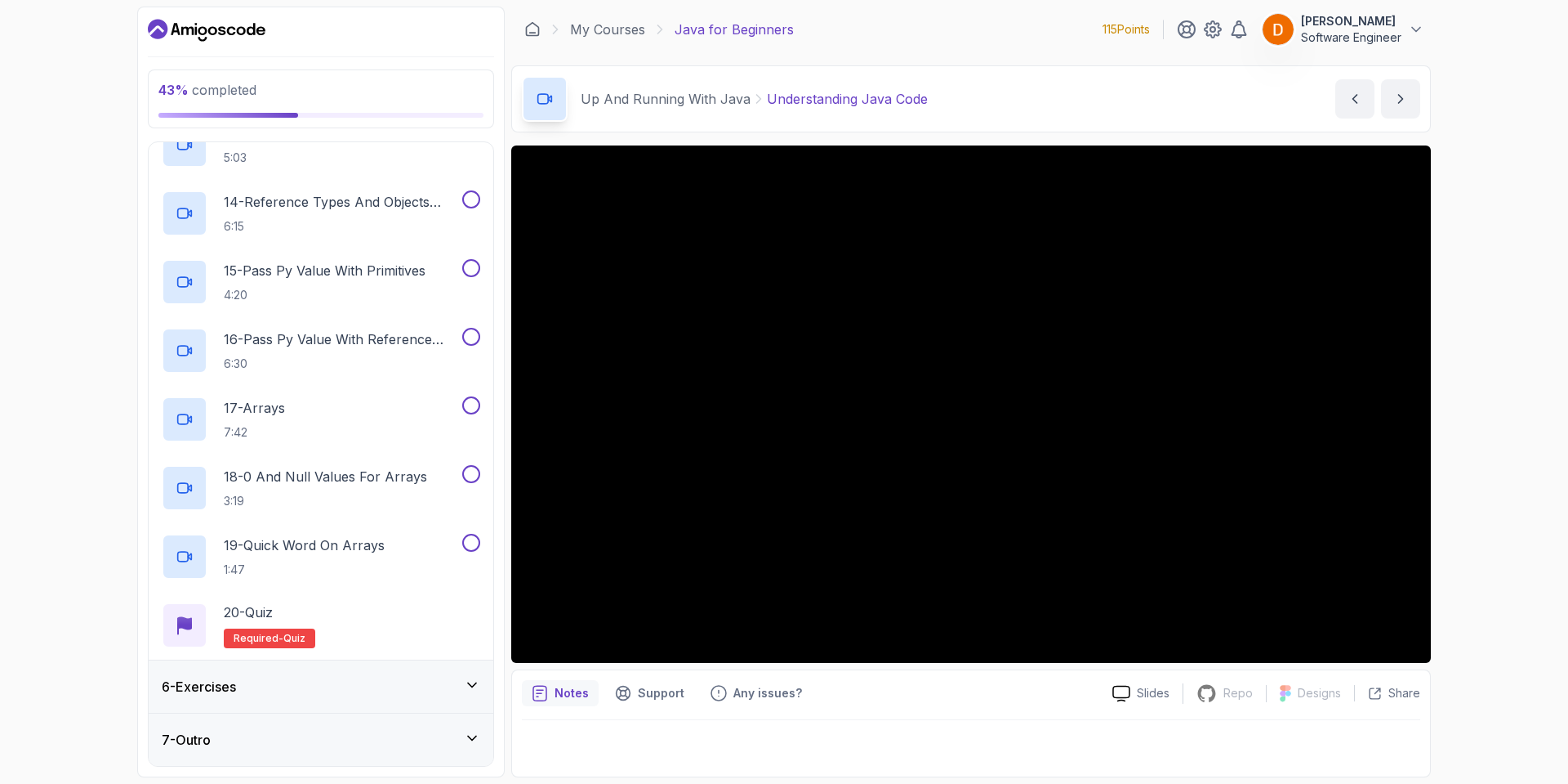
click at [365, 669] on div "6 - Exercises" at bounding box center [321, 686] width 345 height 52
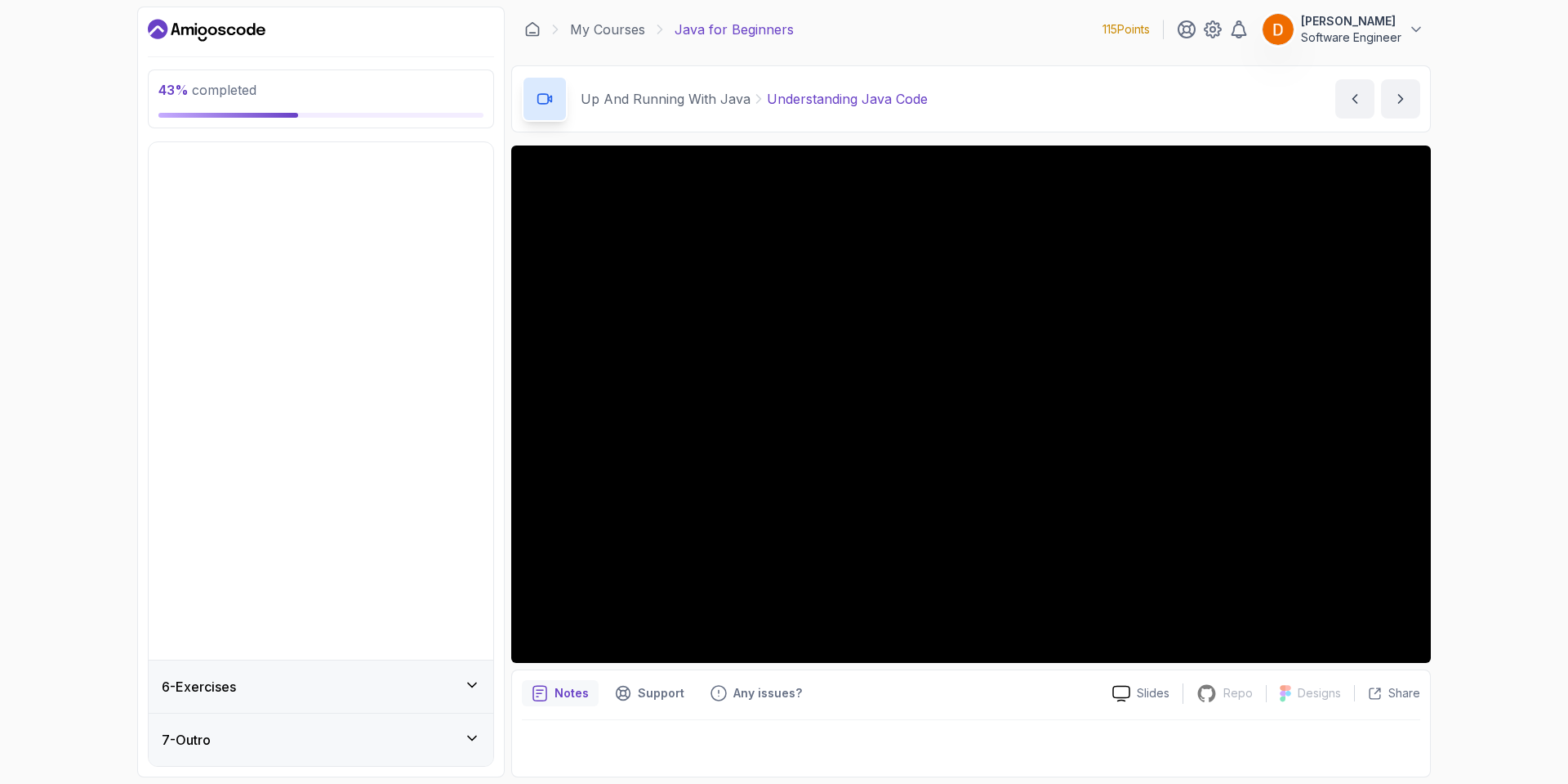
scroll to position [0, 0]
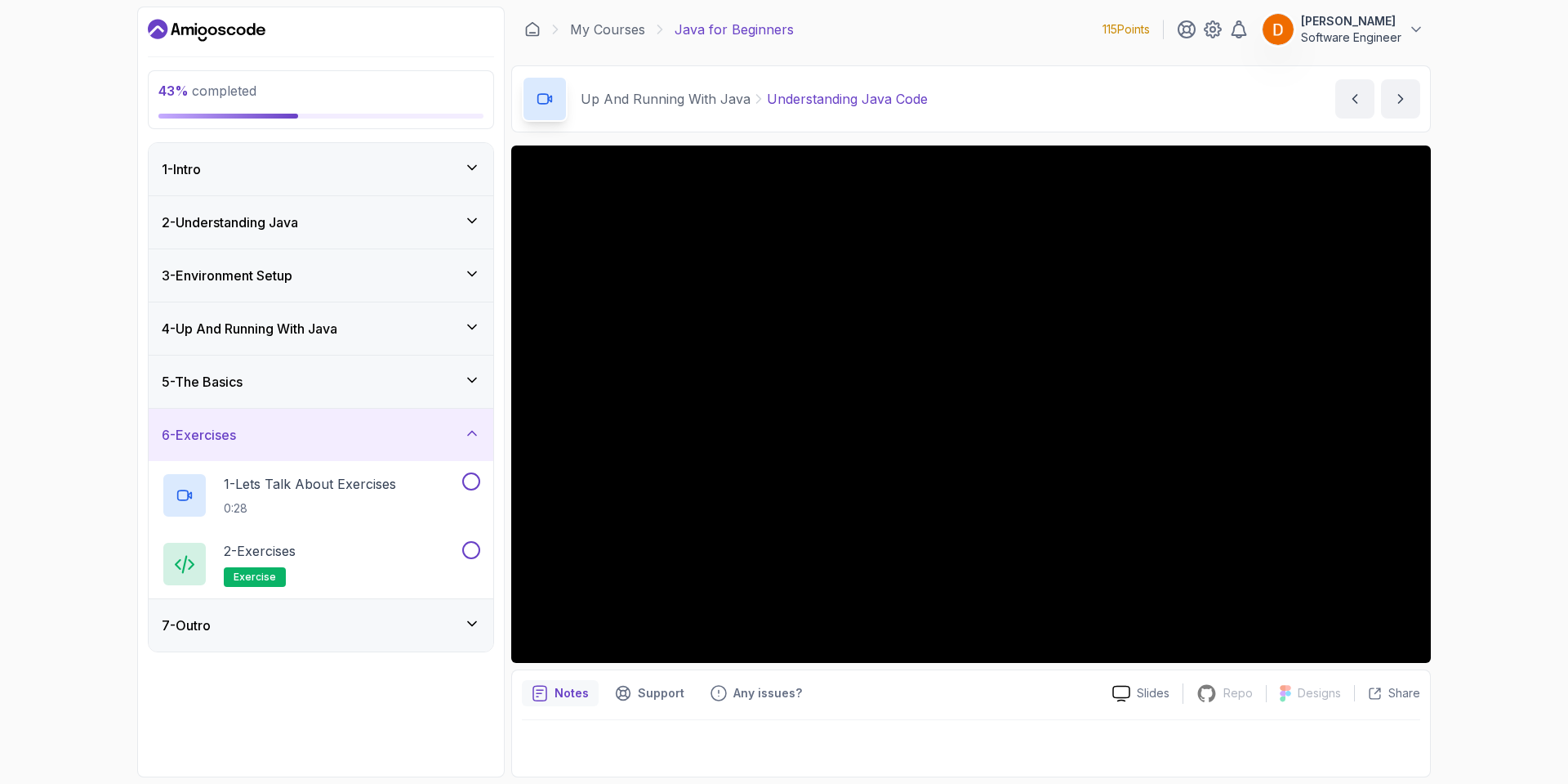
click at [363, 432] on div "6 - Exercises" at bounding box center [320, 435] width 318 height 20
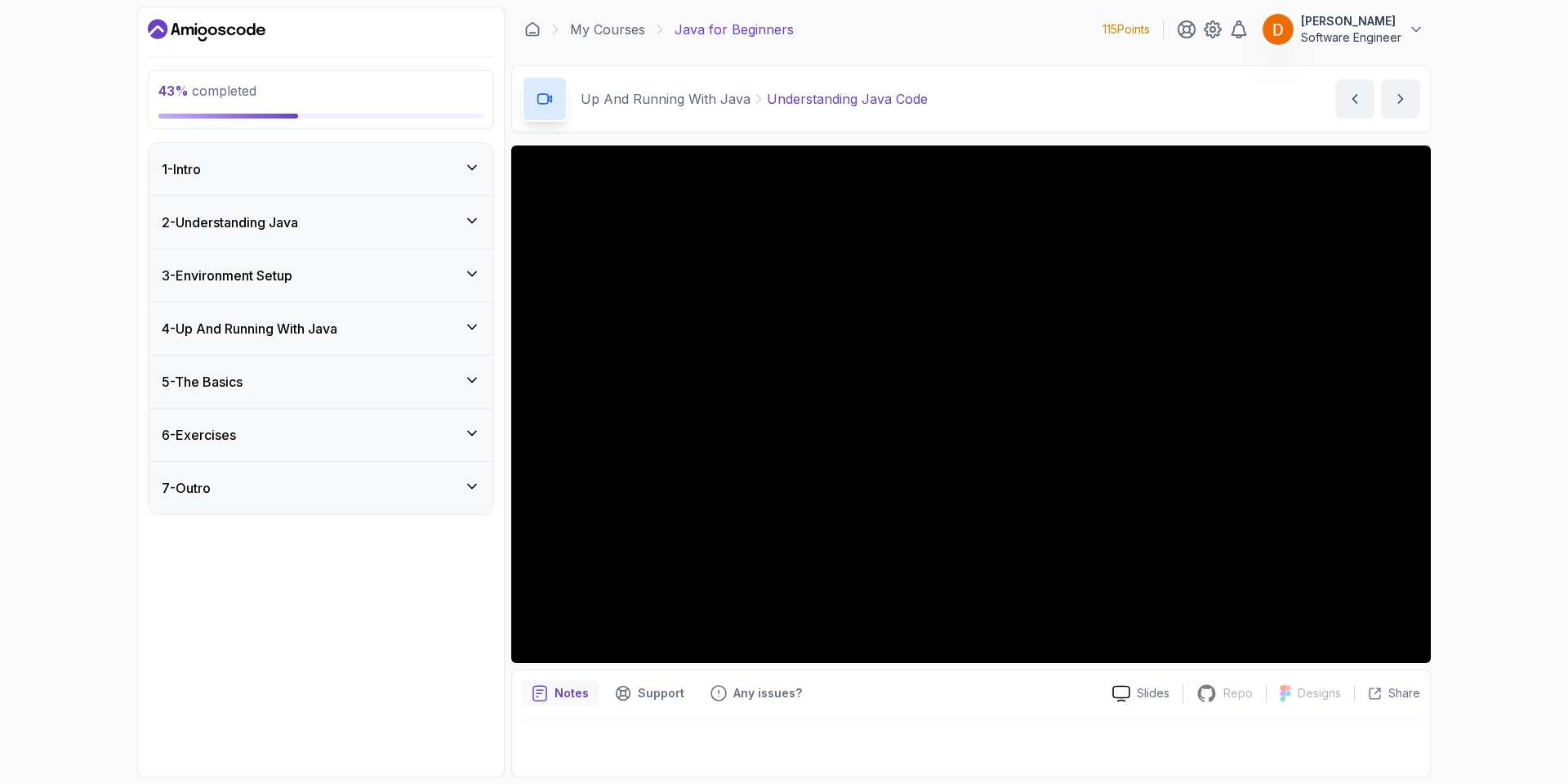
click at [337, 334] on h3 "4 - Up And Running With Java" at bounding box center [249, 328] width 175 height 20
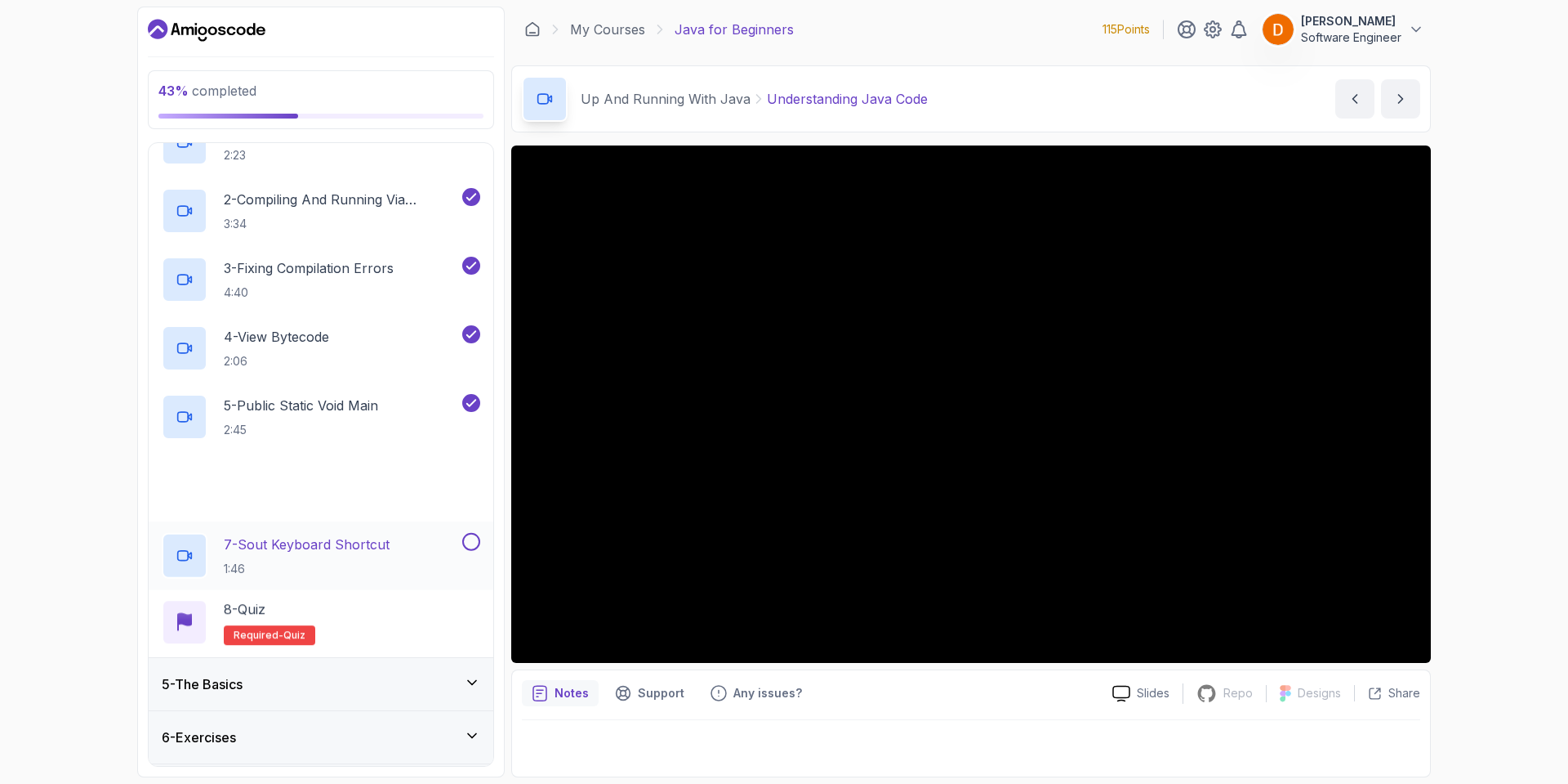
scroll to position [298, 0]
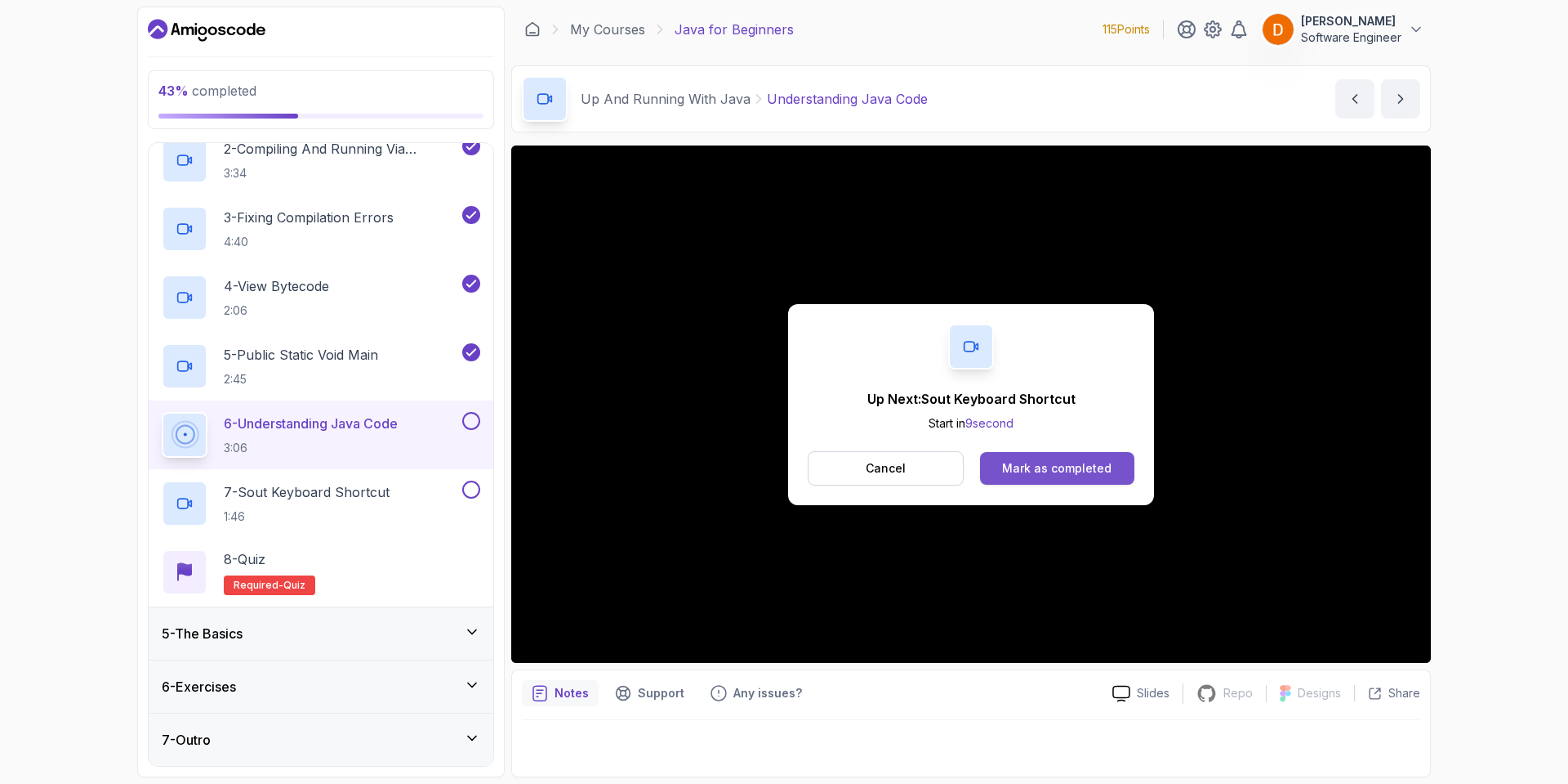
click at [1071, 464] on div "Mark as completed" at bounding box center [1057, 468] width 109 height 17
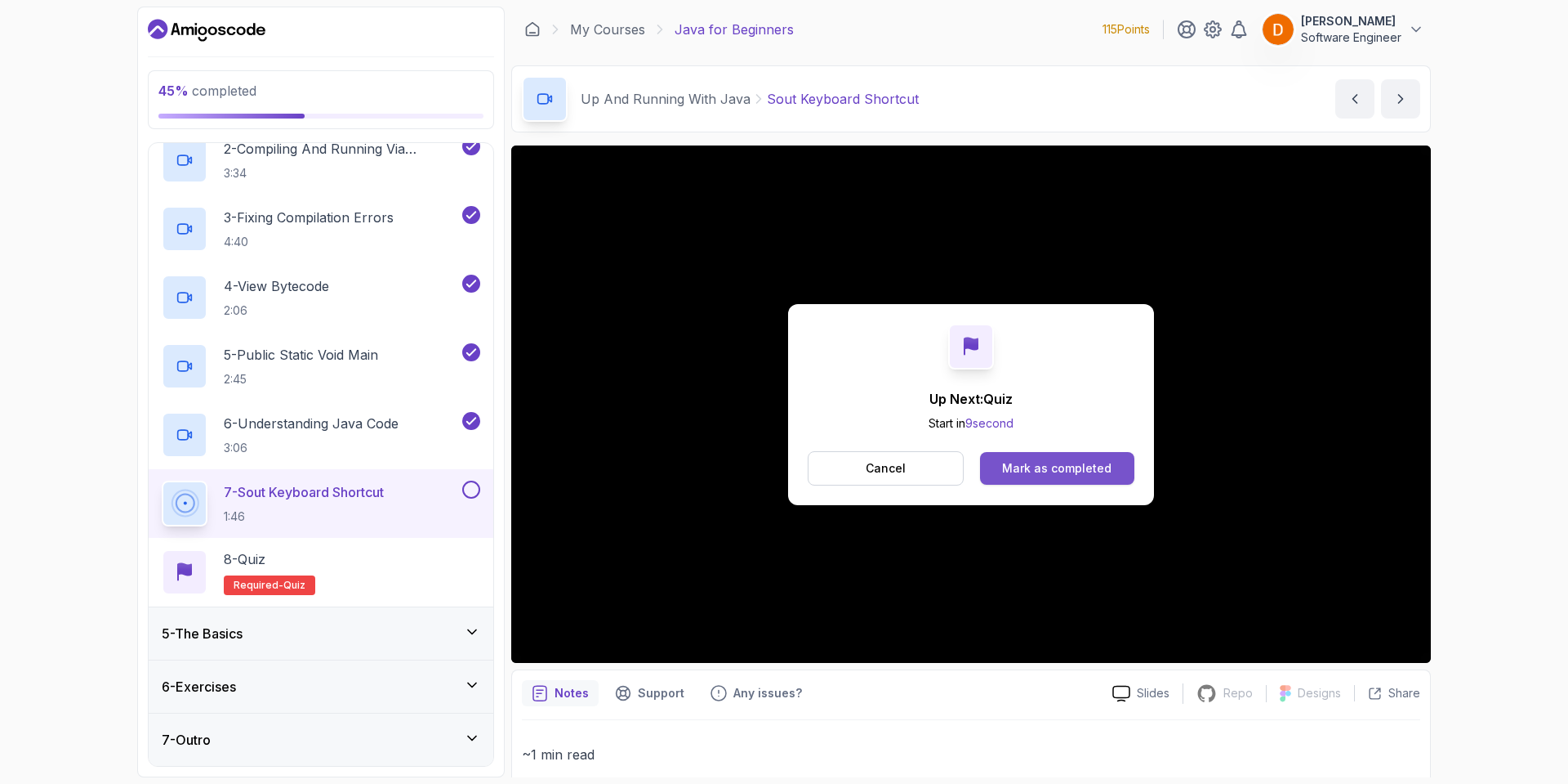
click at [1021, 453] on button "Mark as completed" at bounding box center [1057, 467] width 155 height 33
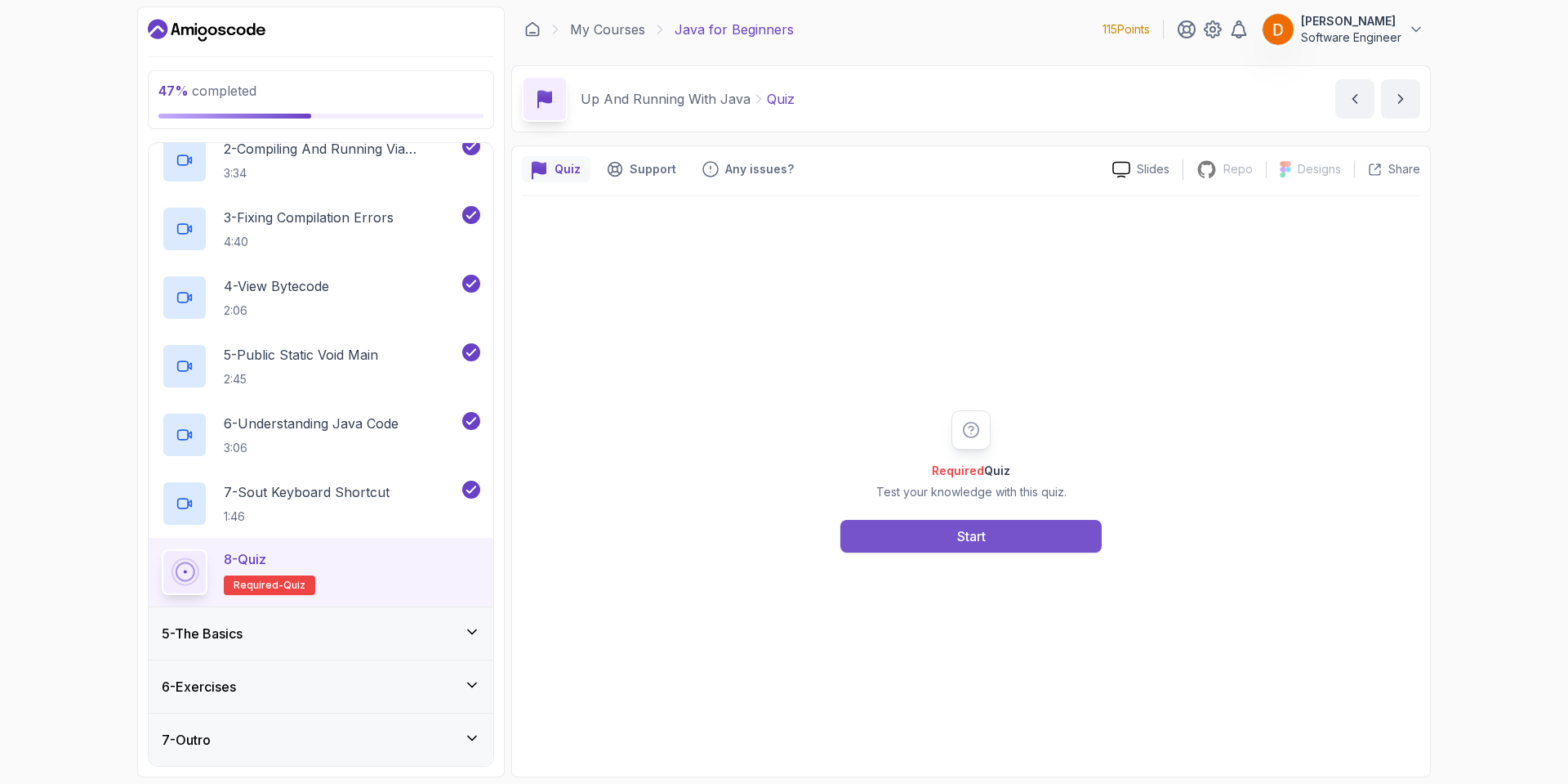
click at [894, 536] on button "Start" at bounding box center [971, 535] width 261 height 33
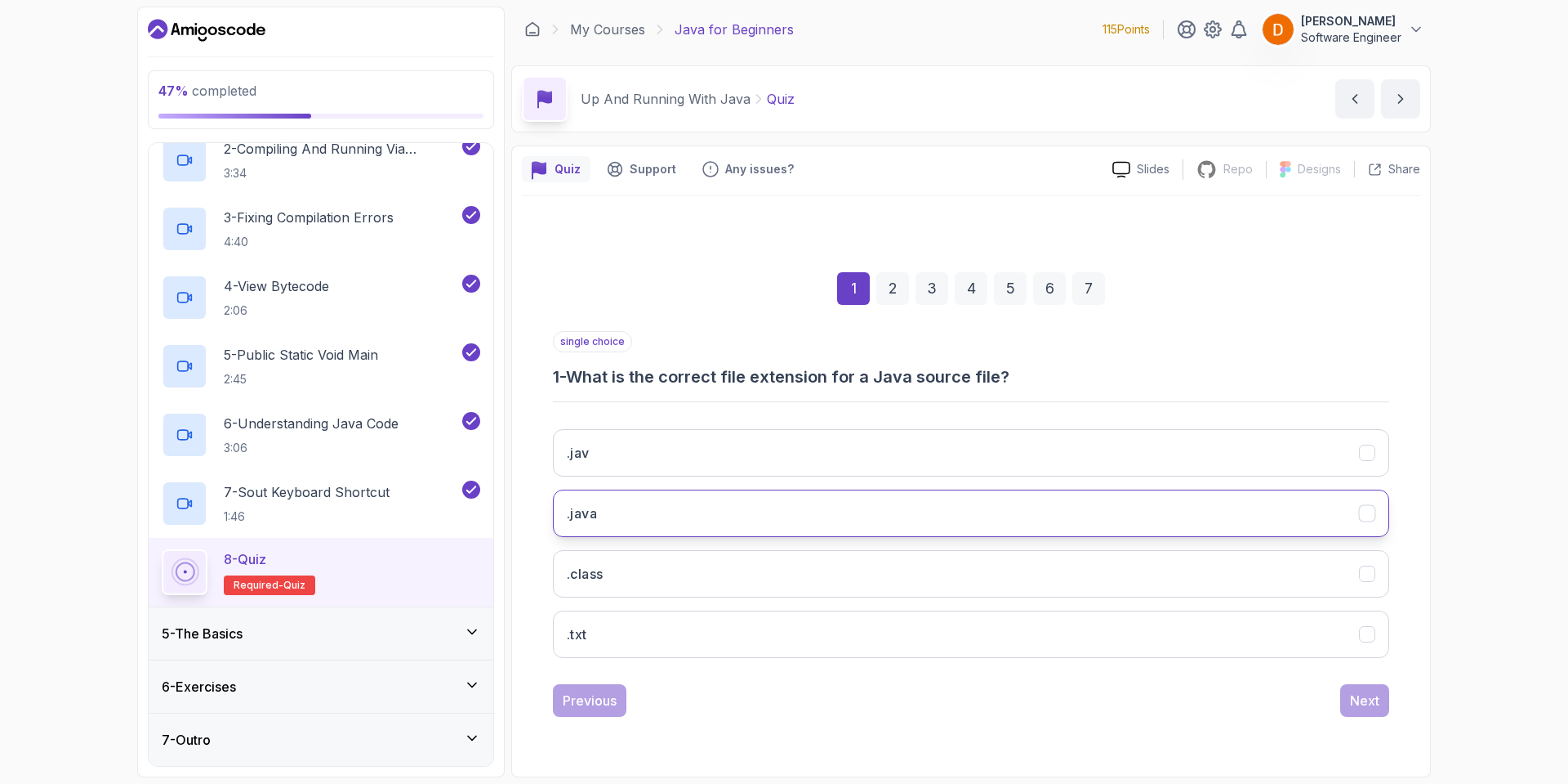
click at [625, 526] on button ".java" at bounding box center [971, 513] width 837 height 47
click at [1354, 698] on div "Next" at bounding box center [1365, 700] width 30 height 20
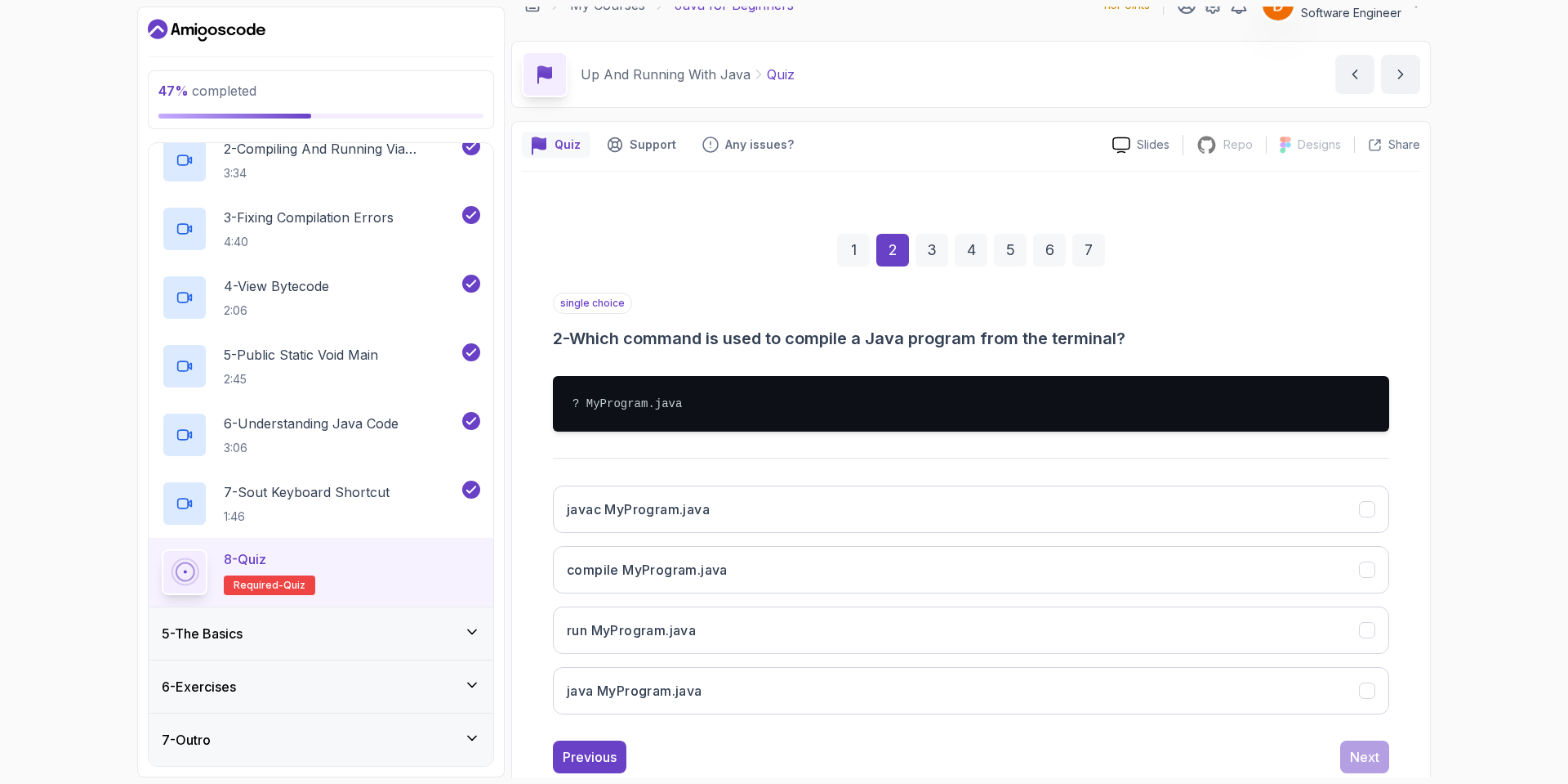
scroll to position [67, 0]
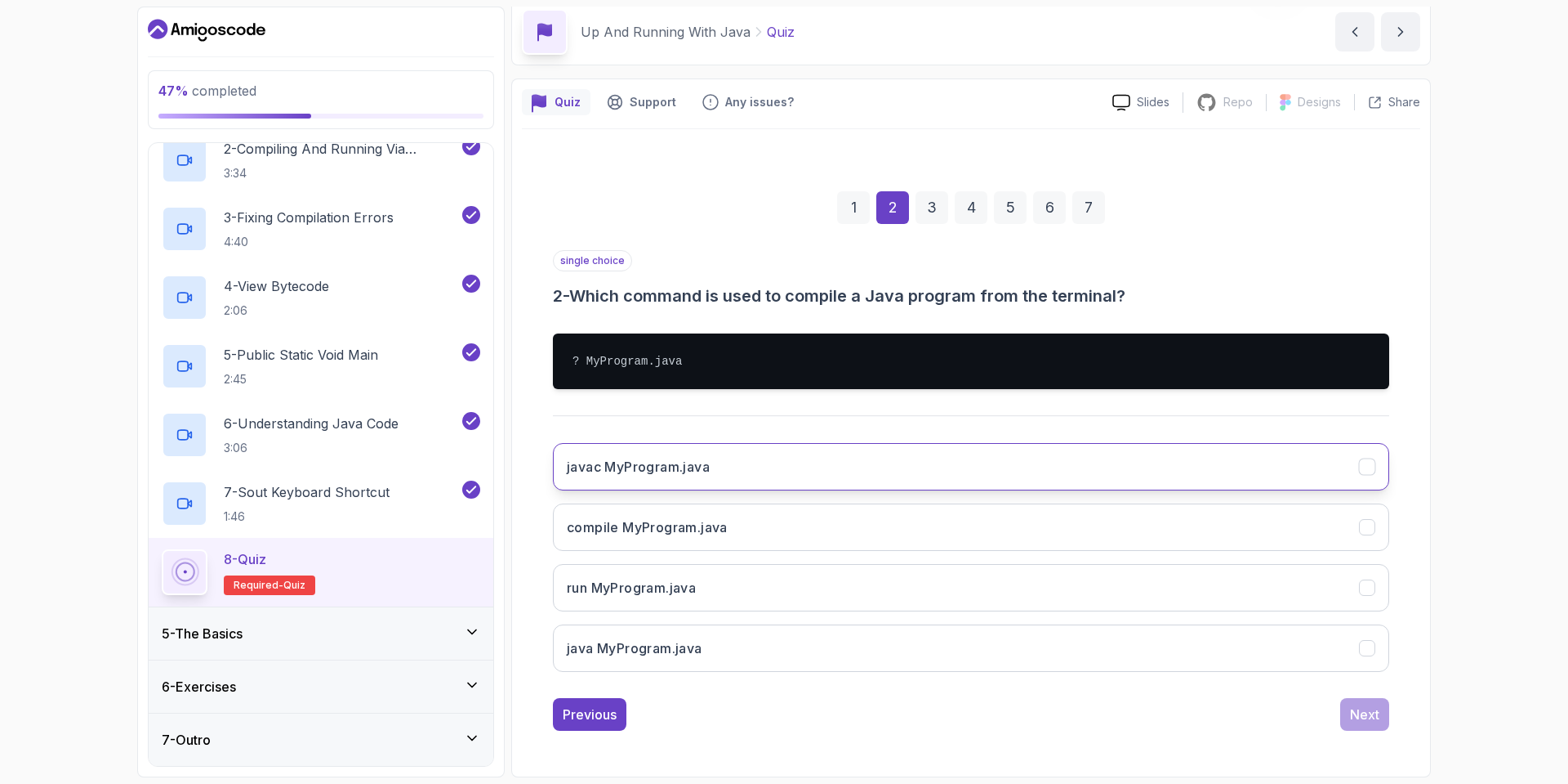
click at [693, 469] on h3 "javac MyProgram.java" at bounding box center [638, 466] width 143 height 20
click at [1390, 717] on div "1 2 3 4 5 6 7 single choice 2 - Which command is used to compile a Java program…" at bounding box center [972, 448] width 899 height 592
click at [1388, 717] on button "Next" at bounding box center [1365, 714] width 49 height 33
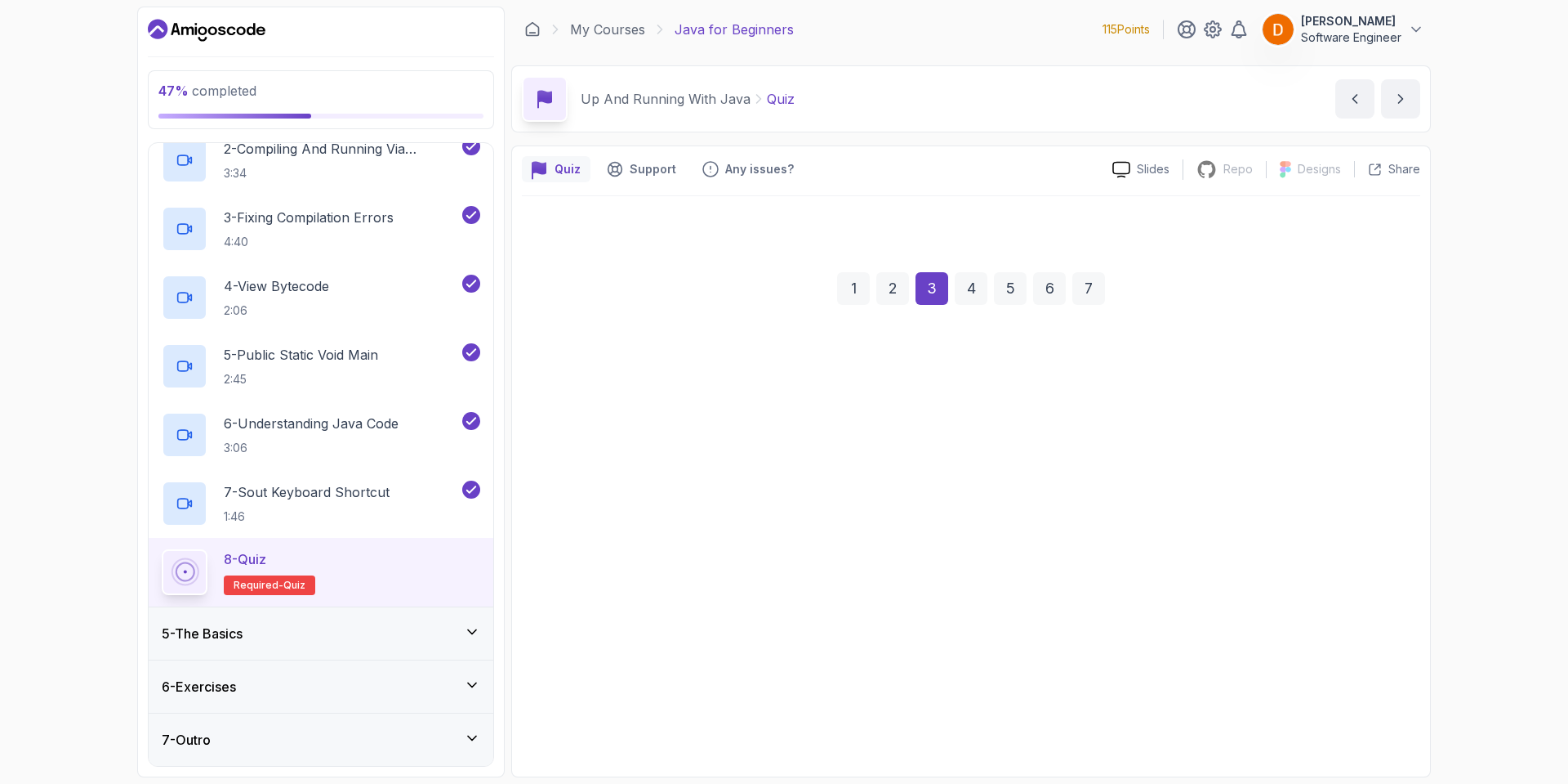
scroll to position [0, 0]
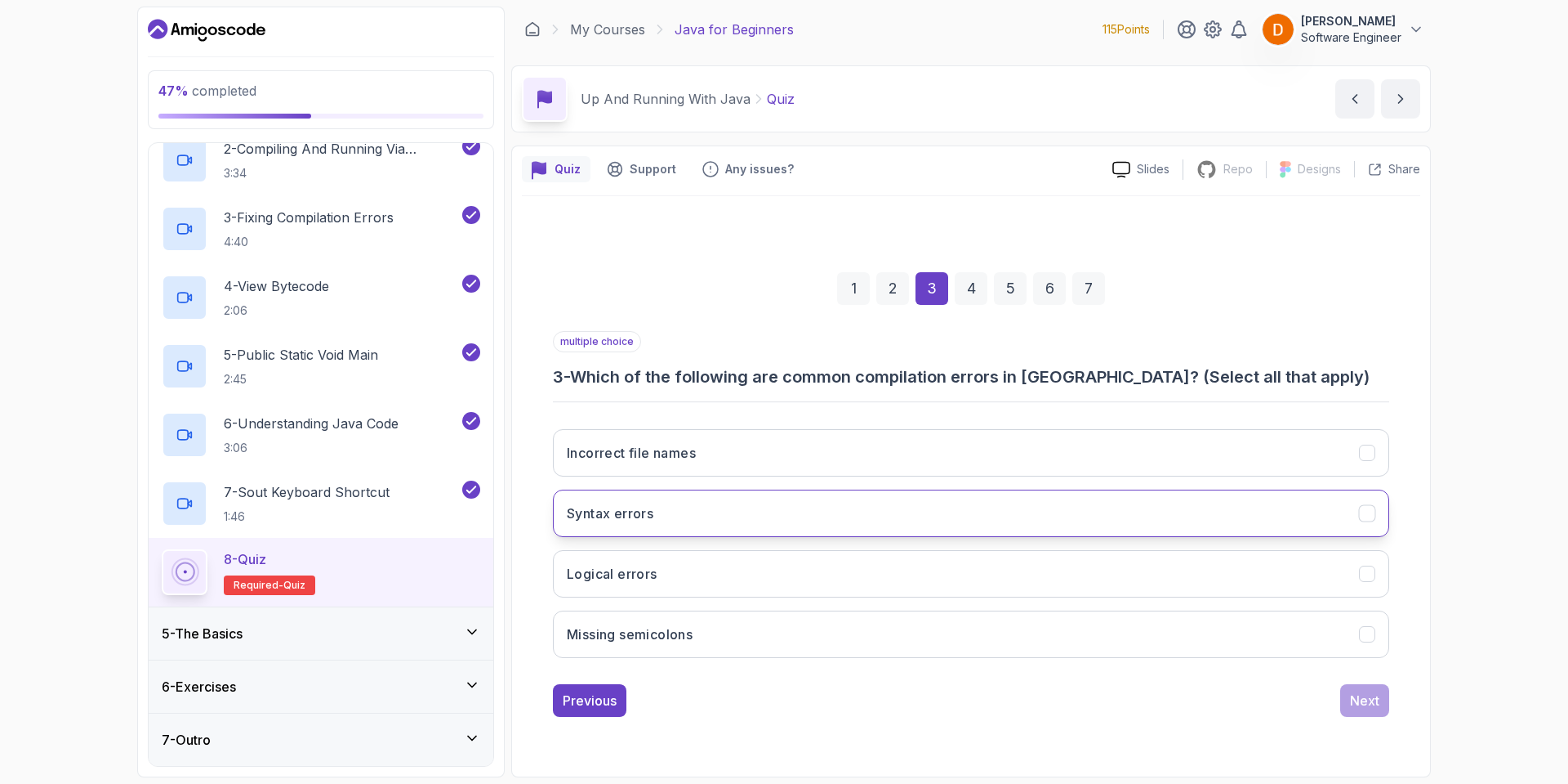
click at [681, 516] on button "Syntax errors" at bounding box center [971, 513] width 837 height 47
click at [755, 450] on button "Incorrect file names" at bounding box center [971, 453] width 837 height 47
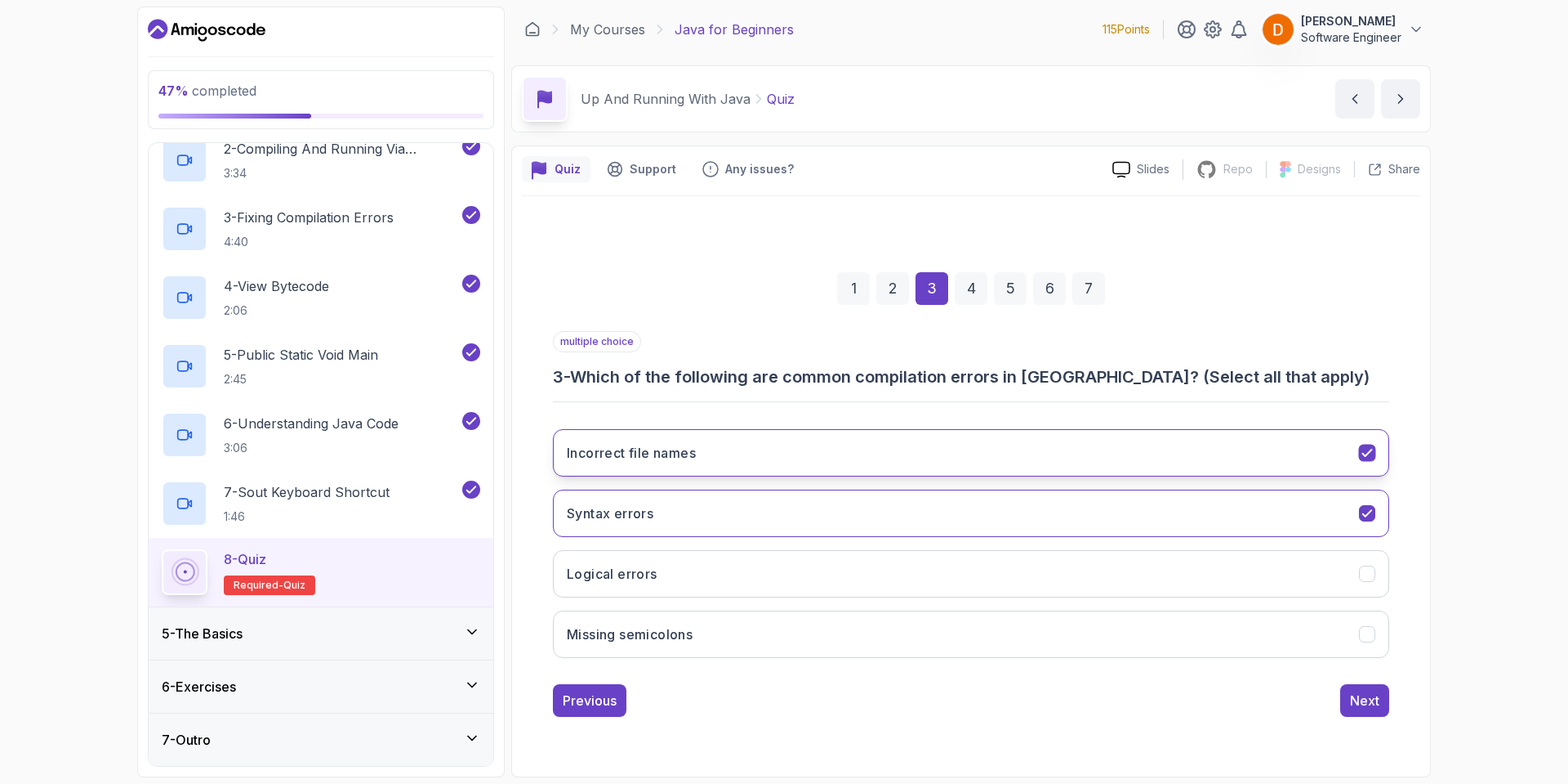
click at [755, 450] on button "Incorrect file names" at bounding box center [971, 453] width 837 height 47
click at [1364, 702] on div "Next" at bounding box center [1365, 700] width 30 height 20
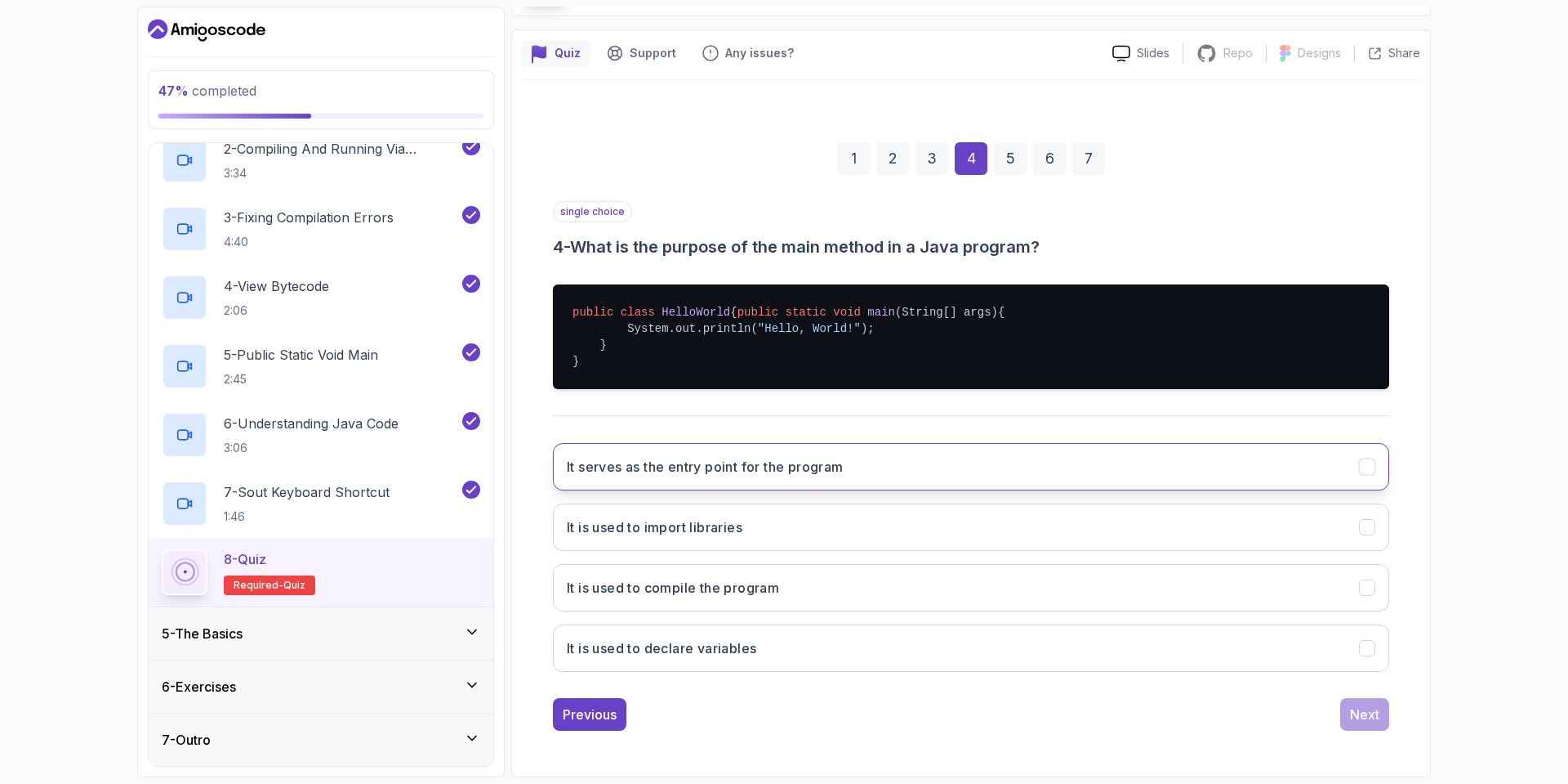
scroll to position [132, 0]
click at [747, 469] on h3 "It serves as the entry point for the program" at bounding box center [705, 466] width 277 height 20
click at [1356, 713] on div "Next" at bounding box center [1365, 714] width 30 height 20
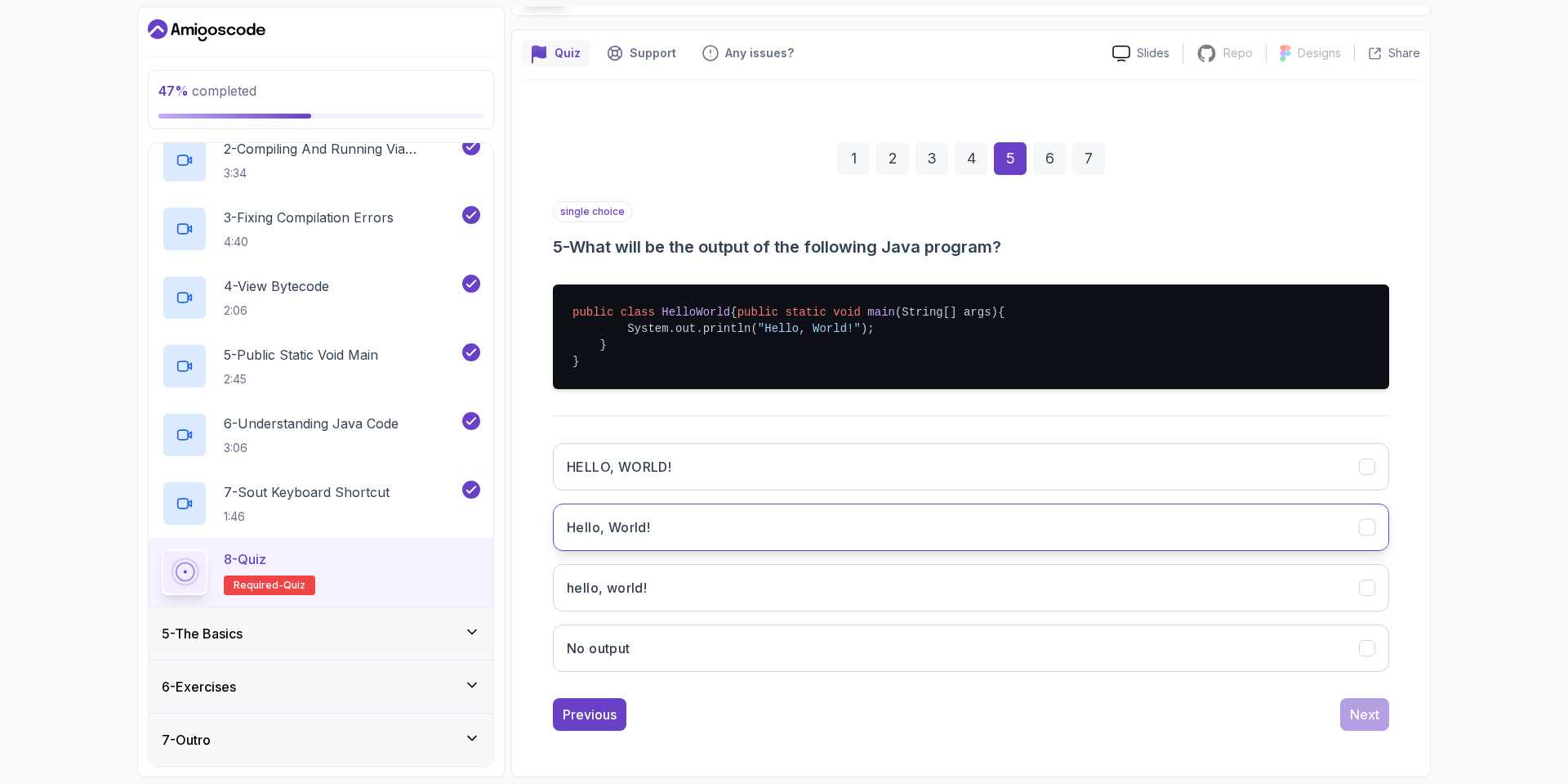
drag, startPoint x: 710, startPoint y: 532, endPoint x: 724, endPoint y: 535, distance: 14.3
click at [711, 532] on button "Hello, World!" at bounding box center [971, 527] width 837 height 47
click at [1385, 724] on button "Next" at bounding box center [1365, 714] width 49 height 33
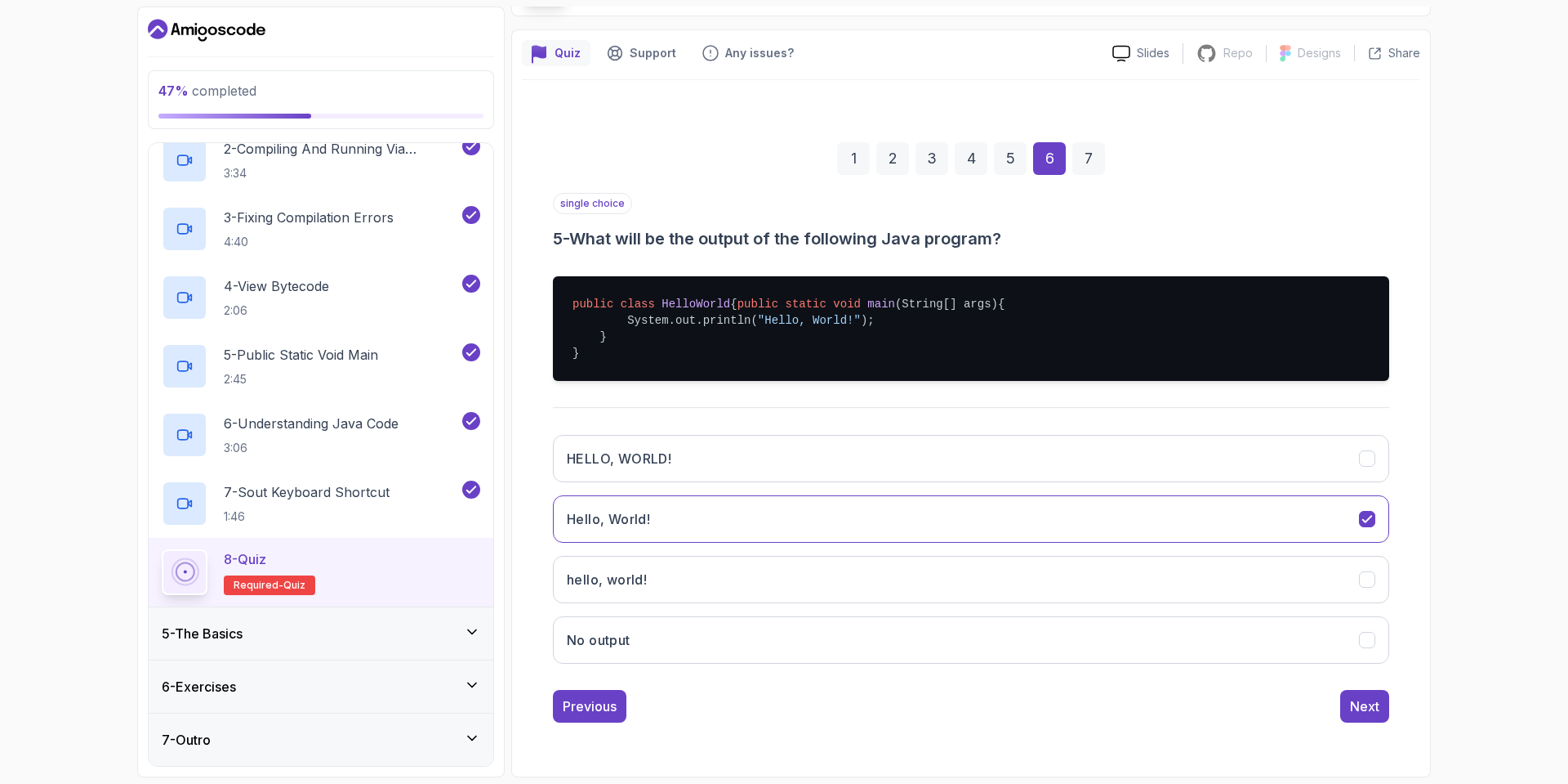
scroll to position [0, 0]
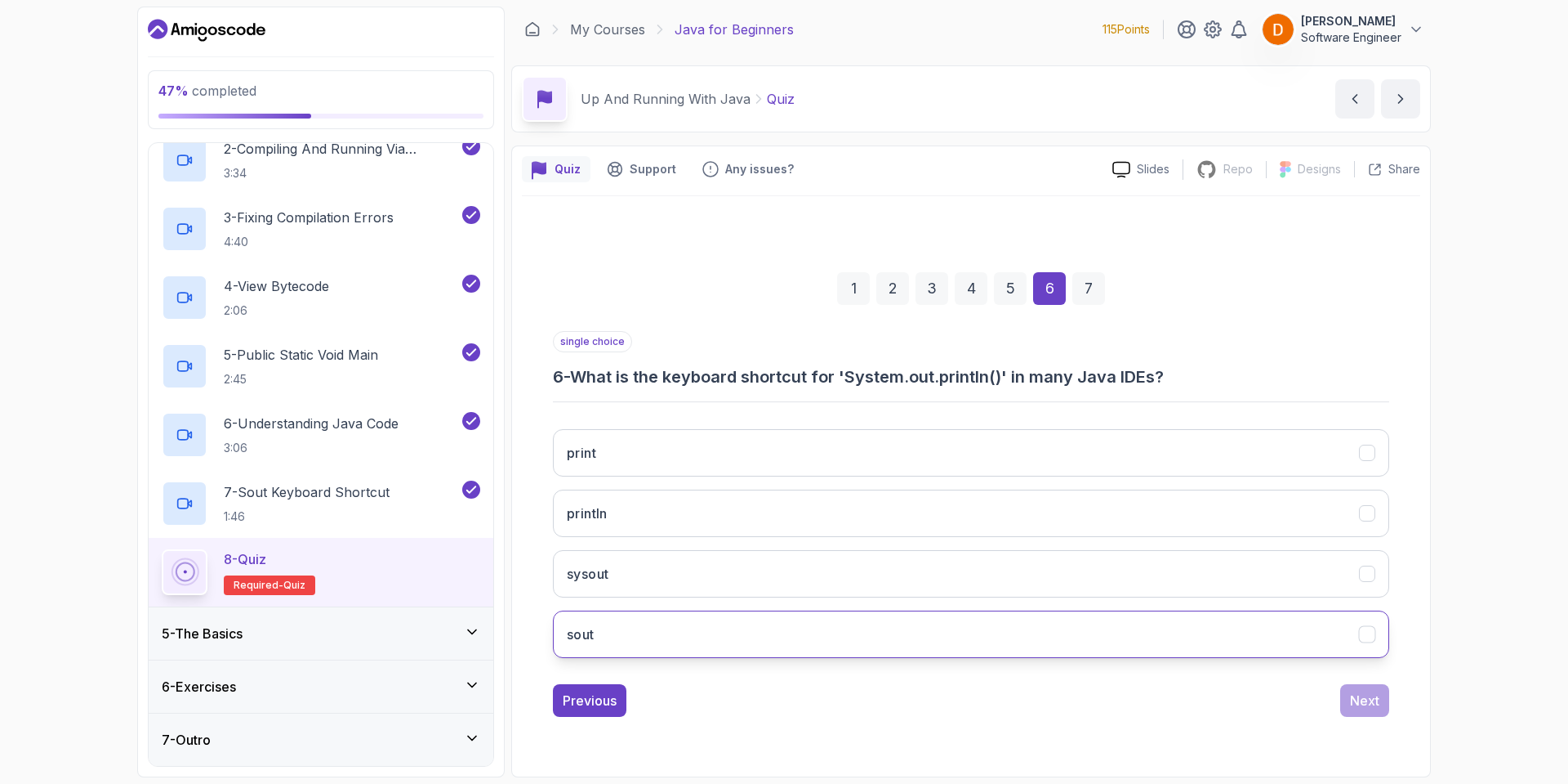
drag, startPoint x: 632, startPoint y: 648, endPoint x: 799, endPoint y: 644, distance: 167.0
click at [630, 648] on button "sout" at bounding box center [971, 634] width 837 height 47
click at [1372, 698] on div "Next" at bounding box center [1365, 700] width 30 height 20
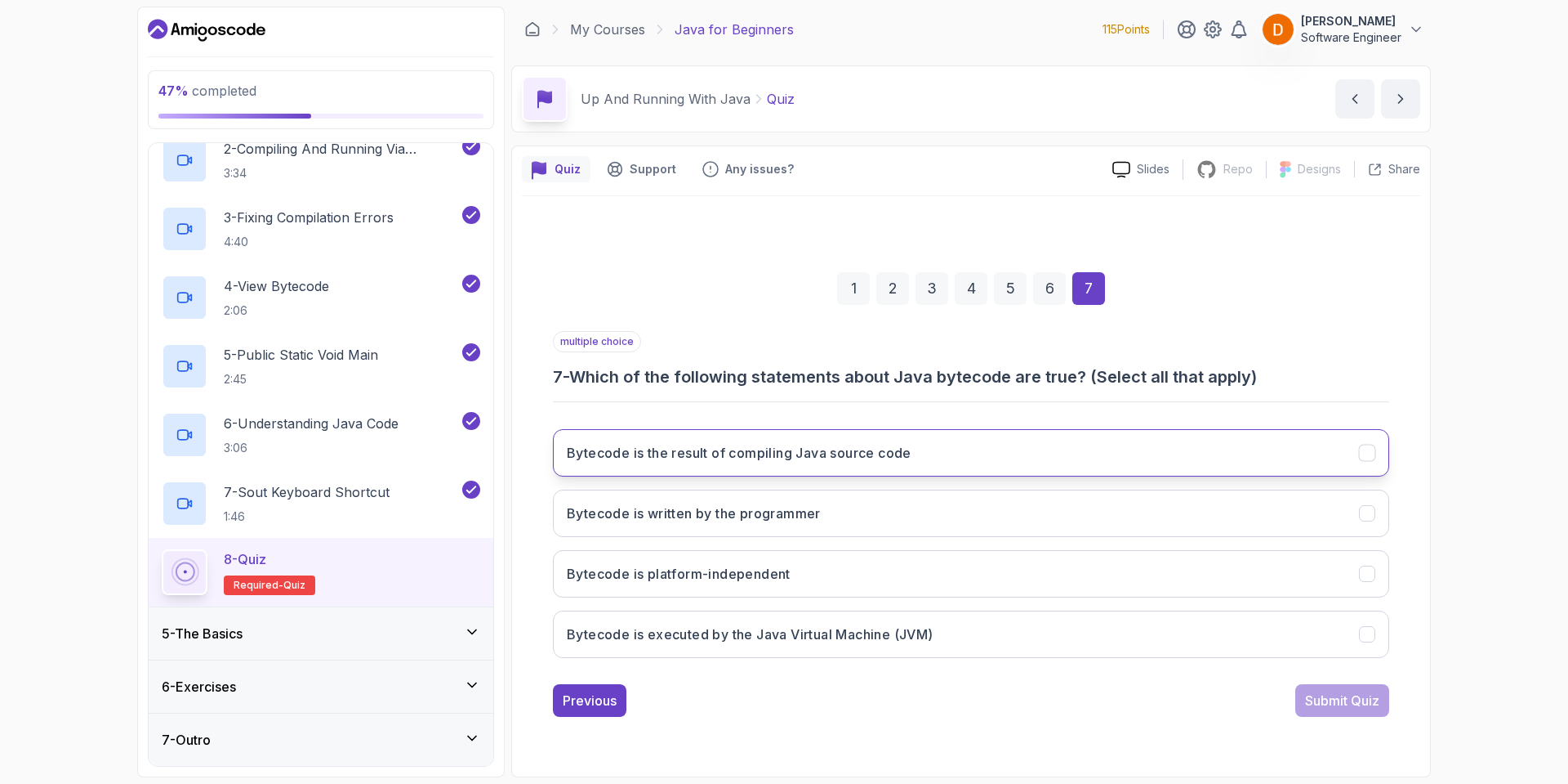
click at [824, 459] on h3 "Bytecode is the result of compiling Java source code" at bounding box center [739, 453] width 345 height 20
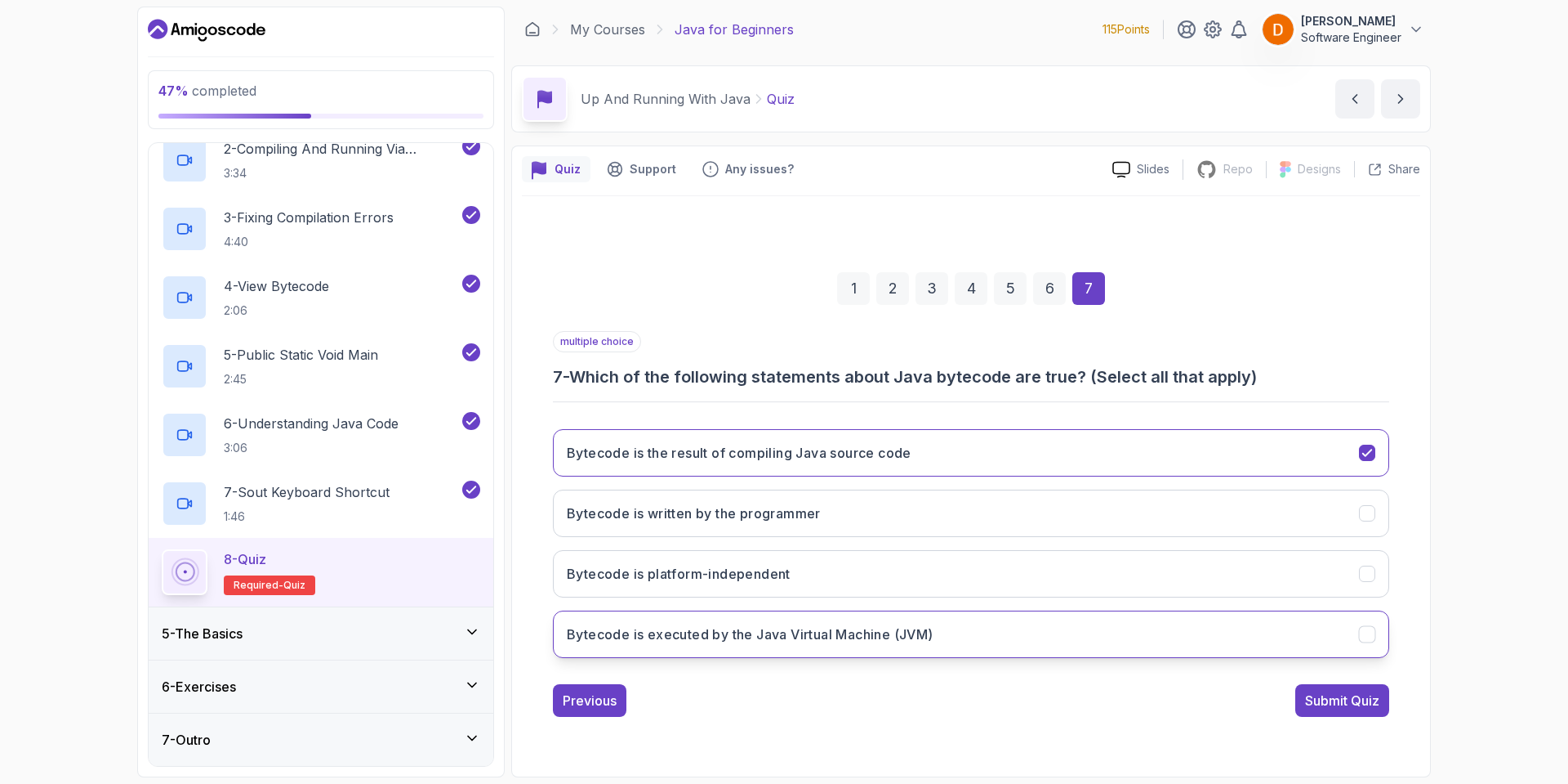
click at [860, 637] on h3 "Bytecode is executed by the Java Virtual Machine (JVM)" at bounding box center [750, 634] width 367 height 20
click at [1328, 703] on div "Submit Quiz" at bounding box center [1341, 700] width 74 height 20
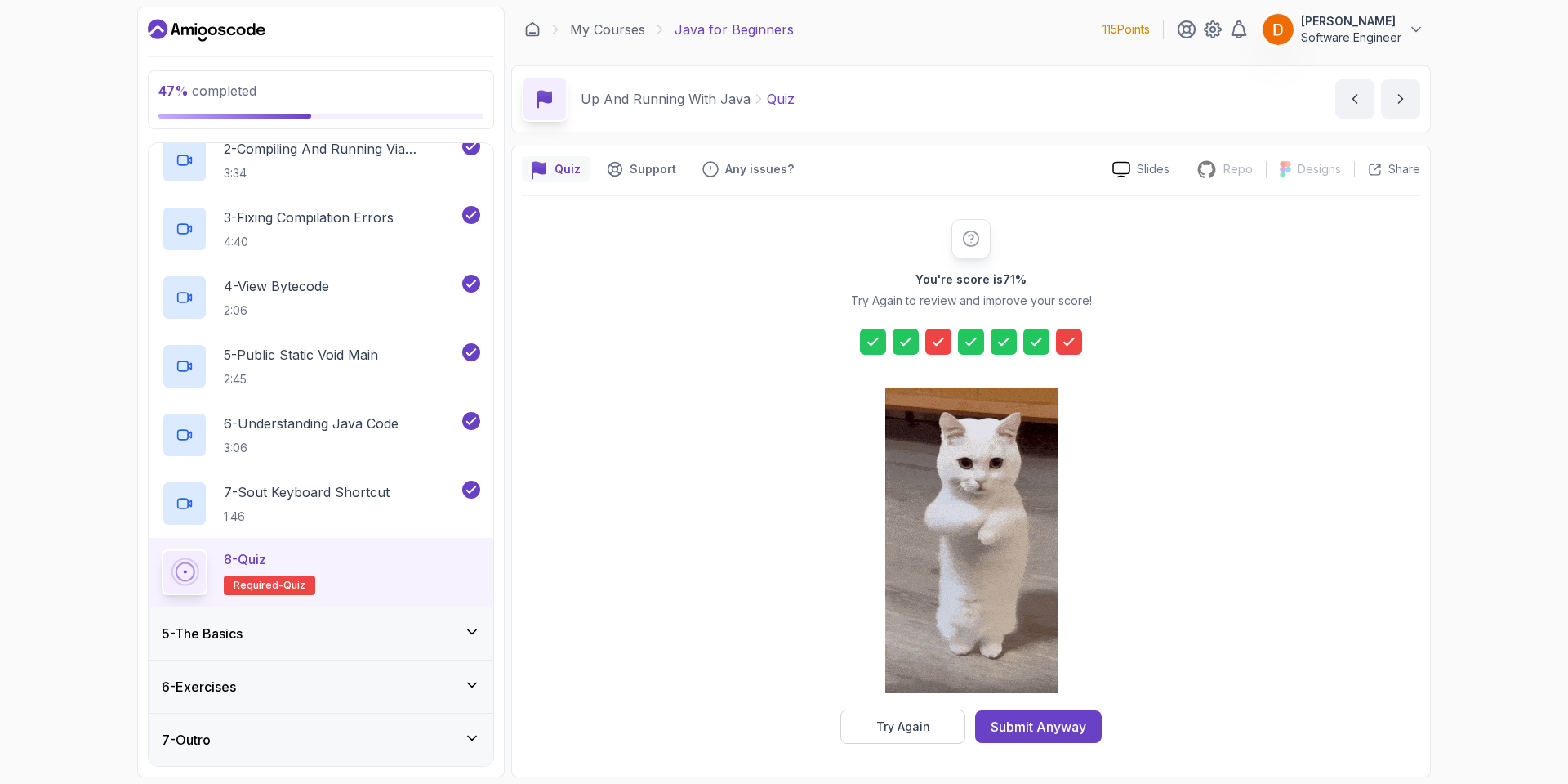
click at [938, 348] on icon at bounding box center [938, 341] width 17 height 17
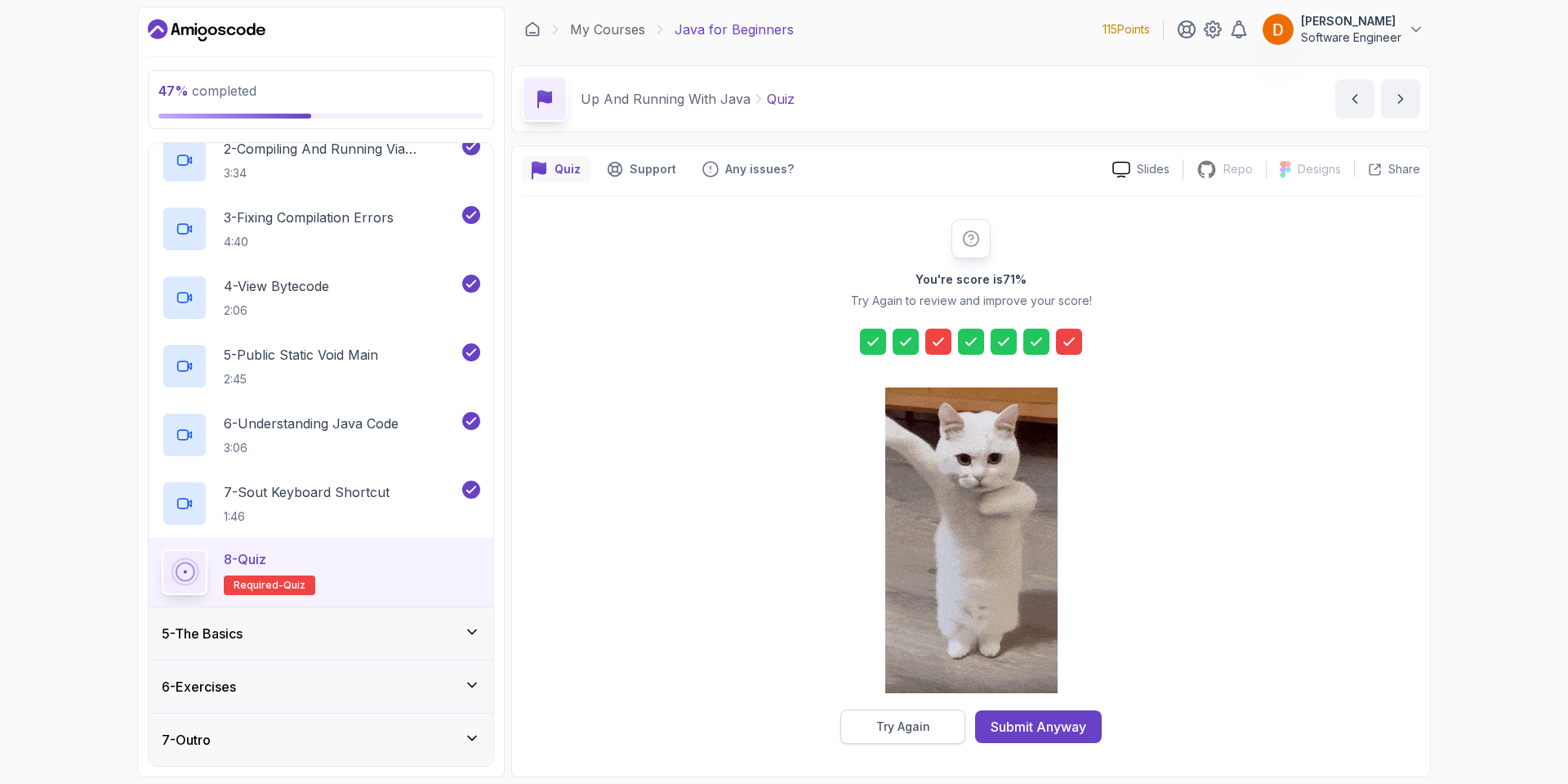
click at [918, 716] on button "Try Again" at bounding box center [903, 726] width 125 height 35
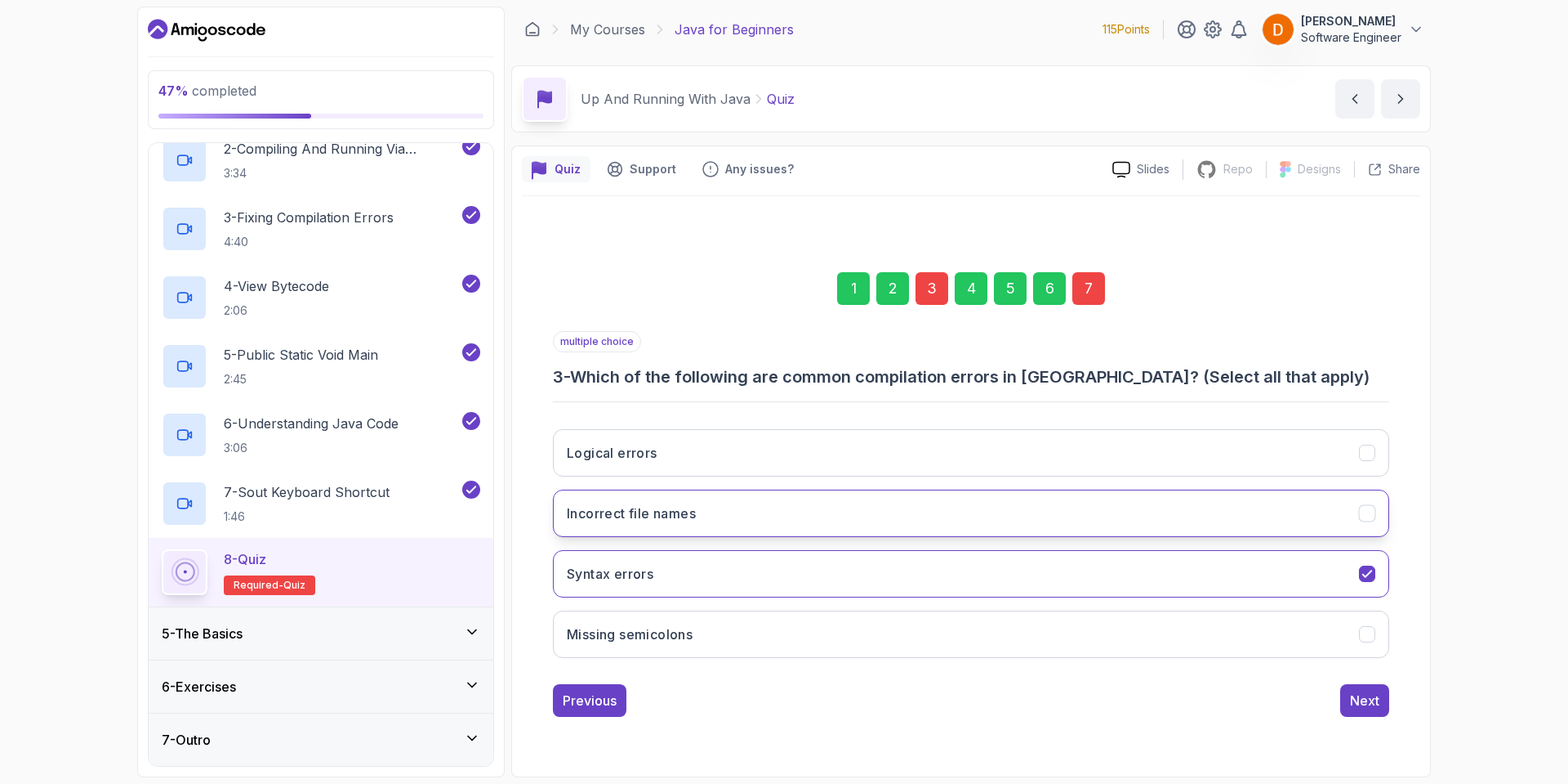
click at [889, 503] on button "Incorrect file names" at bounding box center [971, 513] width 837 height 47
drag, startPoint x: 1082, startPoint y: 632, endPoint x: 1136, endPoint y: 637, distance: 54.2
click at [1084, 632] on button "Missing semicolons" at bounding box center [971, 634] width 837 height 47
click at [1360, 698] on div "Next" at bounding box center [1365, 700] width 30 height 20
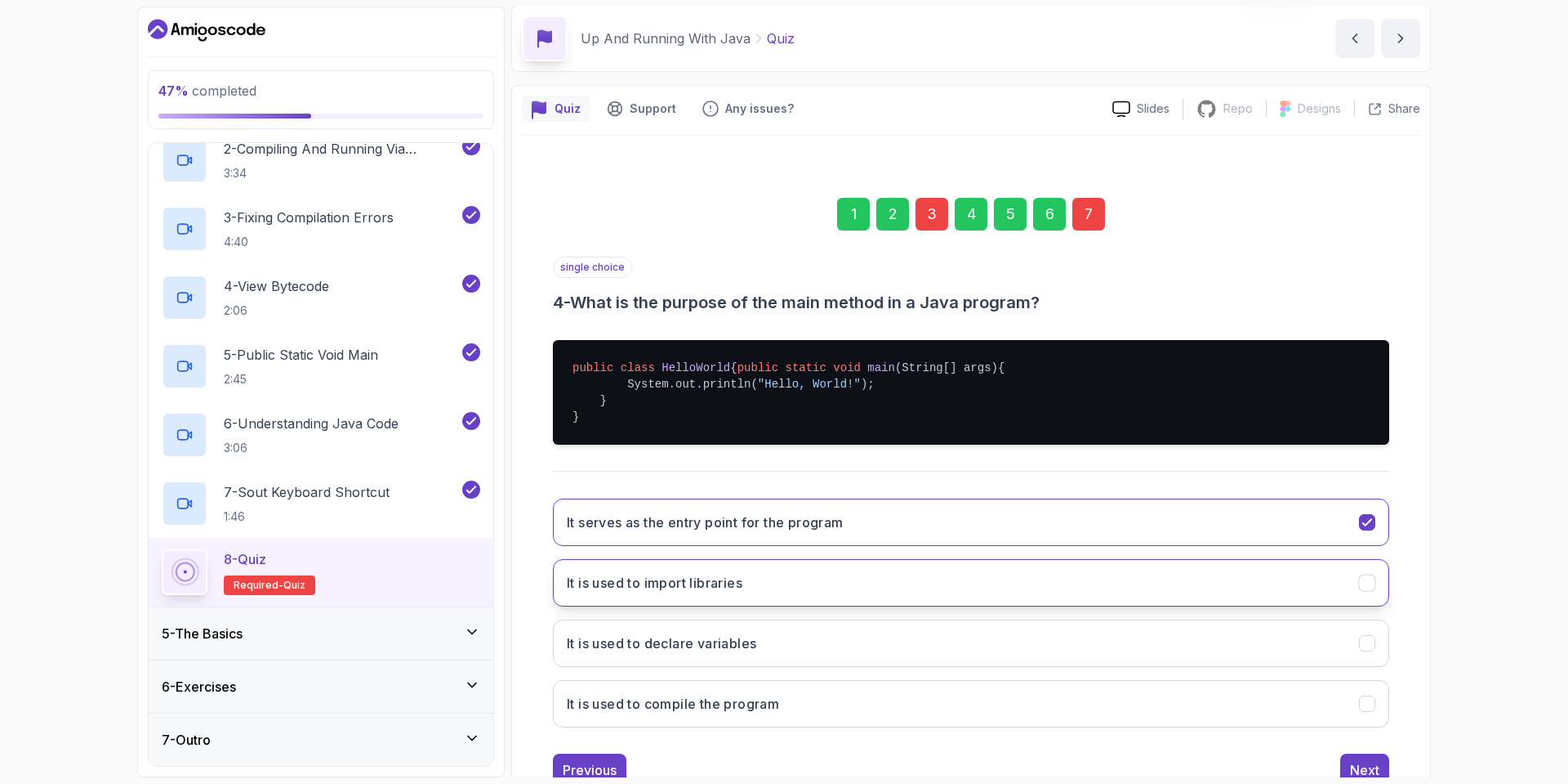
scroll to position [132, 0]
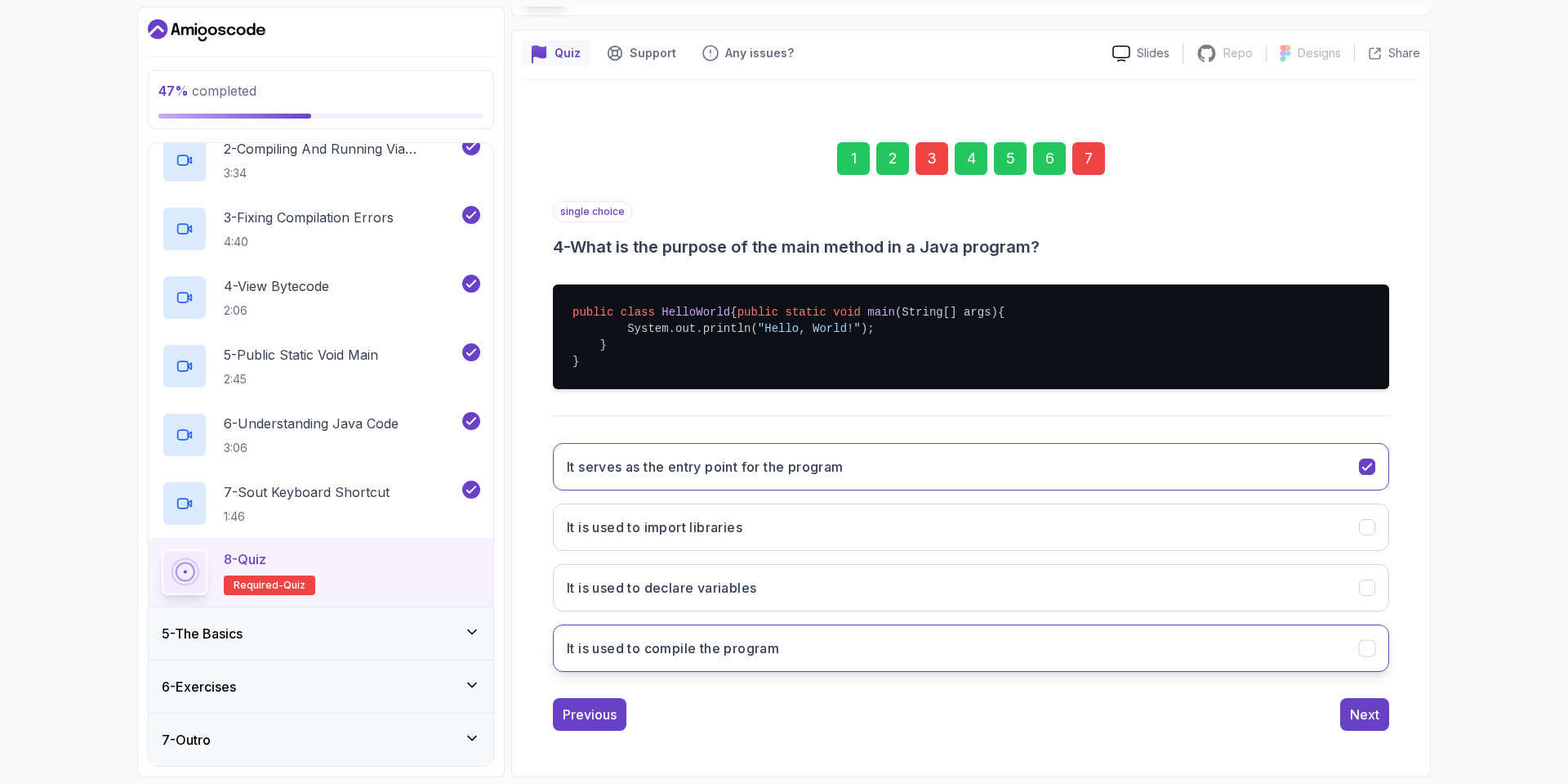
click at [723, 656] on h3 "It is used to compile the program" at bounding box center [672, 648] width 212 height 20
click at [1350, 708] on button "Next" at bounding box center [1365, 714] width 49 height 33
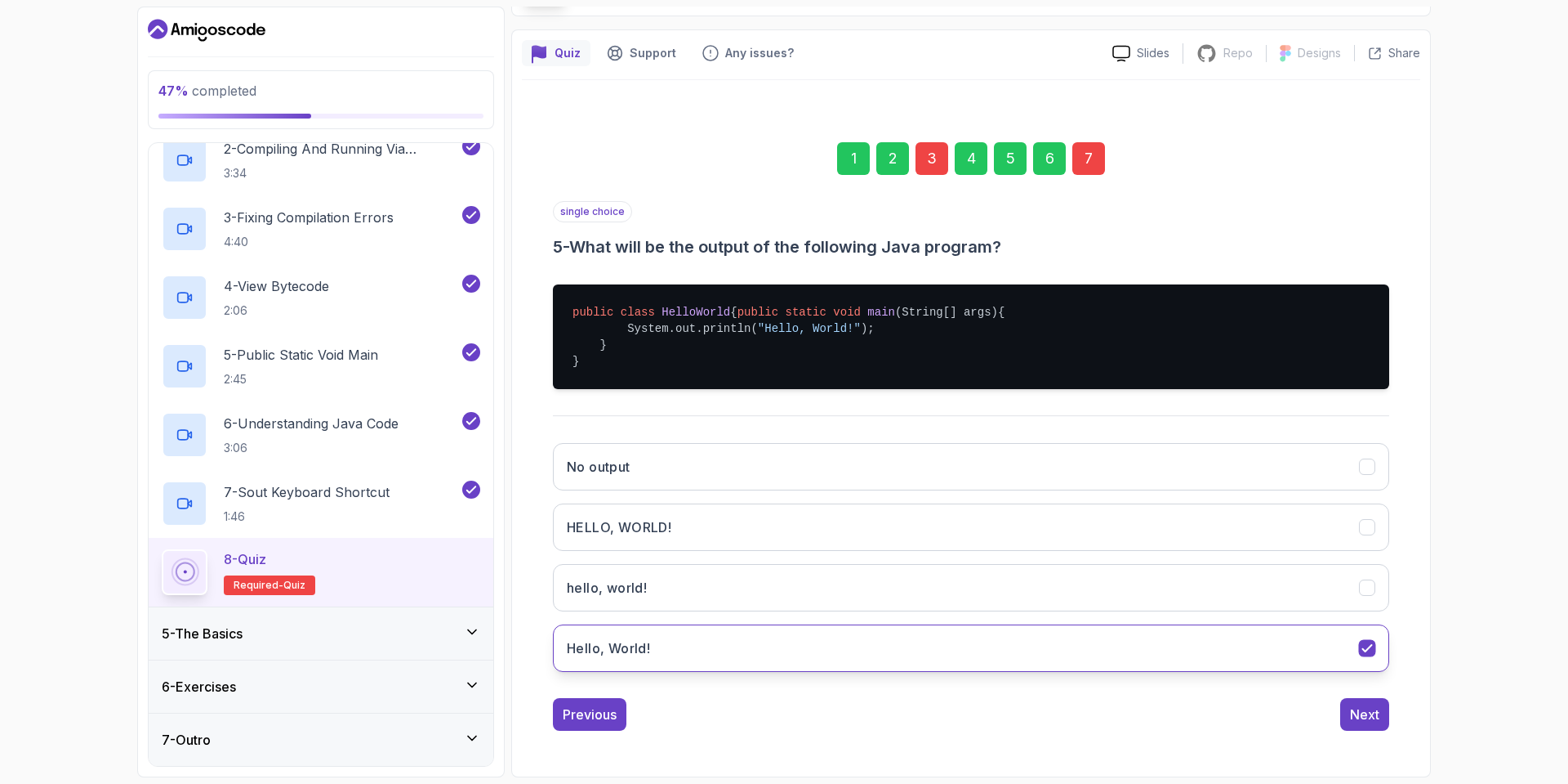
click at [684, 661] on button "Hello, World!" at bounding box center [971, 648] width 837 height 47
click at [1367, 714] on div "Next" at bounding box center [1365, 714] width 30 height 20
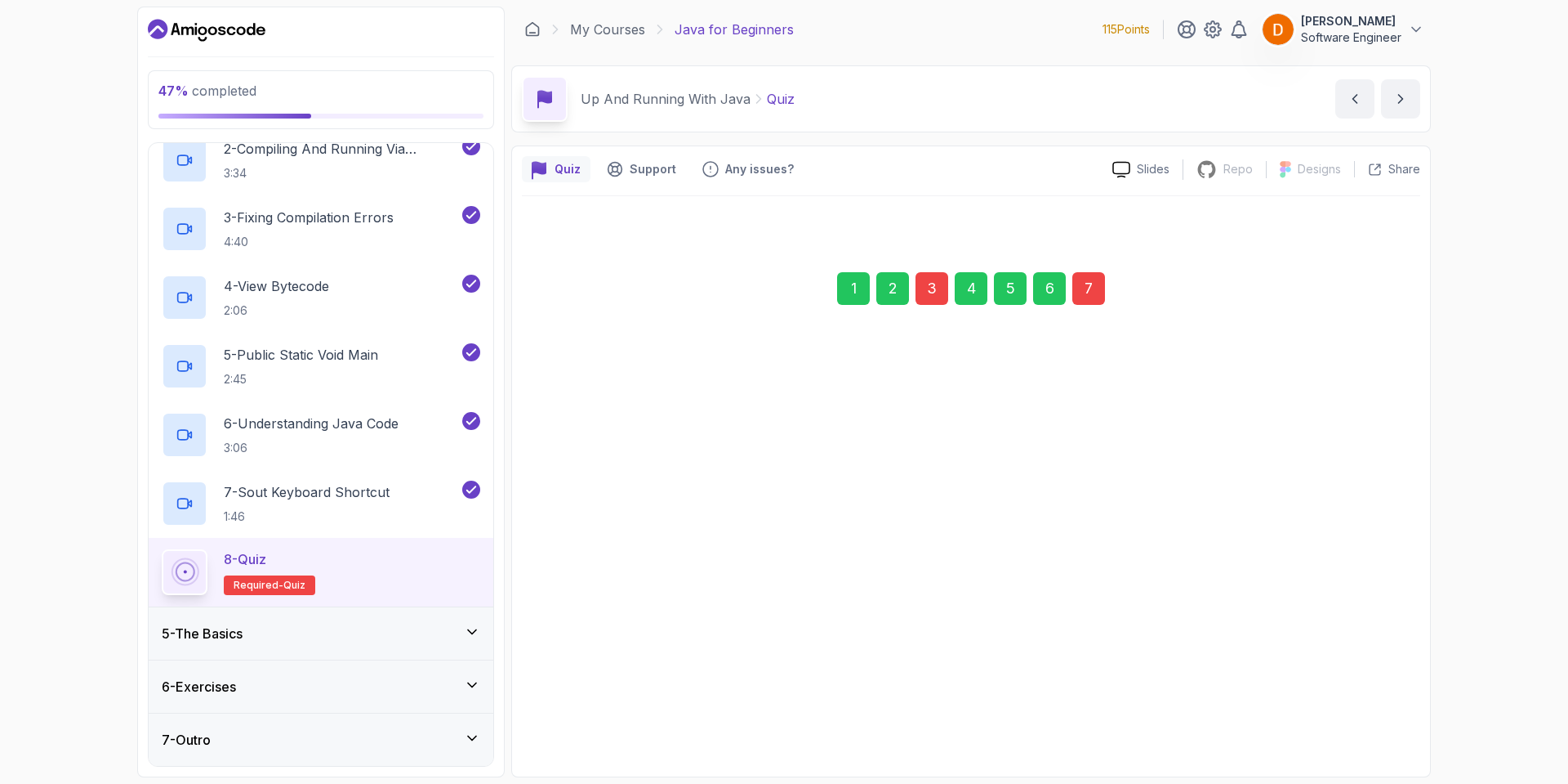
scroll to position [0, 0]
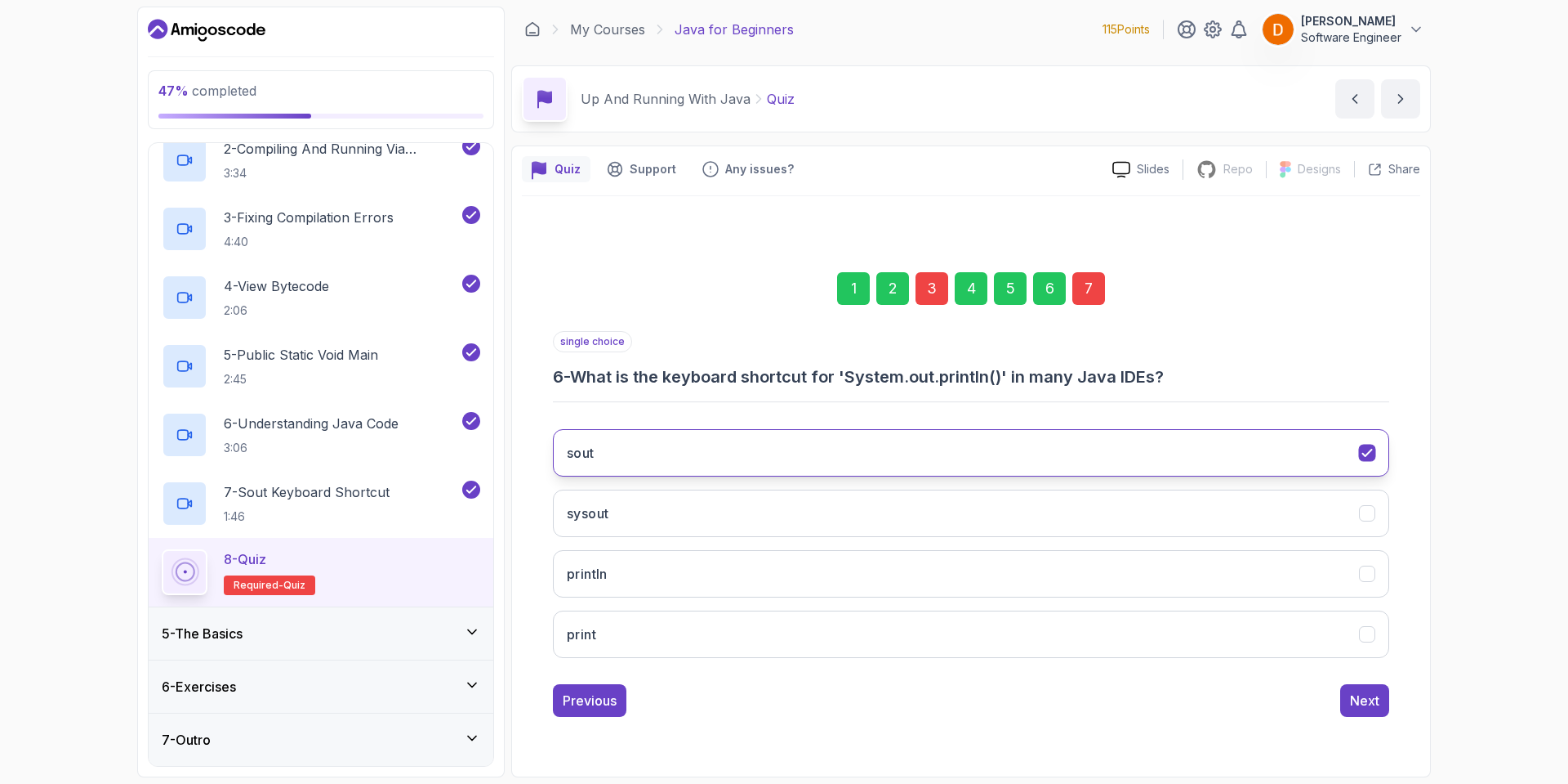
drag, startPoint x: 652, startPoint y: 449, endPoint x: 822, endPoint y: 524, distance: 185.8
click at [651, 449] on button "sout" at bounding box center [971, 453] width 837 height 47
click at [1368, 697] on div "Next" at bounding box center [1365, 700] width 30 height 20
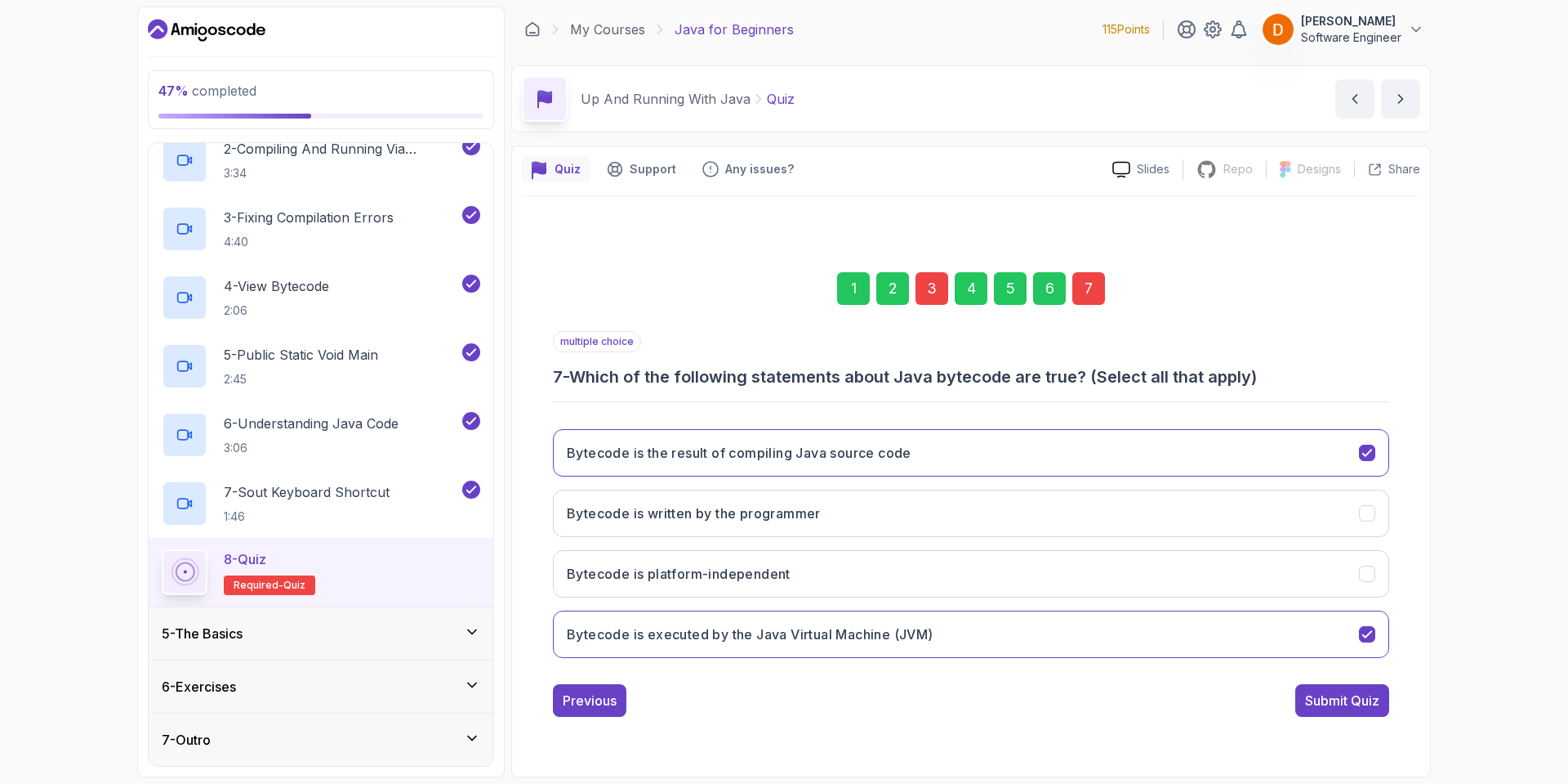
click at [1316, 709] on div "Submit Quiz" at bounding box center [1341, 700] width 74 height 20
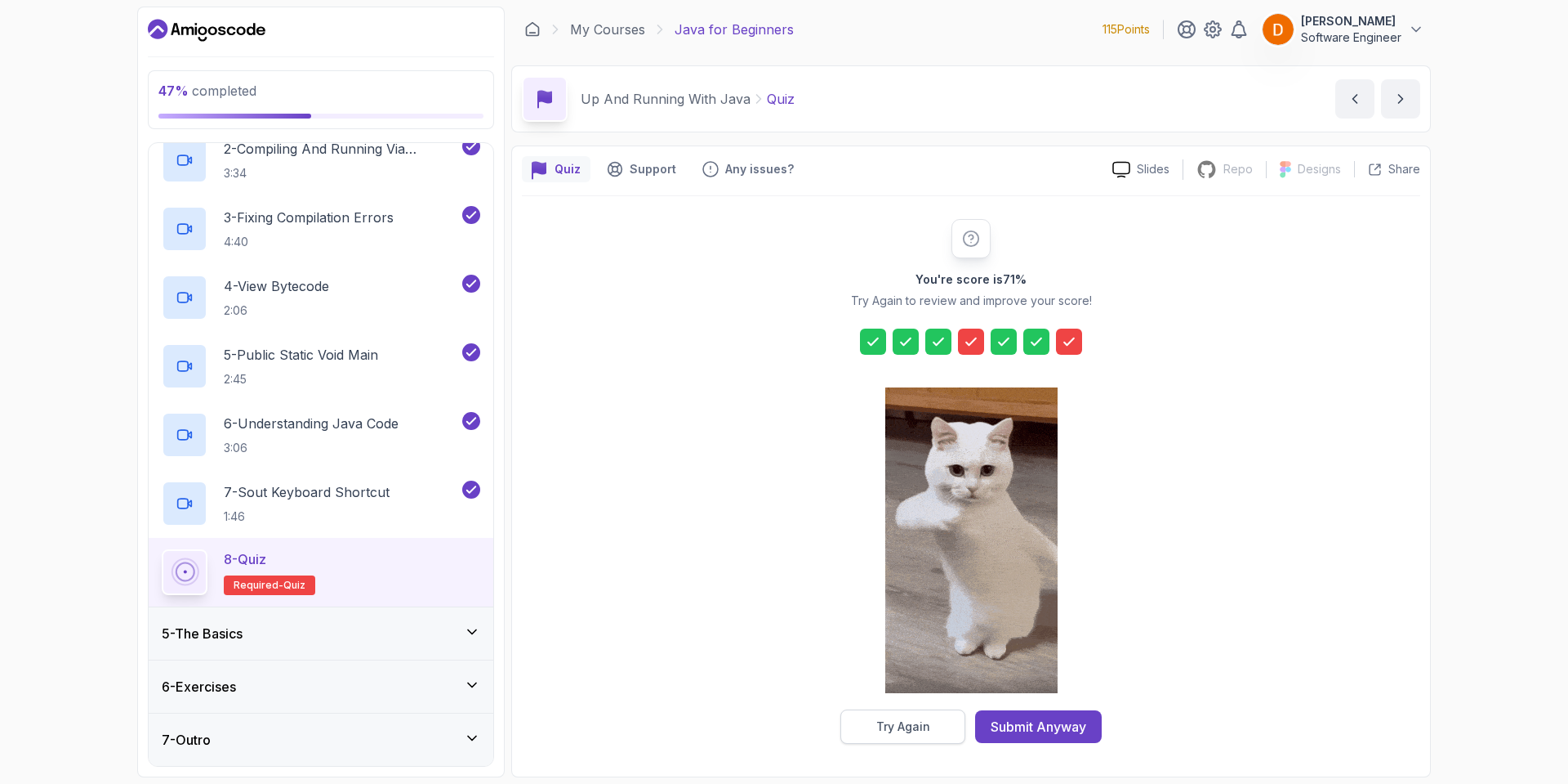
click at [890, 724] on div "Try Again" at bounding box center [903, 726] width 54 height 17
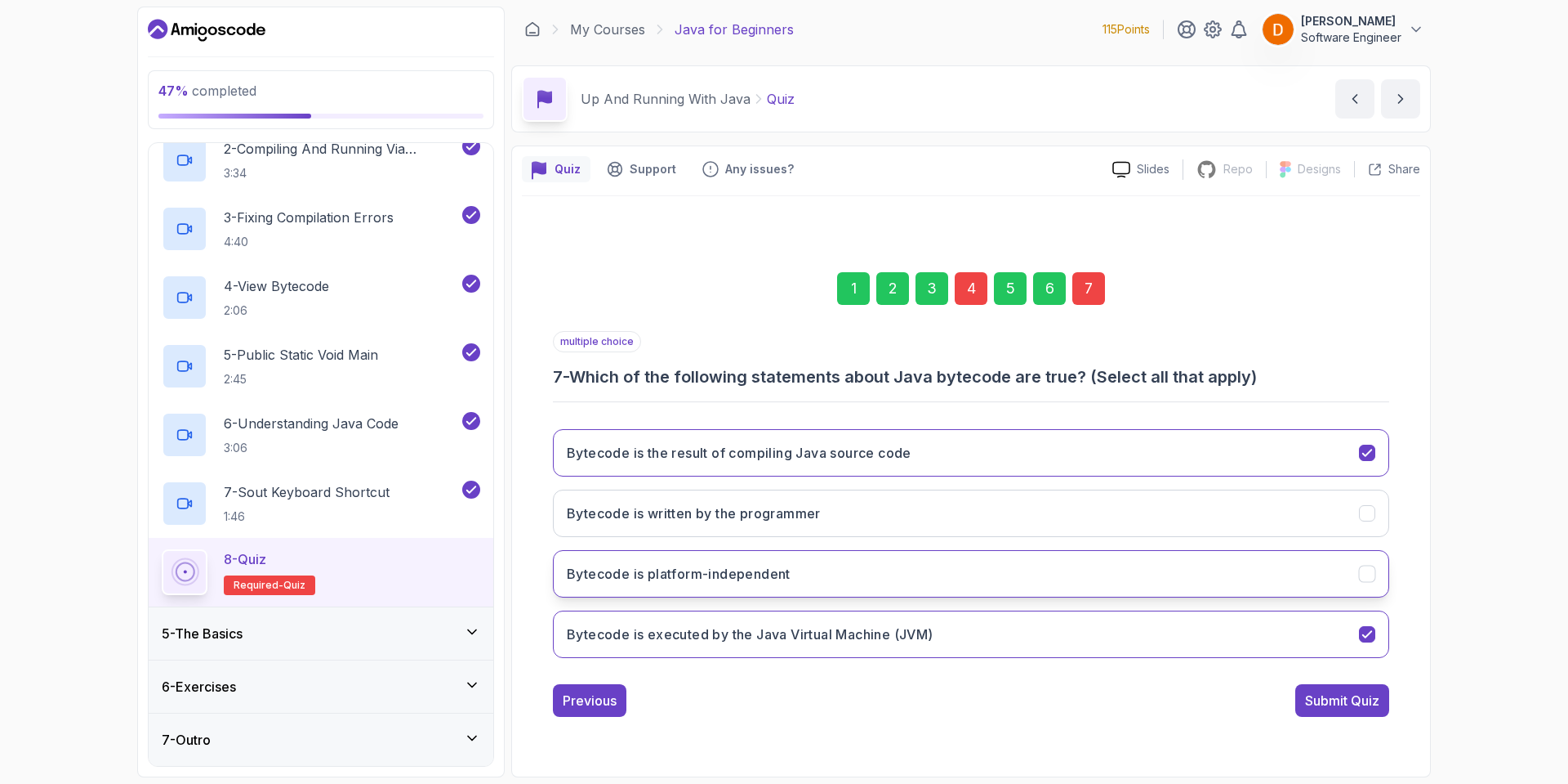
click at [732, 574] on h3 "Bytecode is platform-independent" at bounding box center [678, 574] width 224 height 20
click at [1310, 698] on div "Submit Quiz" at bounding box center [1341, 700] width 74 height 20
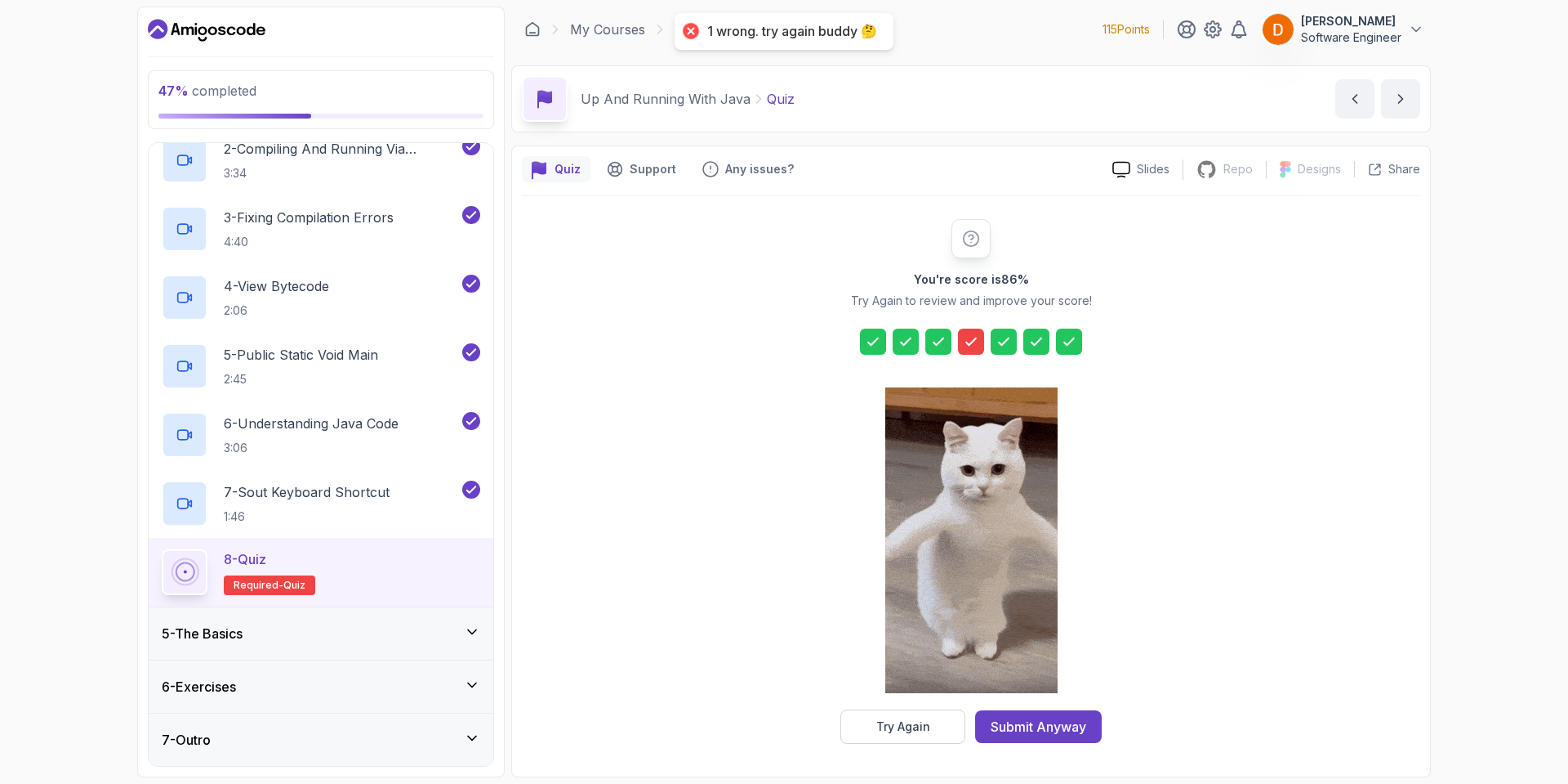
click at [918, 732] on div "Try Again" at bounding box center [903, 726] width 54 height 17
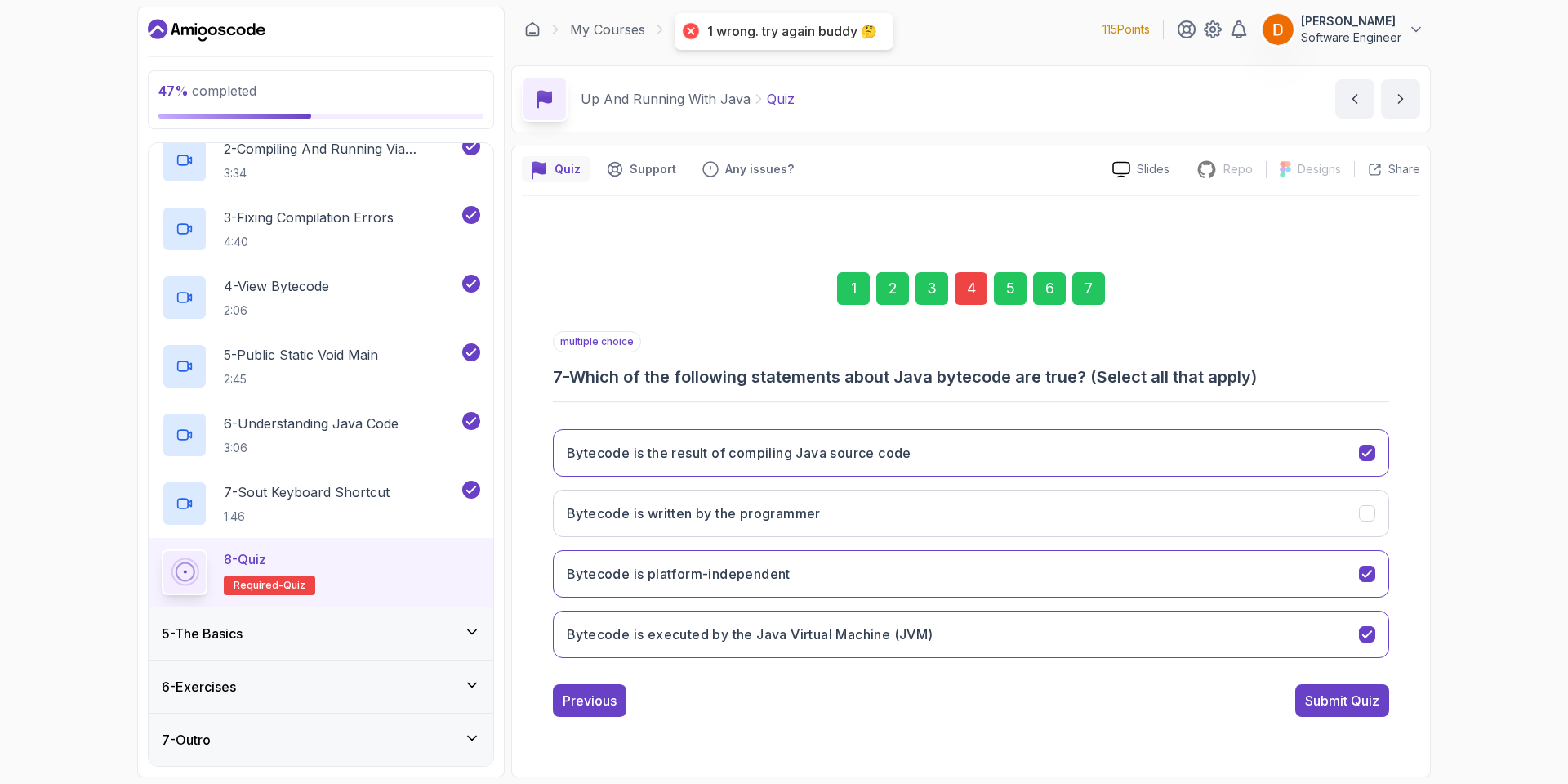
click at [970, 288] on div "4" at bounding box center [971, 288] width 33 height 33
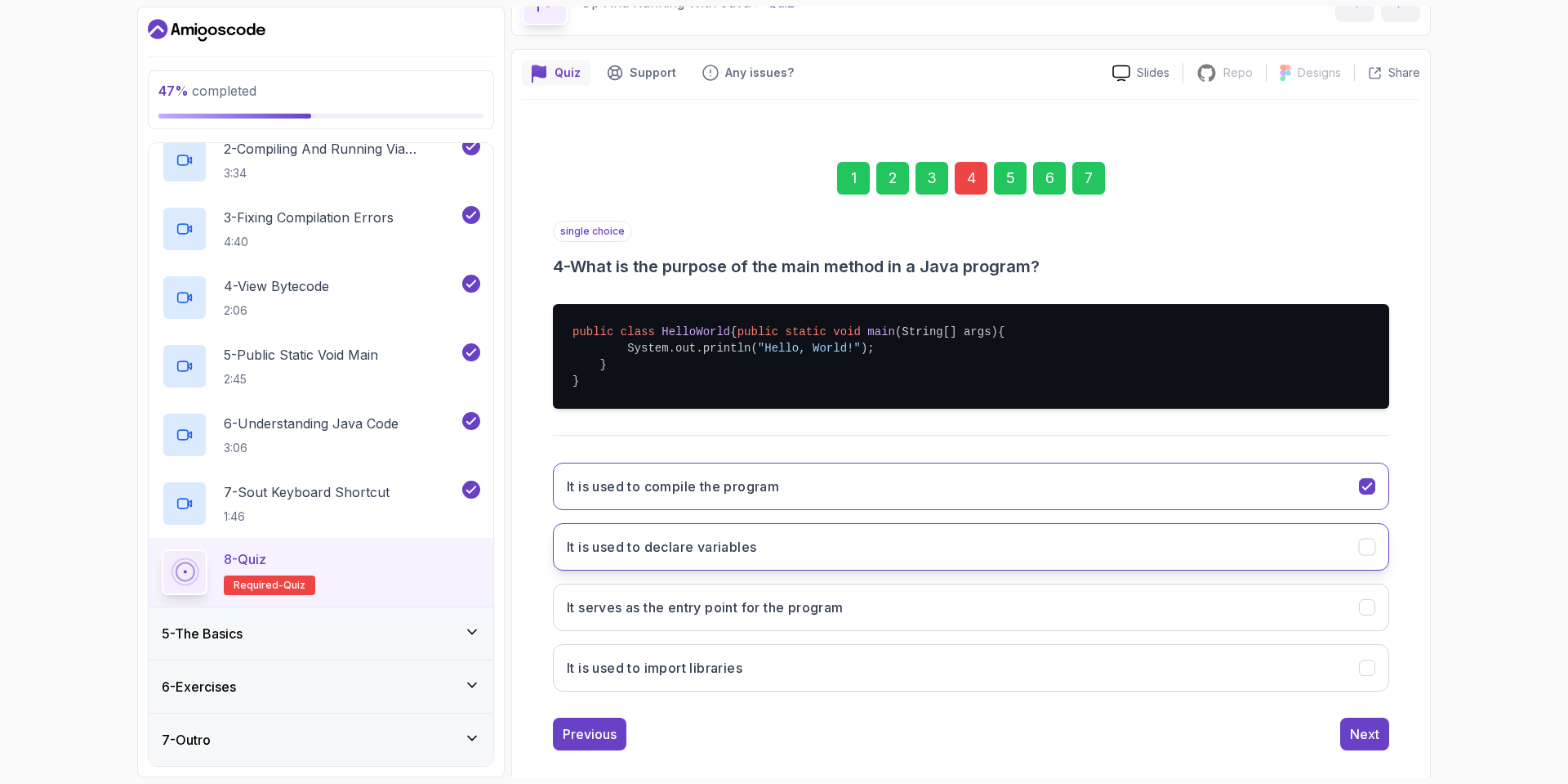
scroll to position [132, 0]
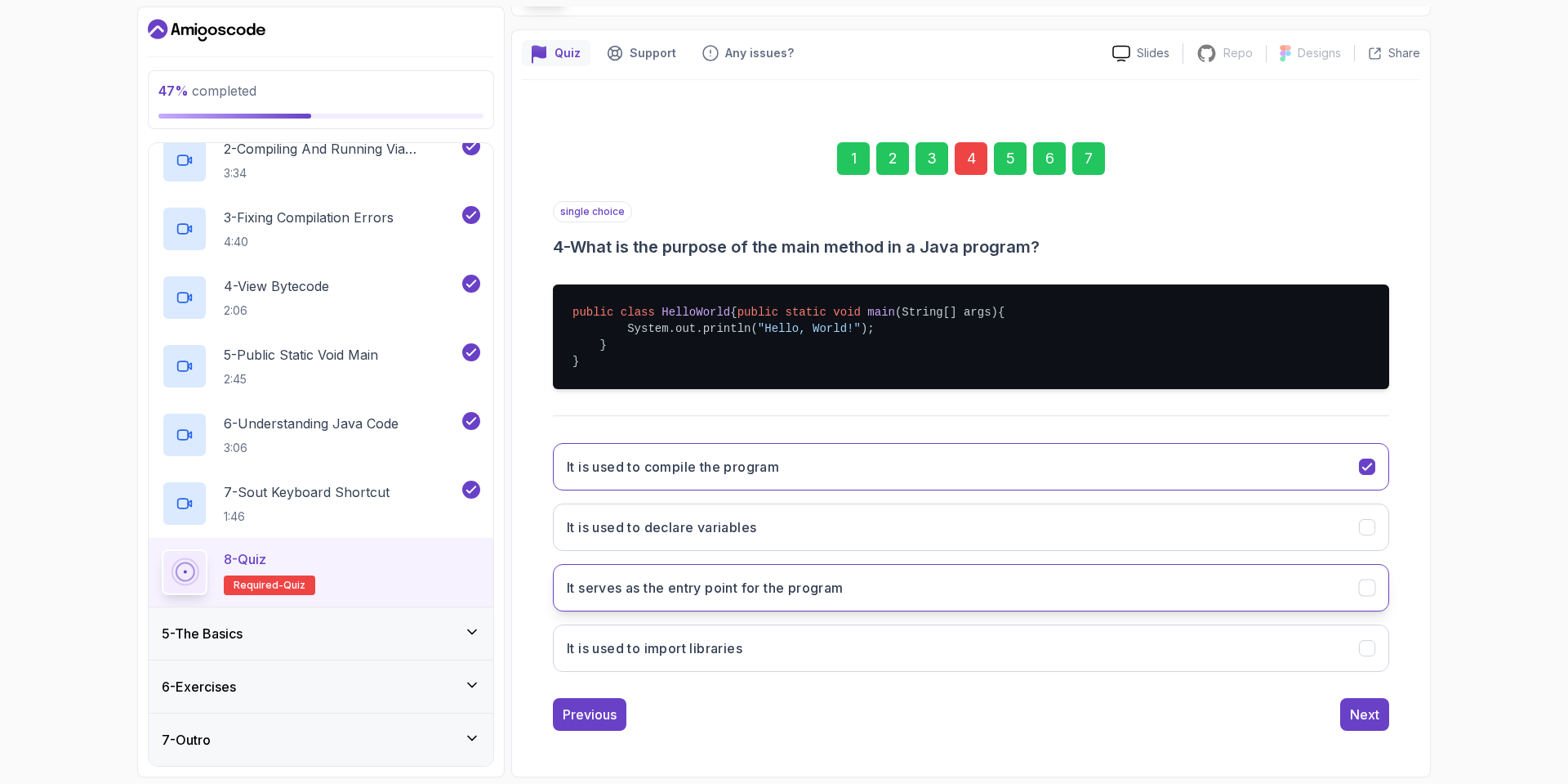
click at [761, 595] on h3 "It serves as the entry point for the program" at bounding box center [705, 588] width 277 height 20
click at [1370, 721] on div "Next" at bounding box center [1365, 714] width 30 height 20
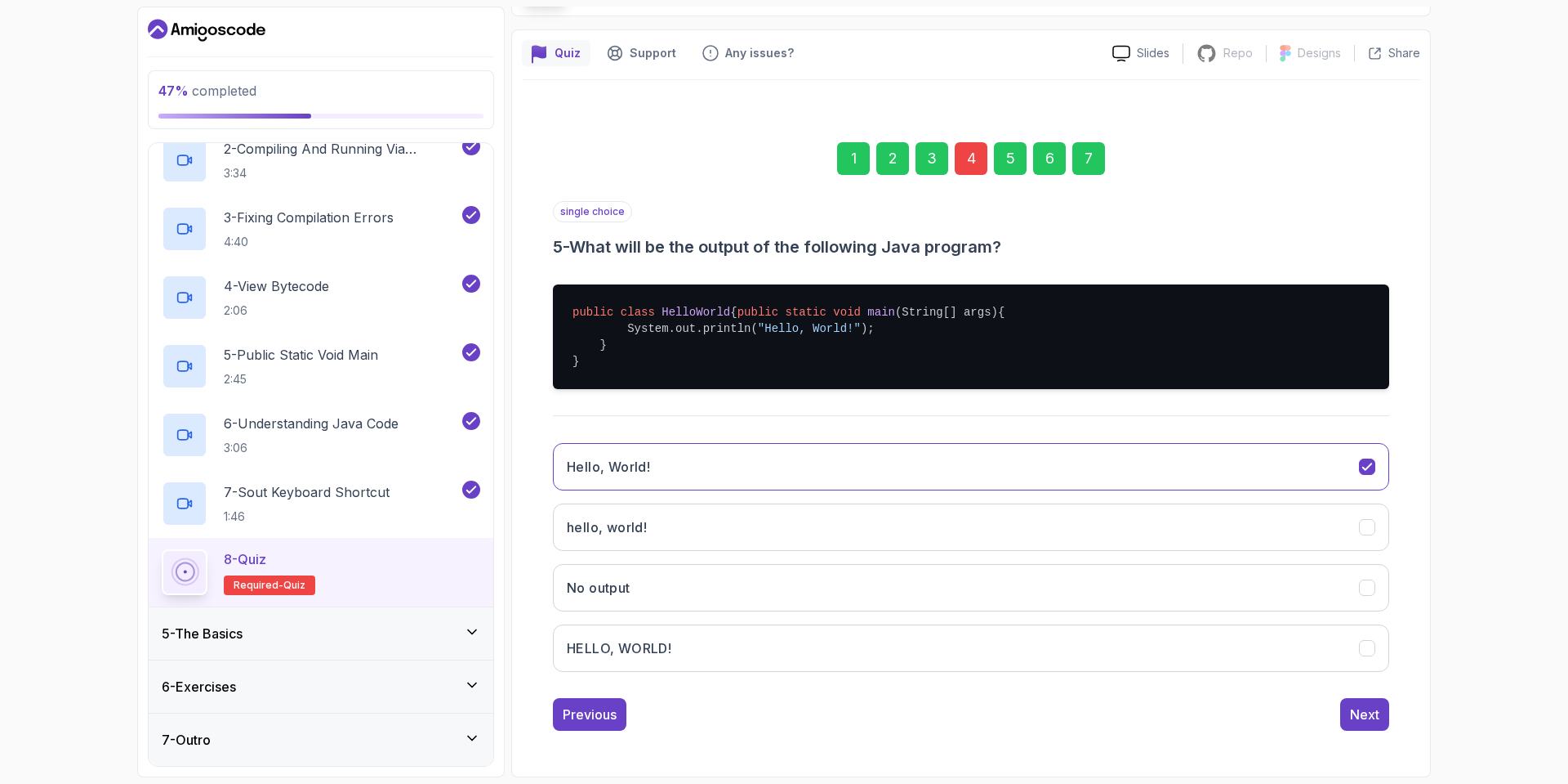
click at [1084, 152] on div "7" at bounding box center [1088, 158] width 33 height 33
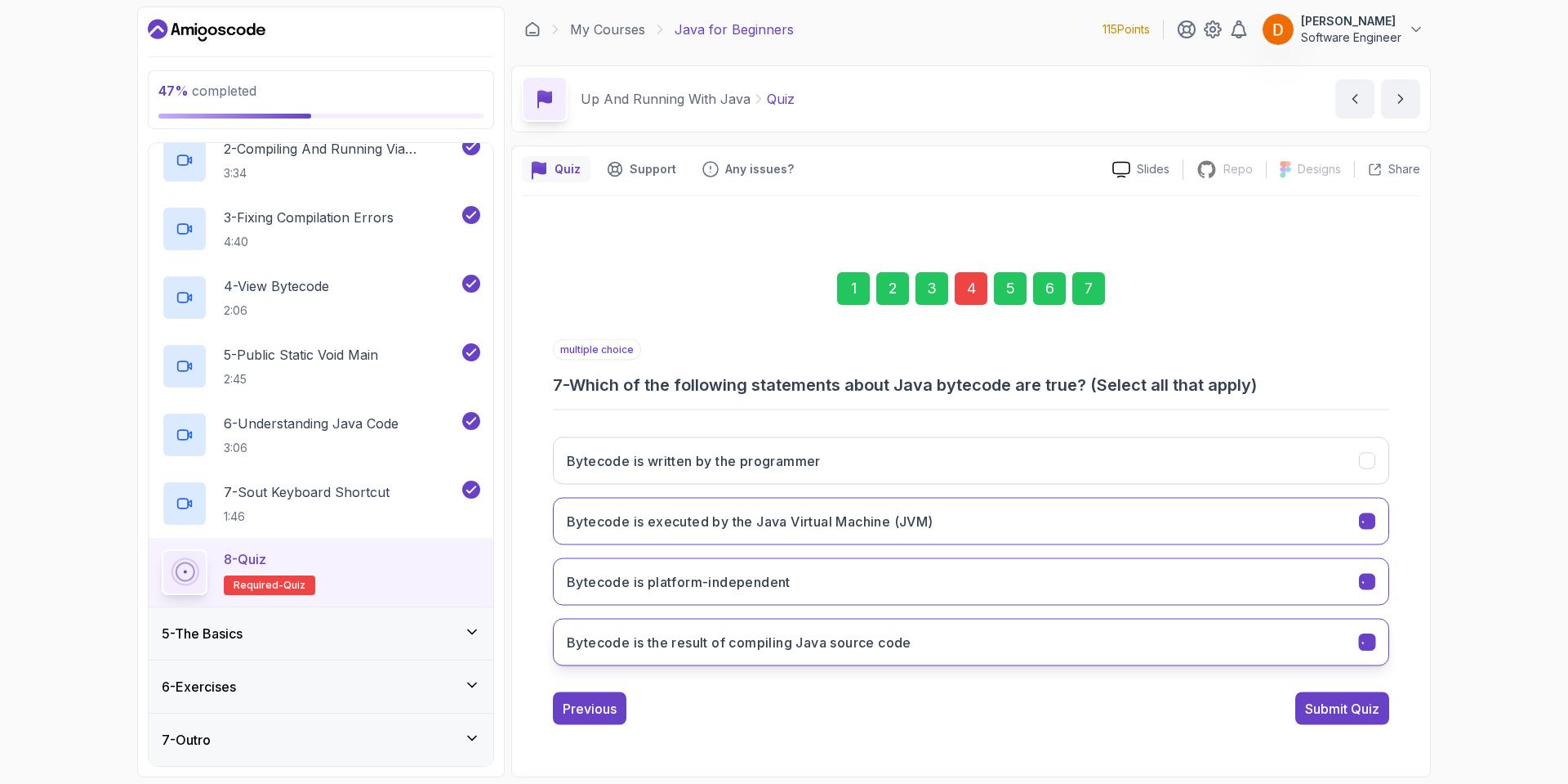
scroll to position [0, 0]
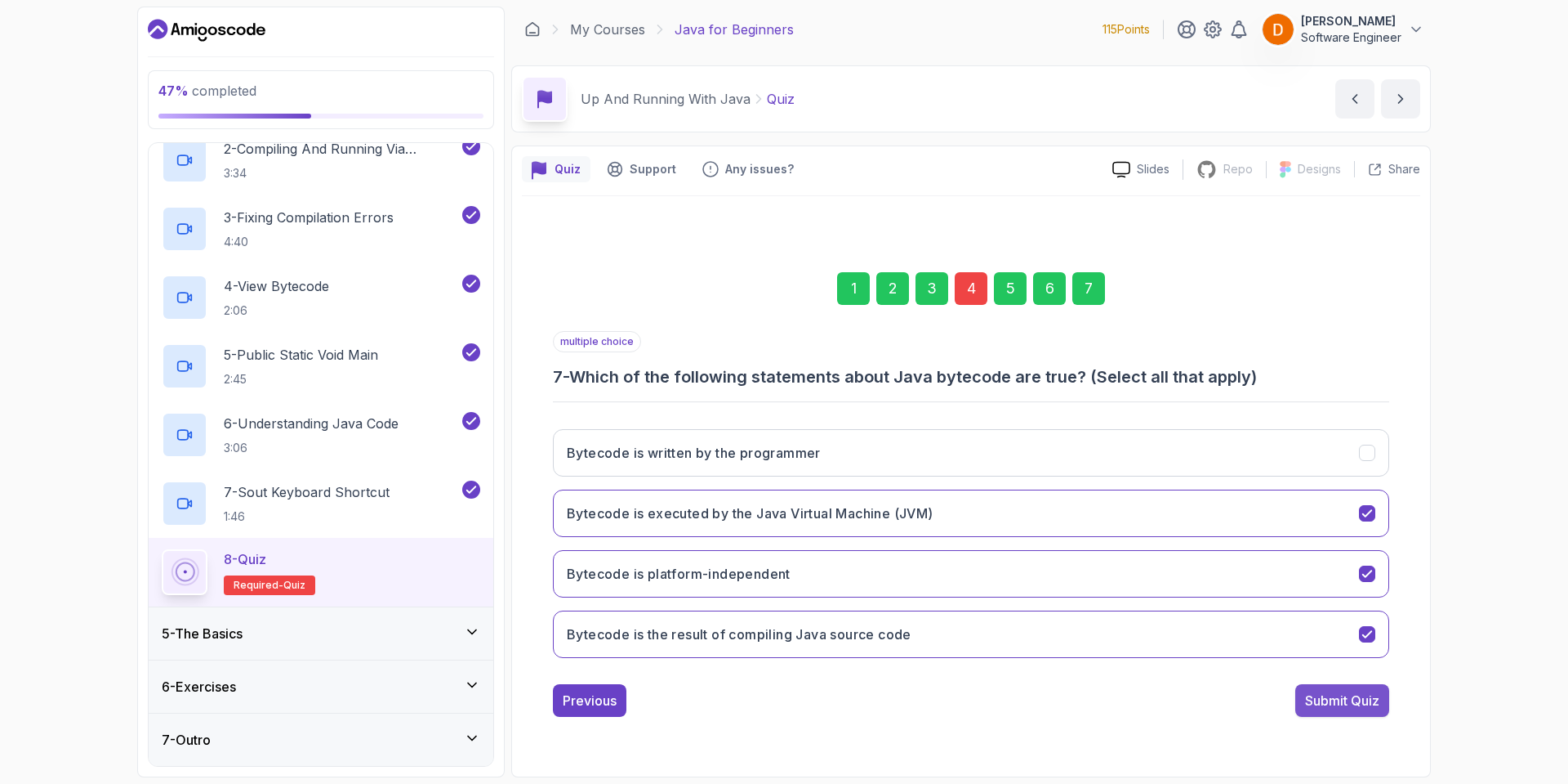
click at [1318, 709] on div "Submit Quiz" at bounding box center [1341, 700] width 74 height 20
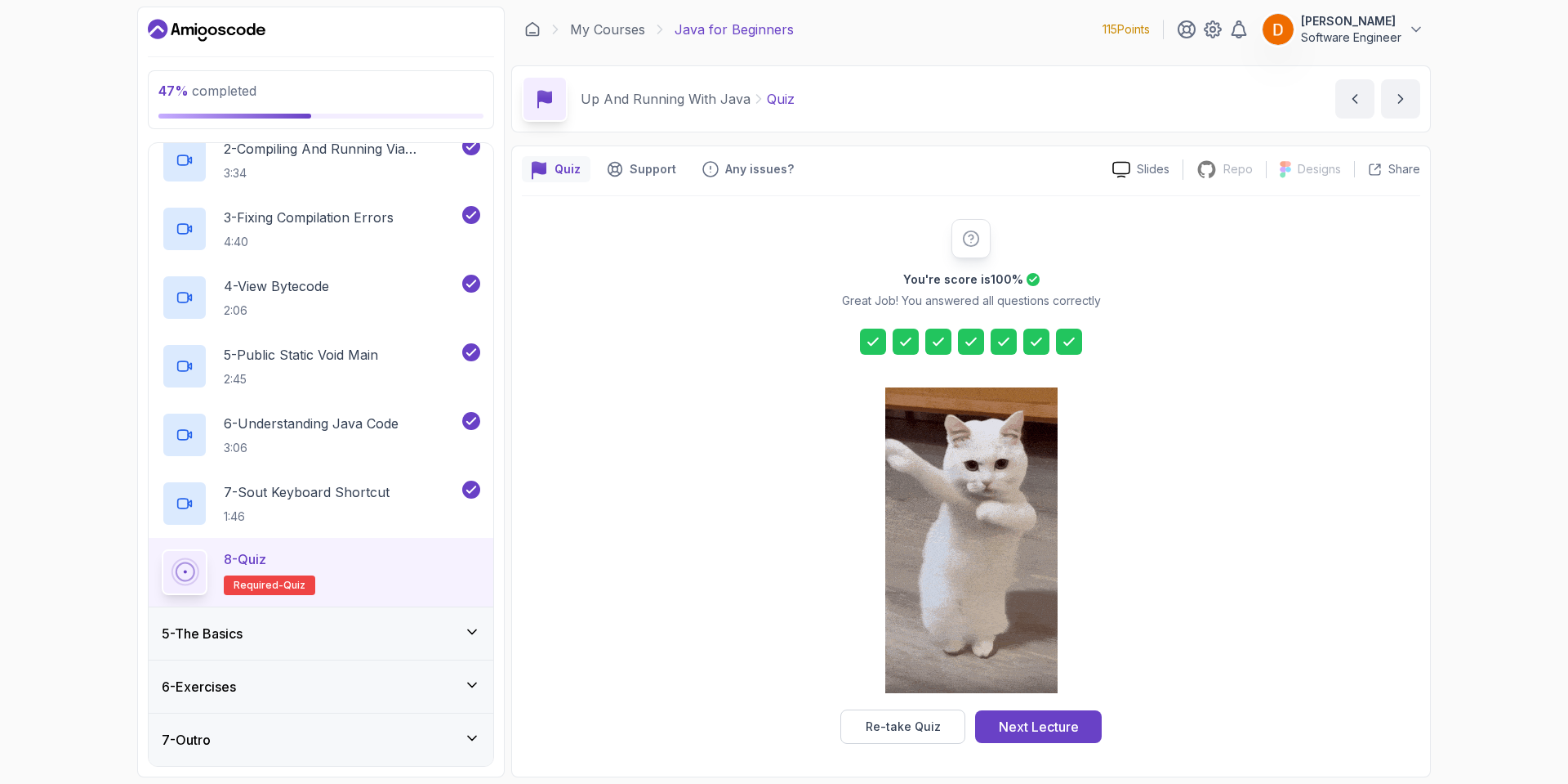
click at [1008, 724] on div "Next Lecture" at bounding box center [1038, 727] width 80 height 20
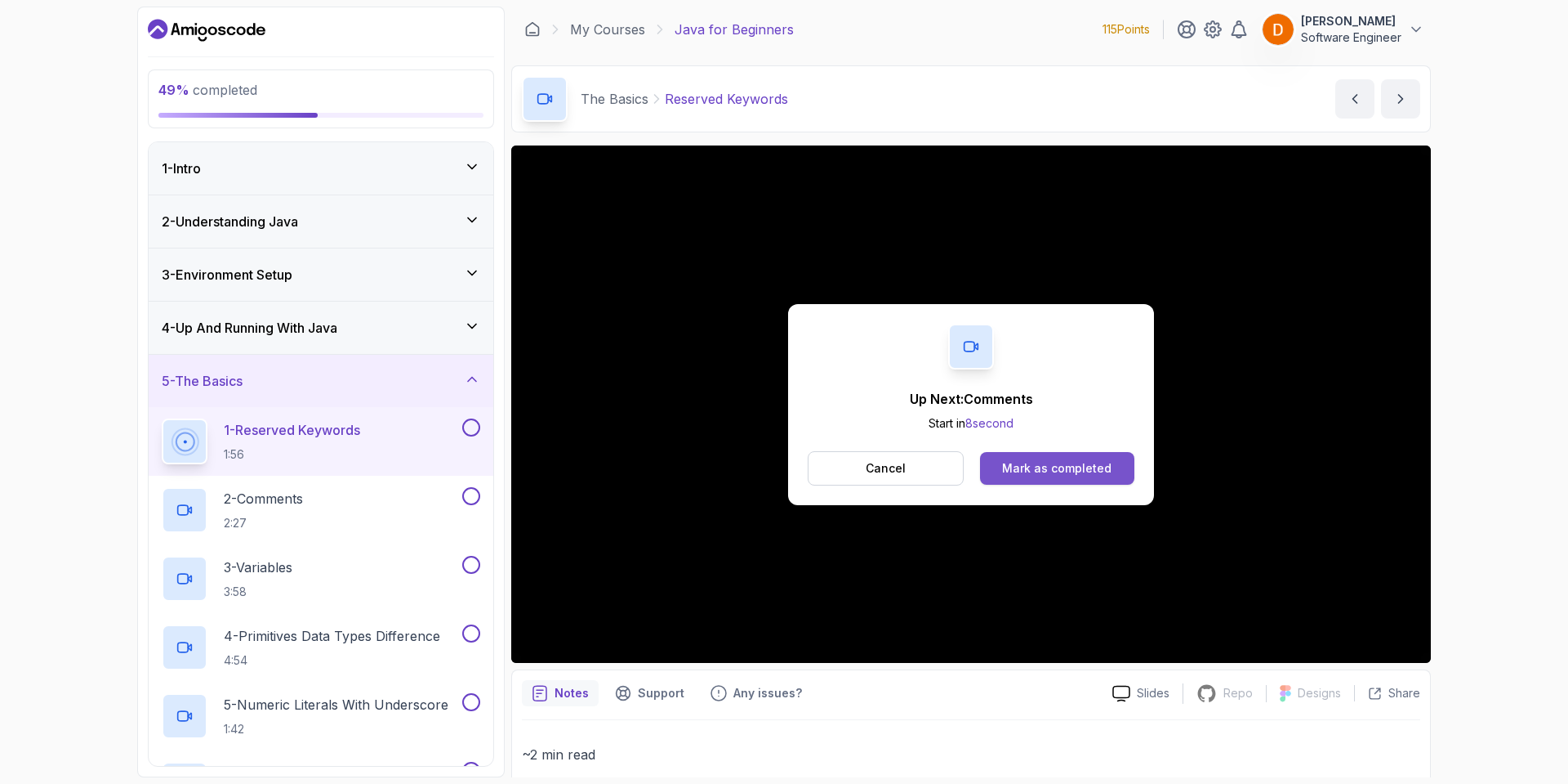
click at [1004, 467] on button "Mark as completed" at bounding box center [1057, 467] width 155 height 33
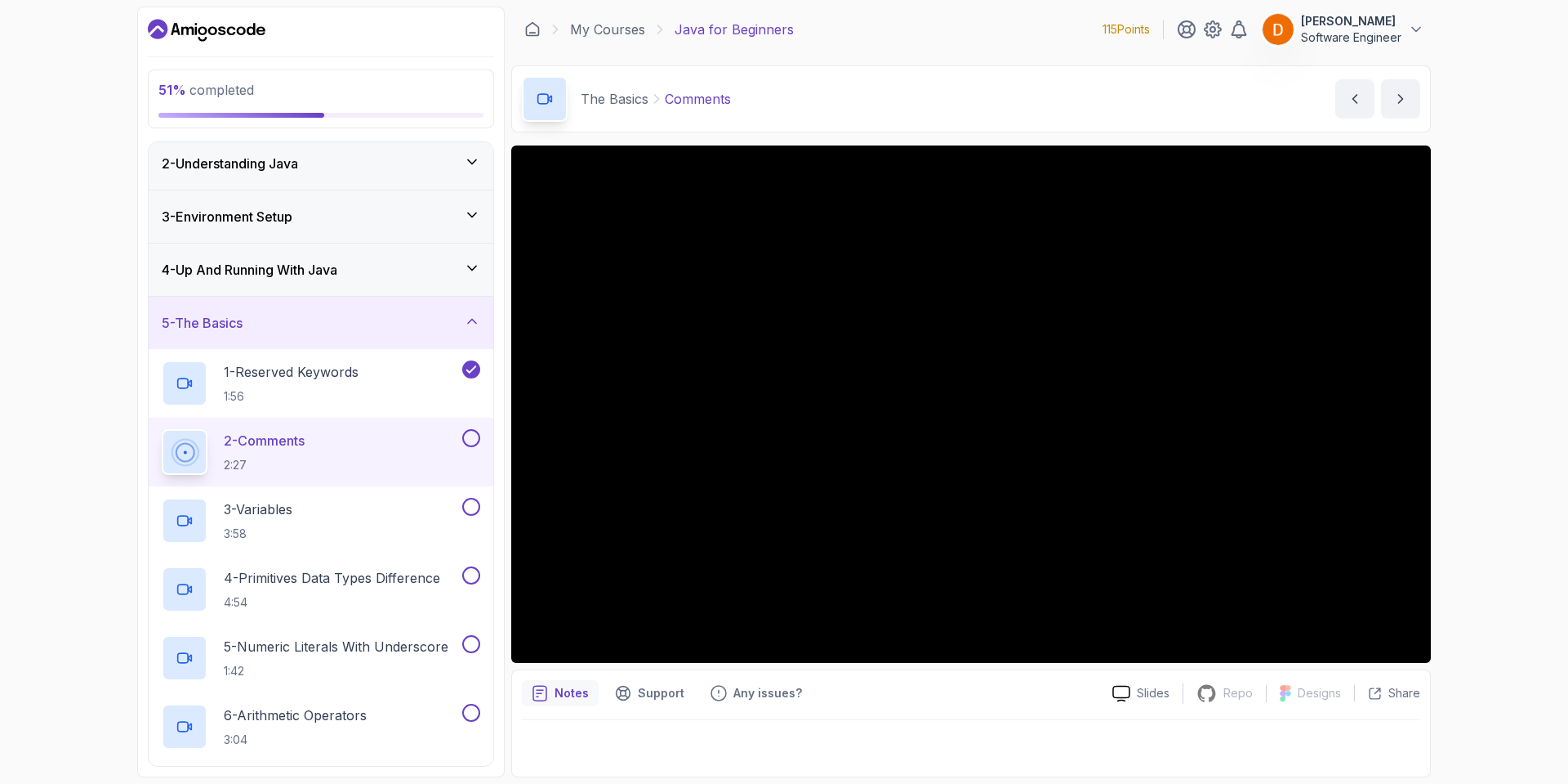
scroll to position [82, 0]
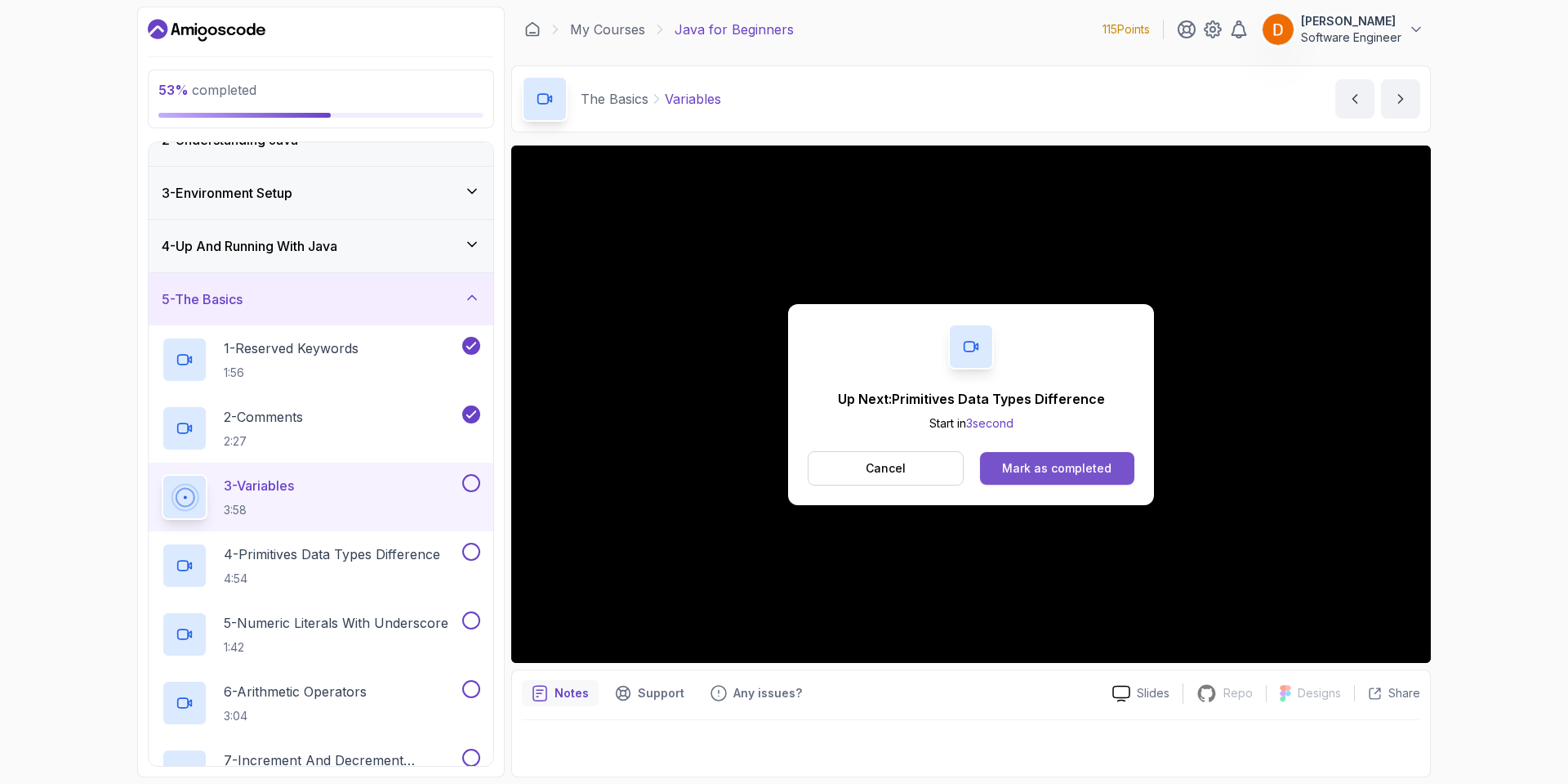
click at [1044, 463] on div "Mark as completed" at bounding box center [1057, 468] width 109 height 17
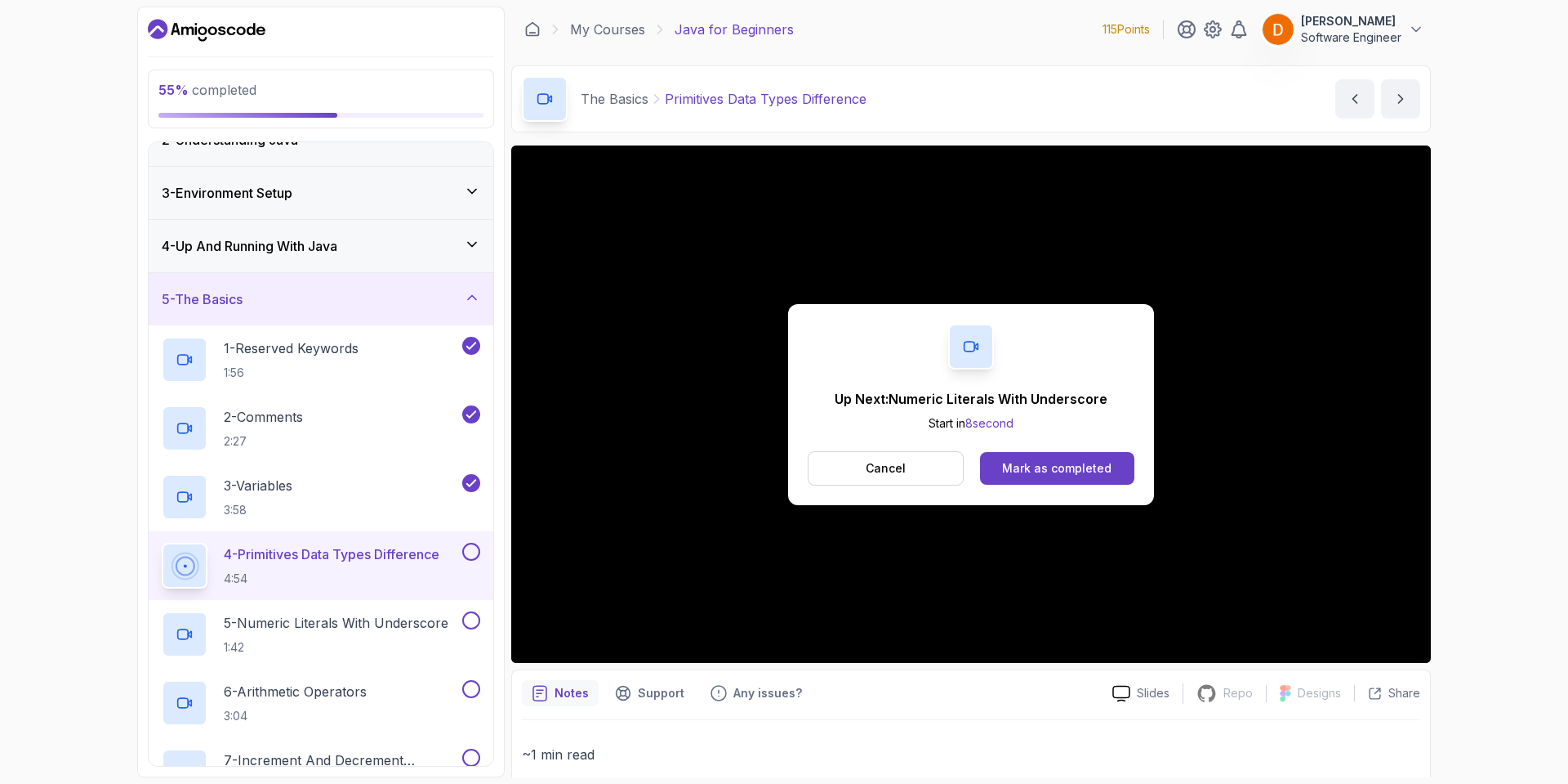
click at [1142, 491] on div "Up Next: Numeric Literals With Underscore Start in 8 second Cancel Mark as comp…" at bounding box center [971, 404] width 366 height 201
click at [1013, 452] on button "Mark as completed" at bounding box center [1057, 467] width 155 height 33
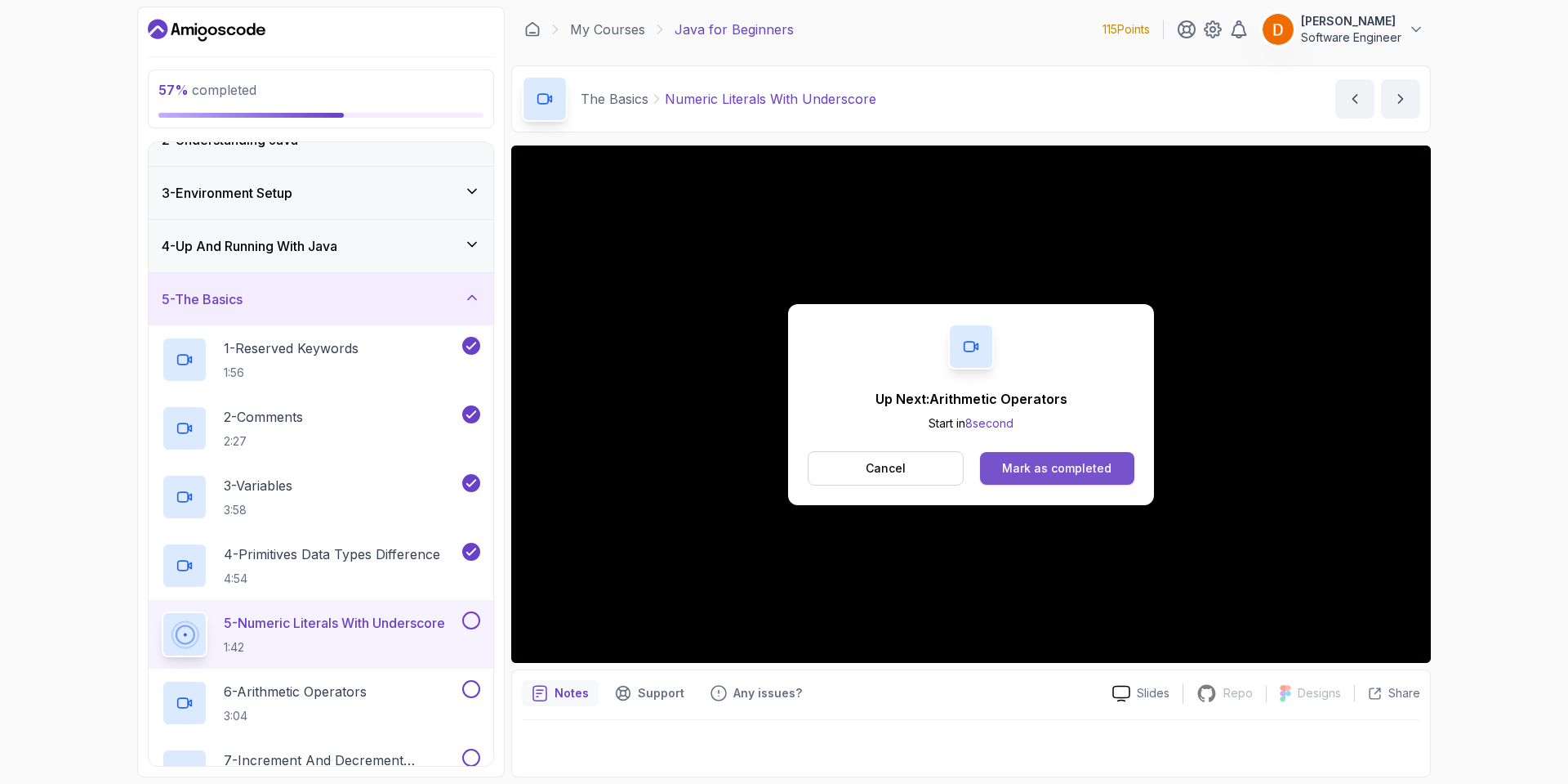
click at [1004, 454] on button "Mark as completed" at bounding box center [1057, 467] width 155 height 33
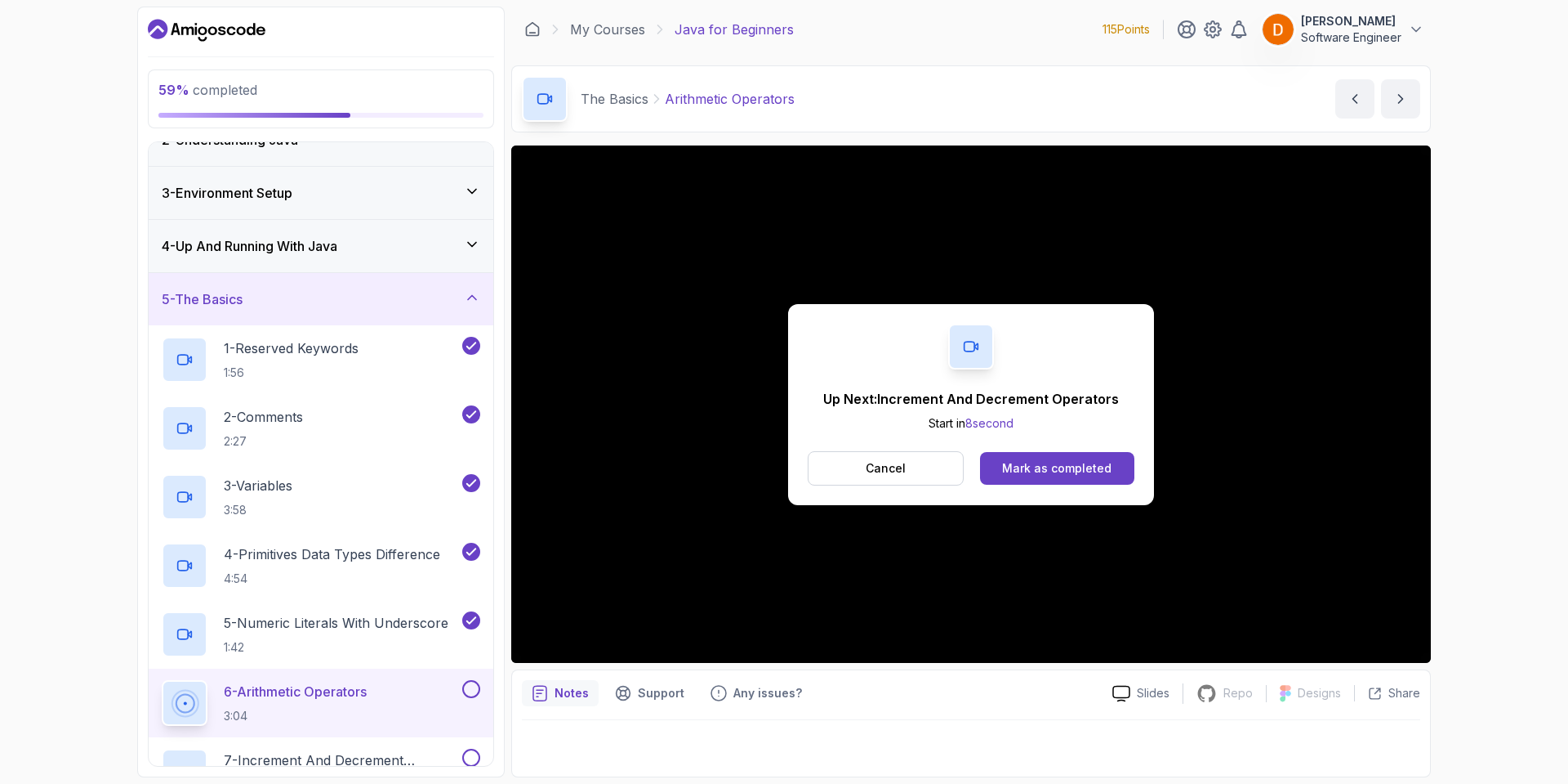
click at [1007, 464] on div "Mark as completed" at bounding box center [1057, 468] width 109 height 17
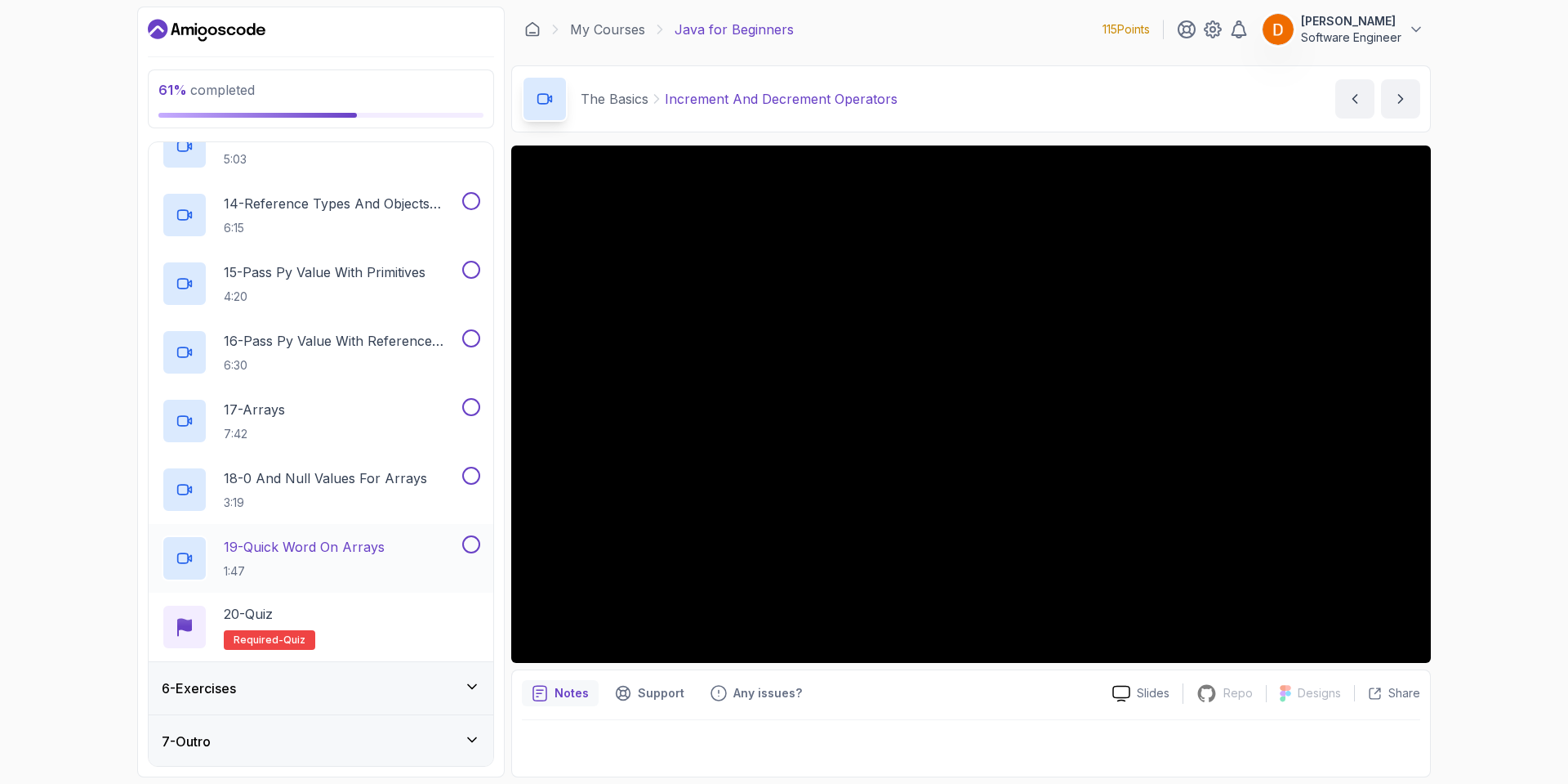
scroll to position [1120, 0]
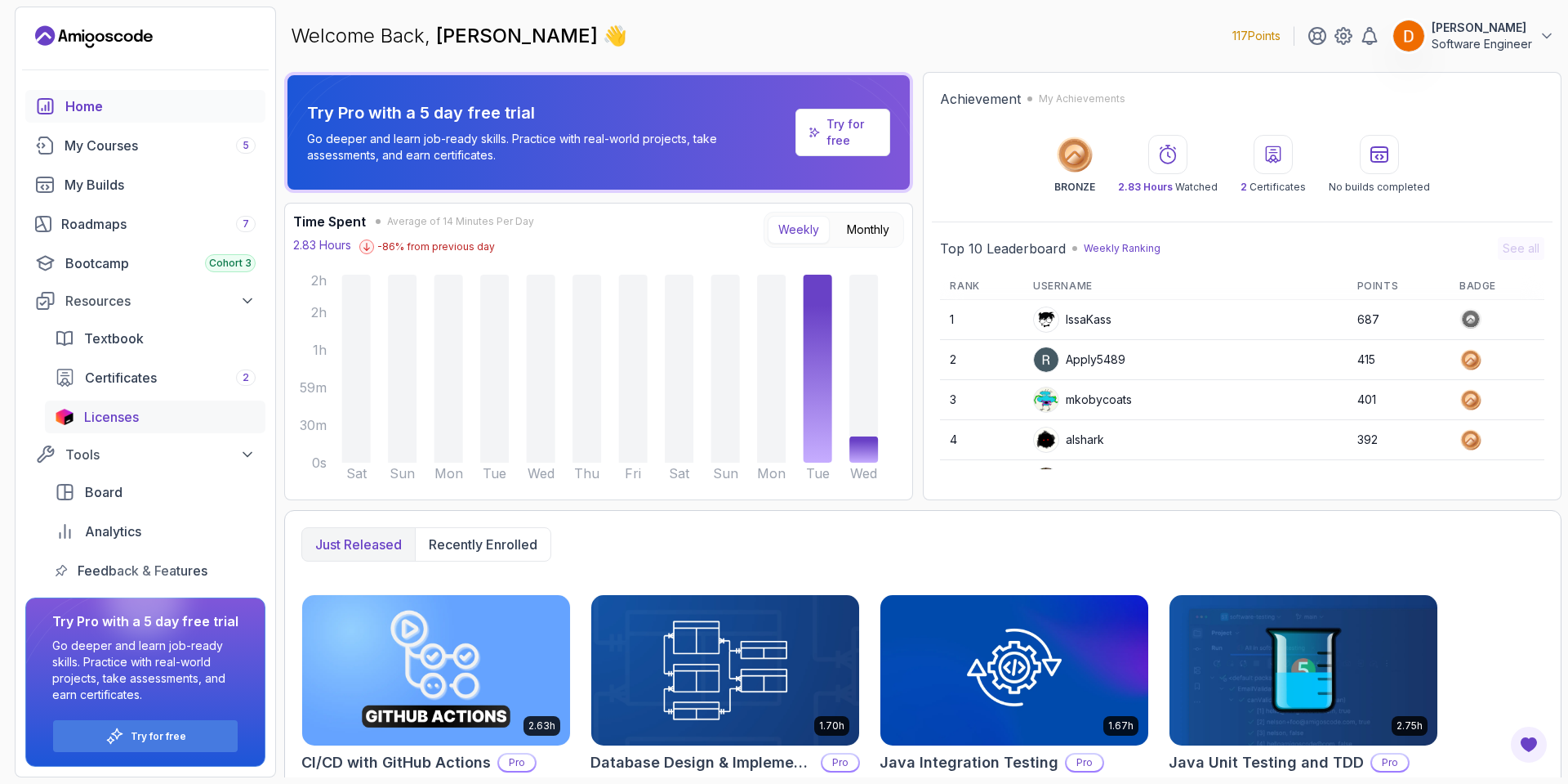
click at [112, 423] on span "Licenses" at bounding box center [111, 417] width 55 height 20
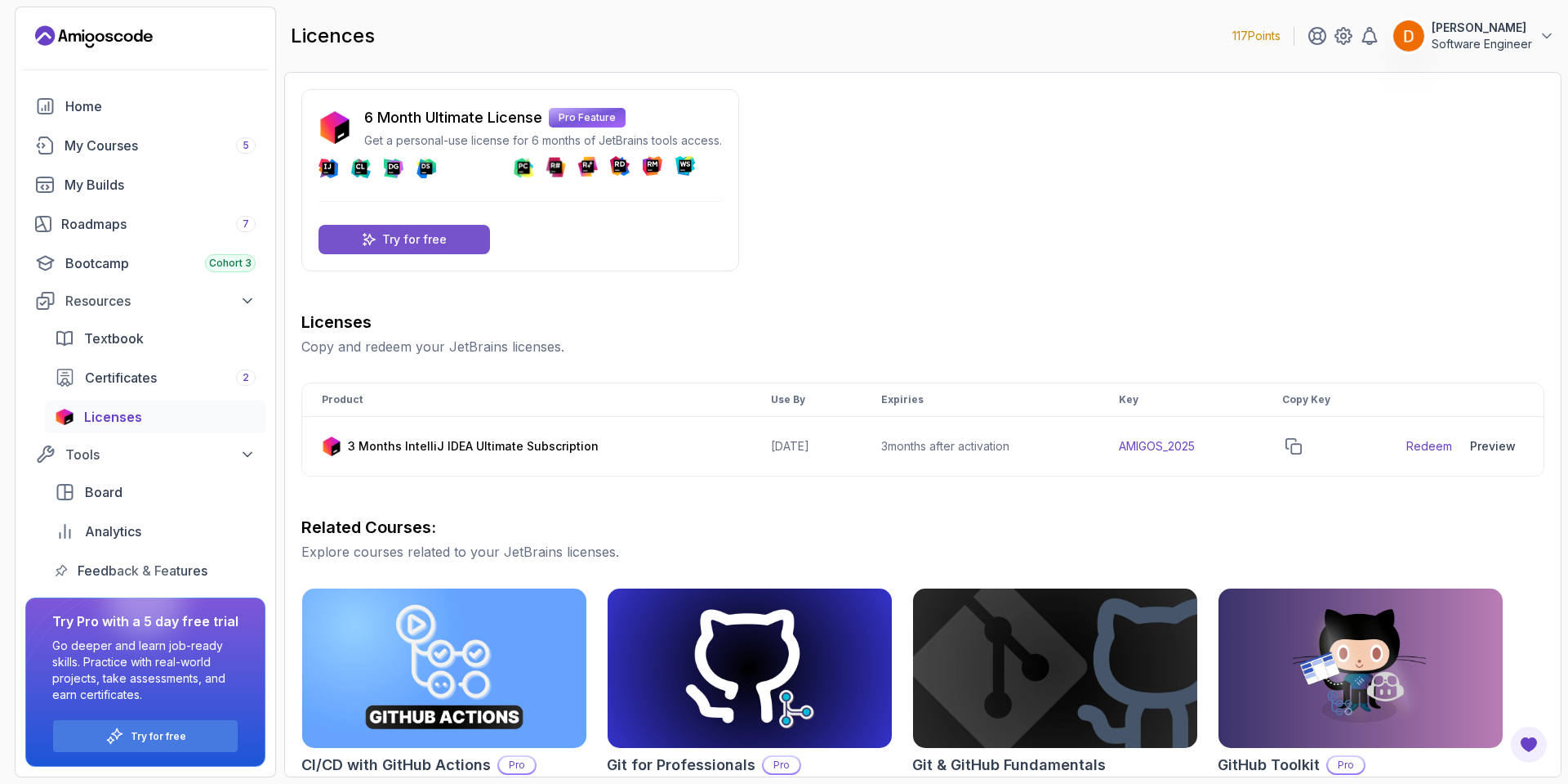
click at [437, 242] on p "Try for free" at bounding box center [414, 240] width 64 height 17
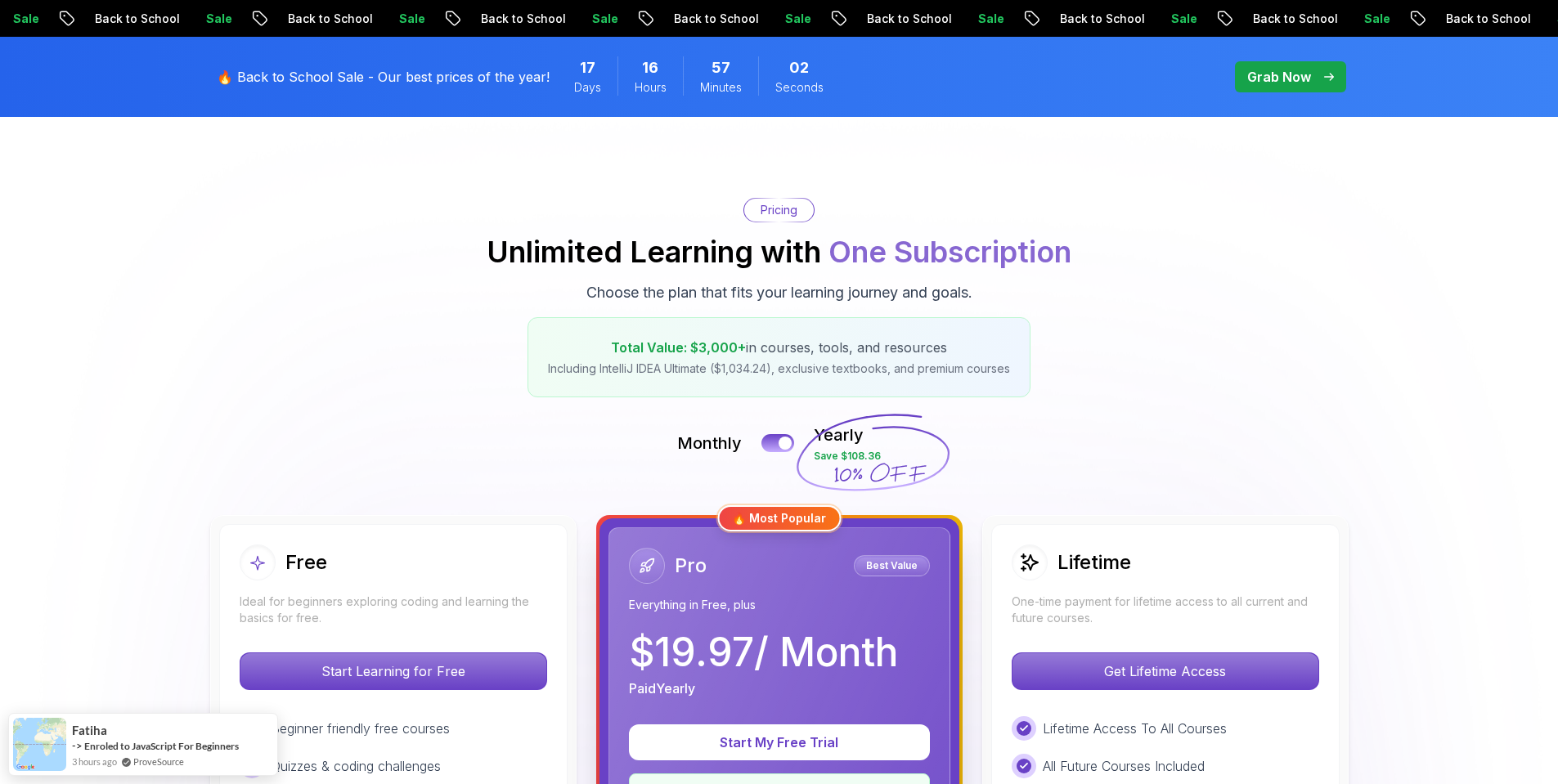
scroll to position [408, 0]
